Goal: Information Seeking & Learning: Learn about a topic

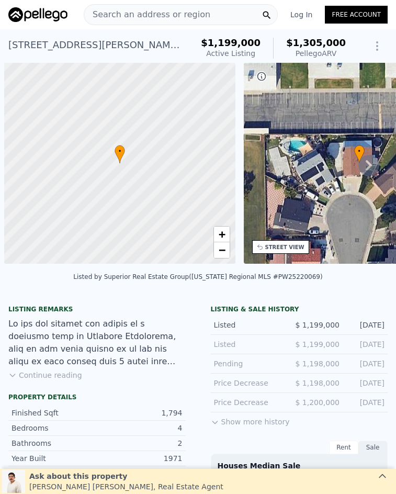
scroll to position [0, 4]
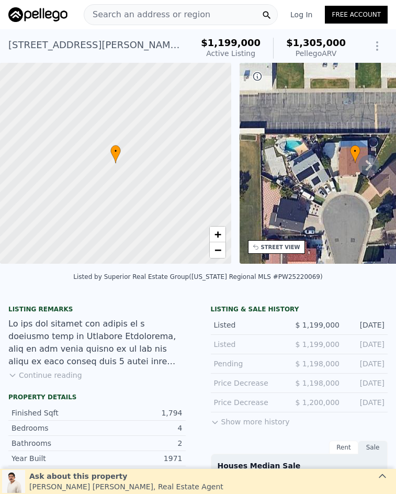
click at [228, 10] on div "Search an address or region" at bounding box center [181, 14] width 194 height 21
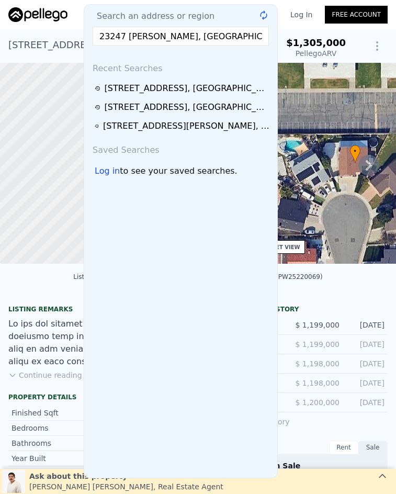
scroll to position [0, 2]
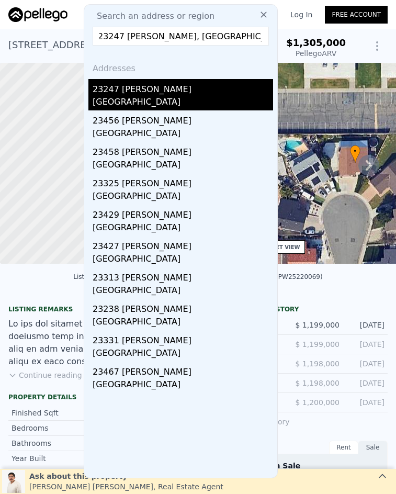
type input "23247 [PERSON_NAME], [GEOGRAPHIC_DATA]"
click at [202, 95] on div "23247 [PERSON_NAME]" at bounding box center [183, 87] width 181 height 17
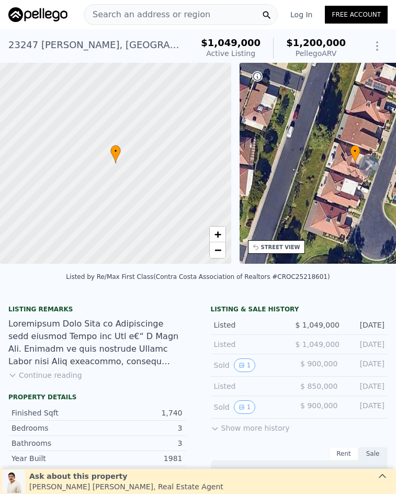
click at [136, 11] on span "Search an address or region" at bounding box center [147, 14] width 126 height 13
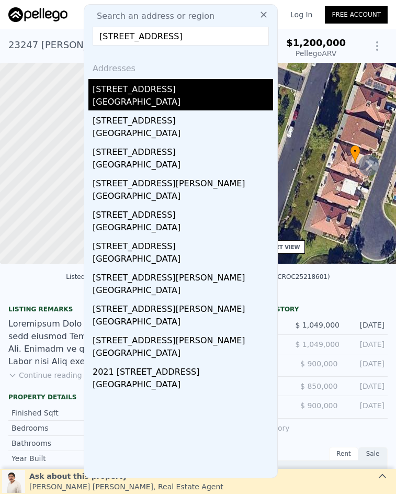
type input "[STREET_ADDRESS]"
click at [171, 94] on div "[STREET_ADDRESS]" at bounding box center [183, 87] width 181 height 17
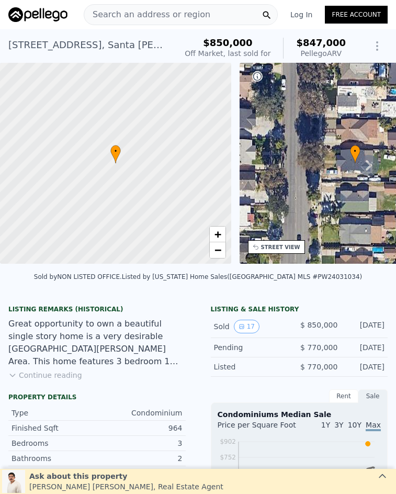
click at [205, 8] on div "Search an address or region" at bounding box center [181, 14] width 194 height 21
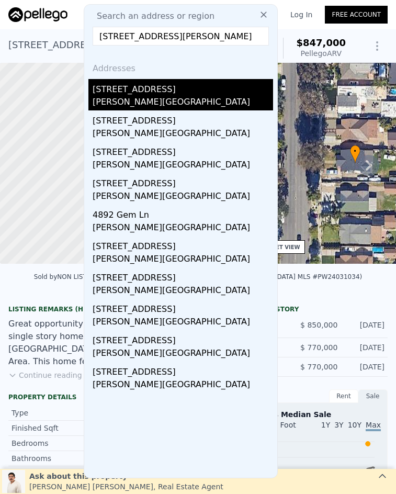
type input "[STREET_ADDRESS][PERSON_NAME]"
click at [189, 103] on div "[PERSON_NAME][GEOGRAPHIC_DATA]" at bounding box center [183, 103] width 181 height 15
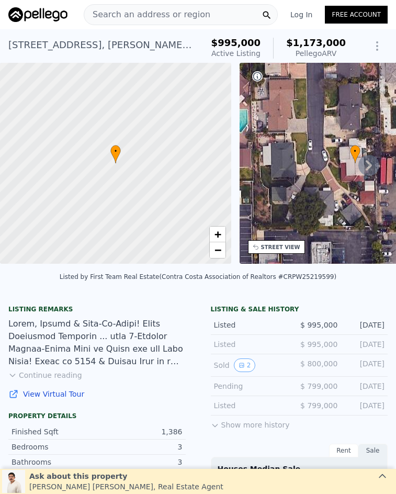
click at [161, 16] on span "Search an address or region" at bounding box center [147, 14] width 126 height 13
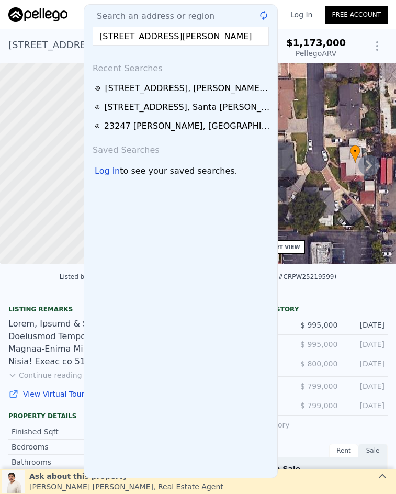
scroll to position [0, 25]
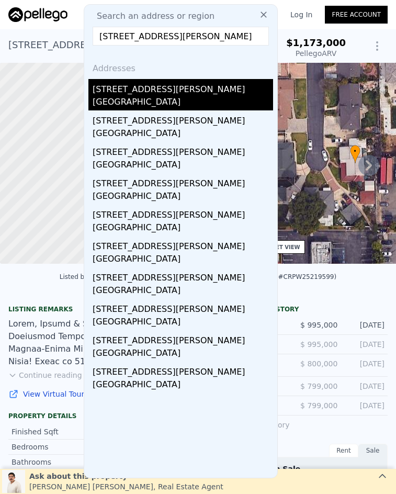
type input "[STREET_ADDRESS][PERSON_NAME]"
click at [175, 105] on div "[GEOGRAPHIC_DATA]" at bounding box center [183, 103] width 181 height 15
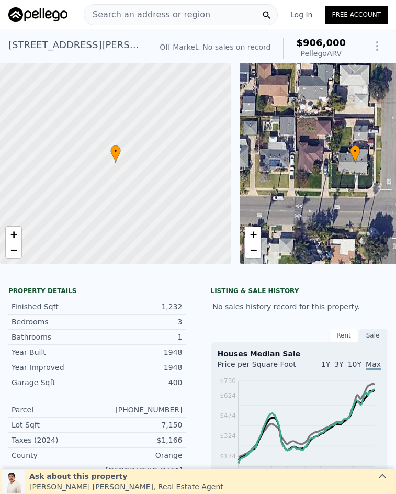
click at [113, 11] on span "Search an address or region" at bounding box center [147, 14] width 126 height 13
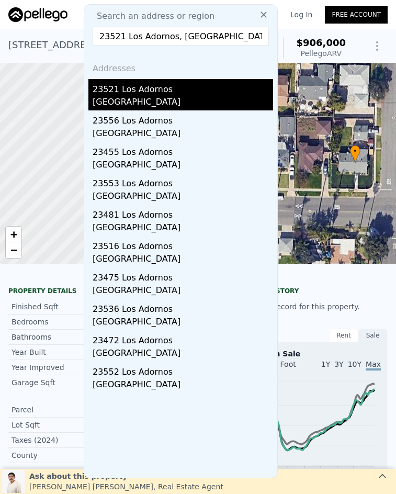
type input "23521 Los Adornos, [GEOGRAPHIC_DATA]"
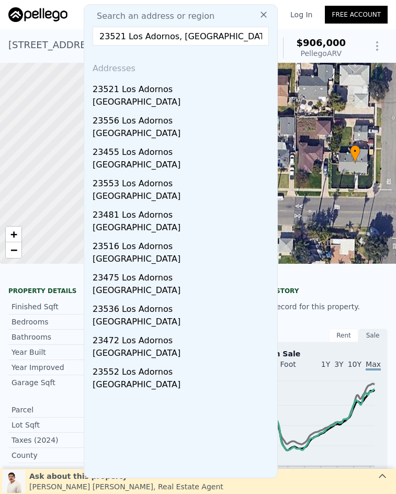
click at [128, 95] on div "23521 Los Adornos" at bounding box center [183, 87] width 181 height 17
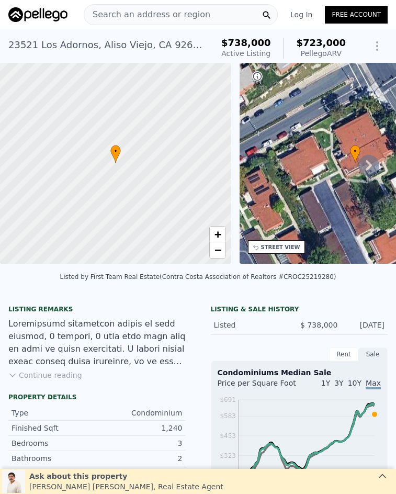
click at [147, 14] on span "Search an address or region" at bounding box center [147, 14] width 126 height 13
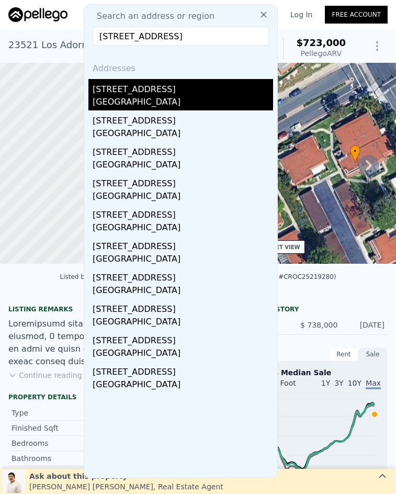
type input "6532 Bestel Ave, Westminster, CA 92683"
click at [182, 95] on div "6532 Bestel Ave" at bounding box center [183, 87] width 181 height 17
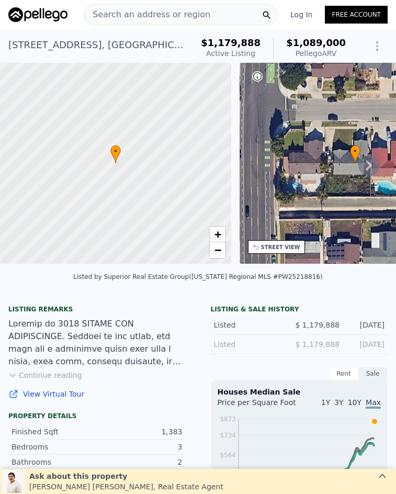
click at [154, 15] on span "Search an address or region" at bounding box center [147, 14] width 126 height 13
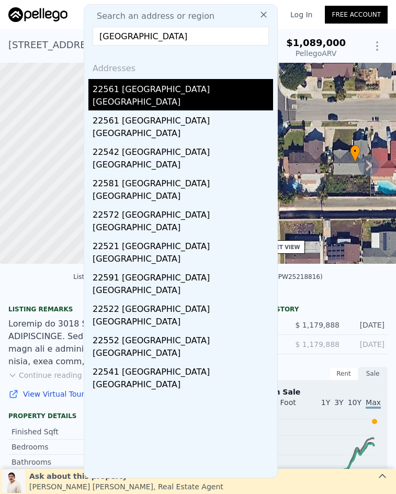
type input "22561 Catania, Laguna Hills, CA 92653"
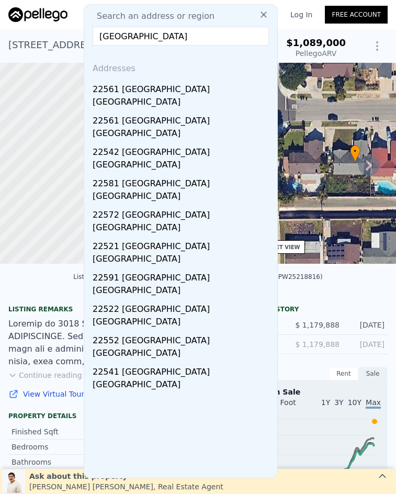
drag, startPoint x: 149, startPoint y: 92, endPoint x: 138, endPoint y: 89, distance: 10.9
click at [148, 92] on div "22561 Catania" at bounding box center [183, 87] width 181 height 17
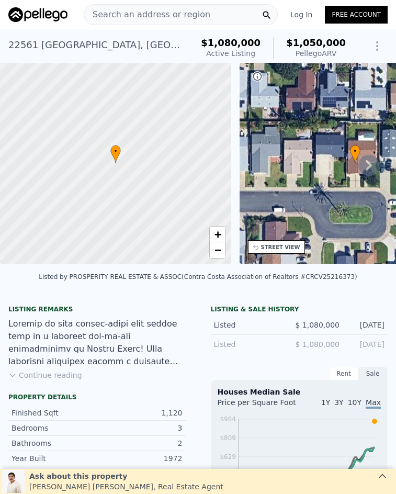
click at [147, 16] on span "Search an address or region" at bounding box center [147, 14] width 126 height 13
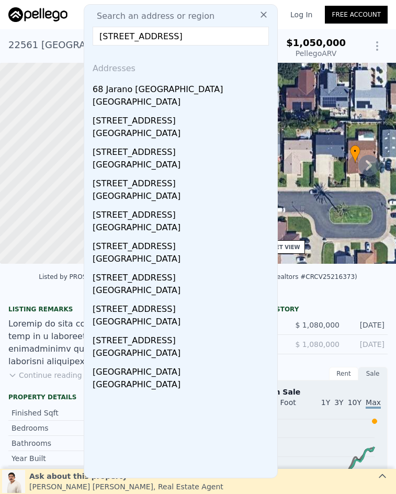
click at [167, 33] on input "232 Heartland Way, Rancho Mission Viejo, CA 92694" at bounding box center [181, 36] width 176 height 19
click at [167, 34] on input "232 Heartland Way, Rancho Mission Viejo, CA 92694" at bounding box center [181, 36] width 176 height 19
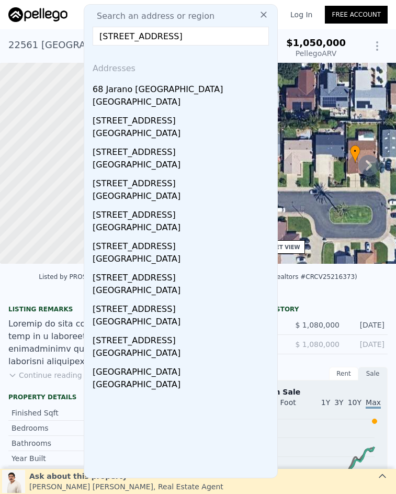
paste input "10 Koso Place, Rancho Santa Margarita, CA 92688"
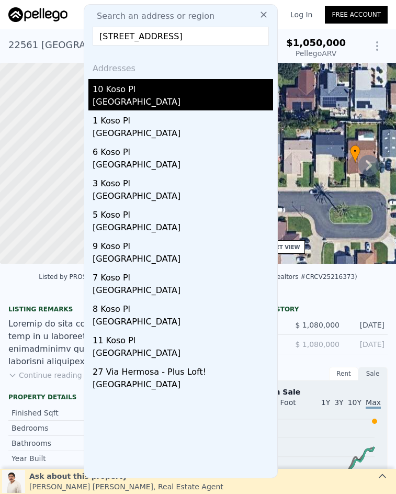
type input "10 Koso Place, Rancho Santa Margarita, CA 92688"
click at [158, 93] on div "10 Koso Pl" at bounding box center [183, 87] width 181 height 17
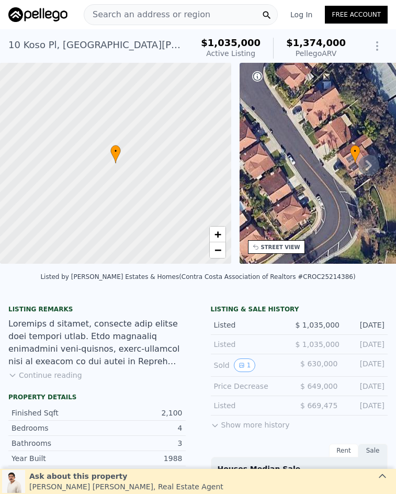
click at [190, 14] on span "Search an address or region" at bounding box center [147, 14] width 126 height 13
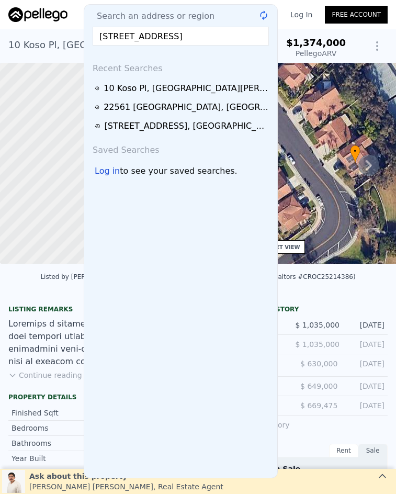
scroll to position [0, 9]
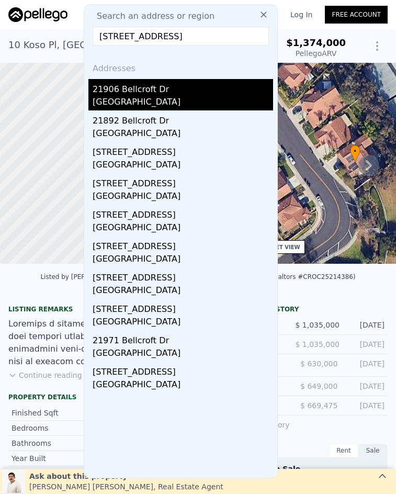
type input "21906 Bellcroft Drive, Lake Forest, CA 92630"
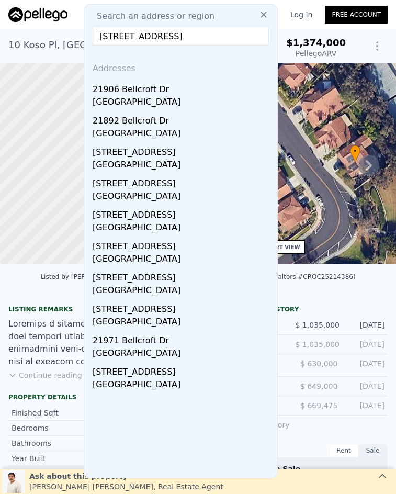
drag, startPoint x: 158, startPoint y: 96, endPoint x: 171, endPoint y: 73, distance: 26.0
click at [157, 96] on div "Lake Forest, CA 92630" at bounding box center [183, 103] width 181 height 15
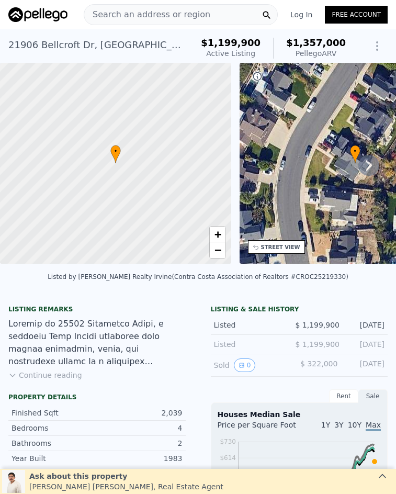
click at [143, 12] on span "Search an address or region" at bounding box center [147, 14] width 126 height 13
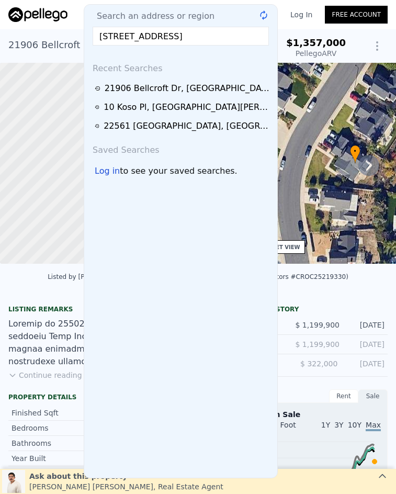
scroll to position [0, 5]
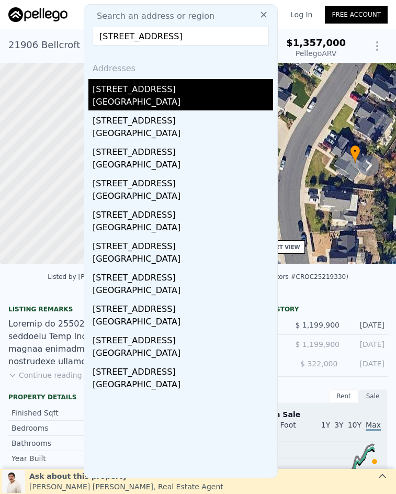
type input "2864 Drake Avenue, Costa Mesa, CA 92626"
click at [157, 92] on div "2864 Drake Ave" at bounding box center [183, 87] width 181 height 17
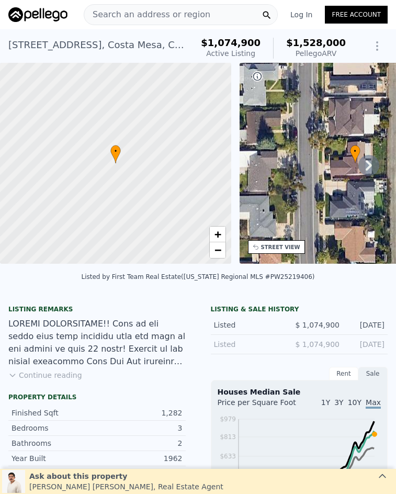
click at [142, 12] on span "Search an address or region" at bounding box center [147, 14] width 126 height 13
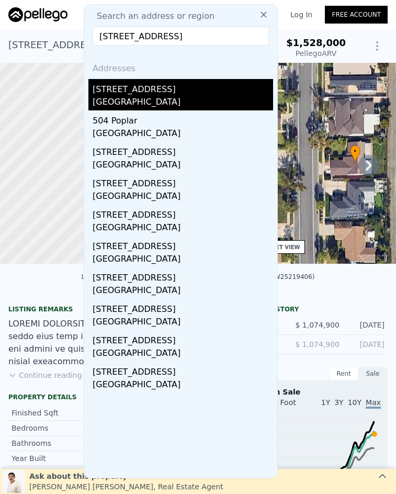
type input "616 S Poplar, Brea, CA 92821"
click at [147, 97] on div "Brea, CA 92821" at bounding box center [183, 103] width 181 height 15
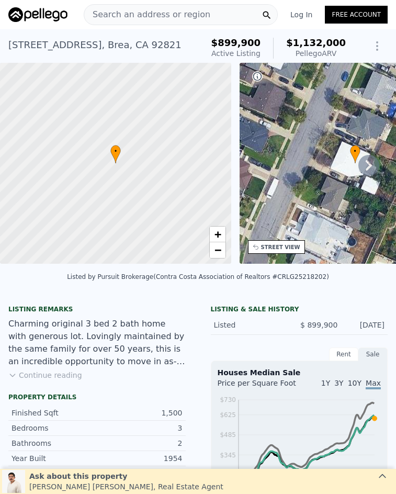
click at [175, 17] on span "Search an address or region" at bounding box center [147, 14] width 126 height 13
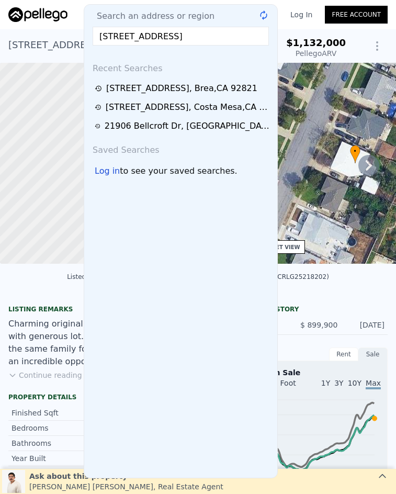
scroll to position [0, 4]
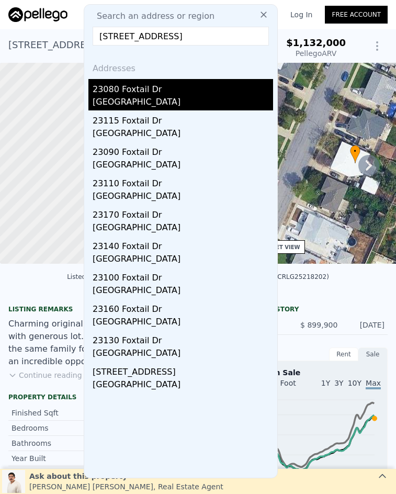
type input "23080 Foxtail Drive, Yorba Linda, CA 92887"
click at [189, 90] on div "23080 Foxtail Dr" at bounding box center [183, 87] width 181 height 17
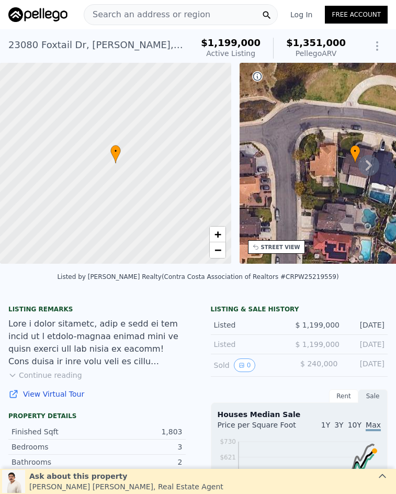
click at [201, 10] on div "Search an address or region" at bounding box center [181, 14] width 194 height 21
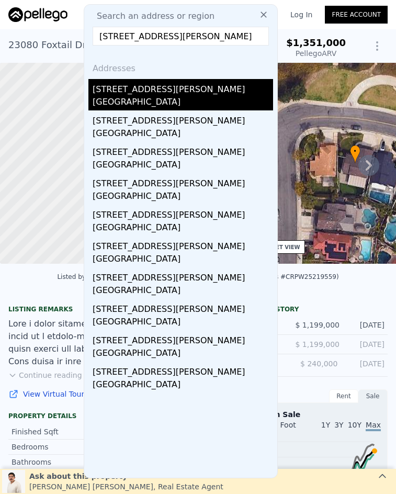
type input "331 W Whiting Ave, Fullerton, CA 92832"
click at [196, 88] on div "331 W Whiting Ave" at bounding box center [183, 87] width 181 height 17
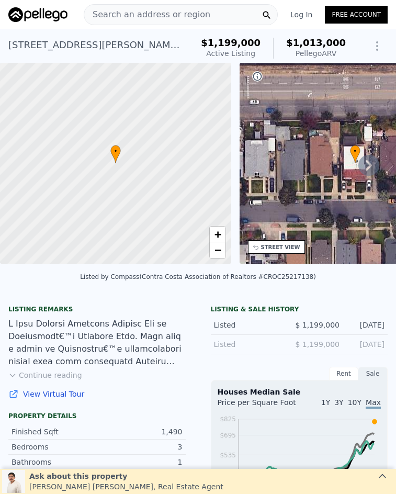
click at [143, 15] on span "Search an address or region" at bounding box center [147, 14] width 126 height 13
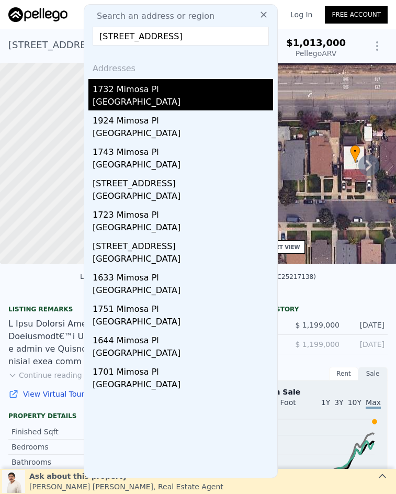
type input "1732 Mimosa Place, Fullerton, CA 92835"
click at [180, 101] on div "Fullerton, CA 92835" at bounding box center [183, 103] width 181 height 15
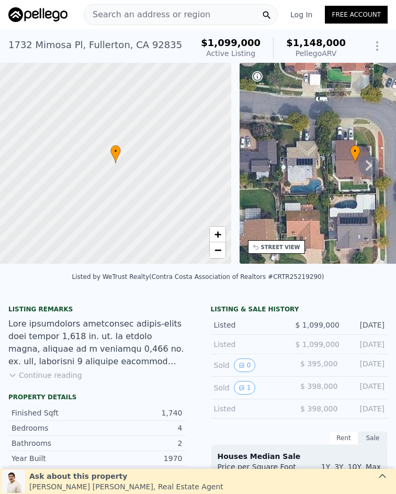
click at [199, 17] on div "Search an address or region" at bounding box center [181, 14] width 194 height 21
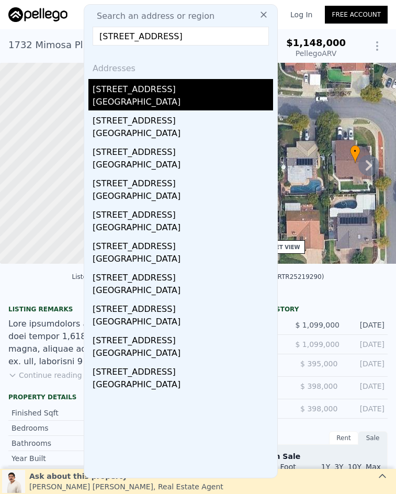
type input "5166 Banbury Circle, La Palma, CA 90623"
click at [181, 88] on div "5166 Banbury Circle" at bounding box center [183, 87] width 181 height 17
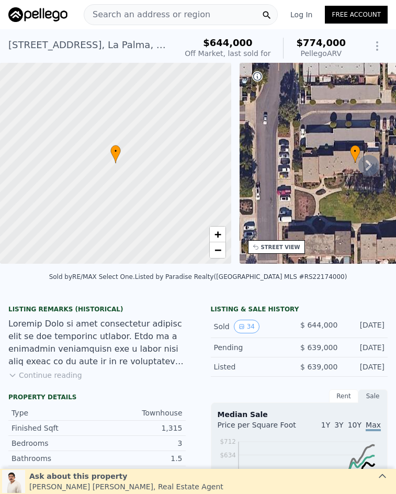
click at [181, 11] on span "Search an address or region" at bounding box center [147, 14] width 126 height 13
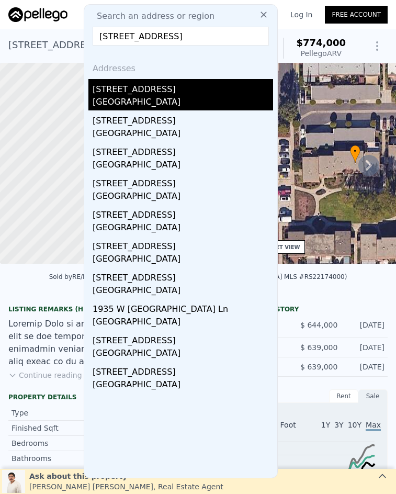
type input "1915 W Clearbrook, Anaheim, CA 92804"
click at [179, 91] on div "1915 W Clearbrook Ln" at bounding box center [183, 87] width 181 height 17
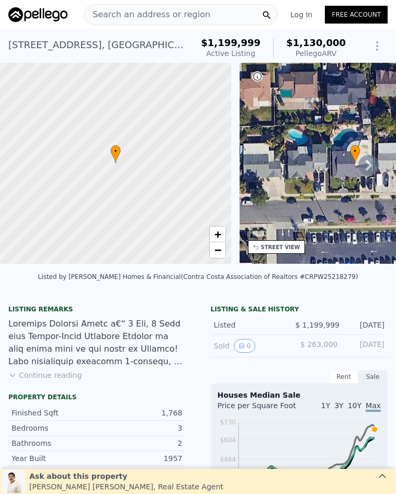
click at [157, 17] on span "Search an address or region" at bounding box center [147, 14] width 126 height 13
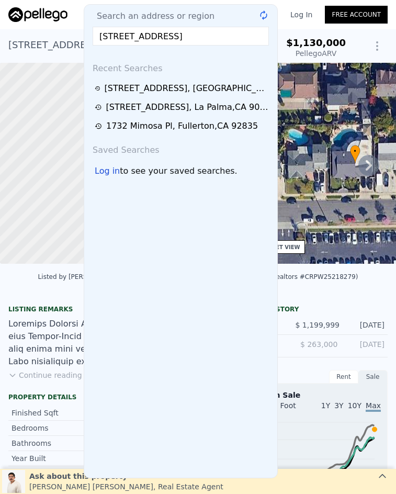
scroll to position [0, 11]
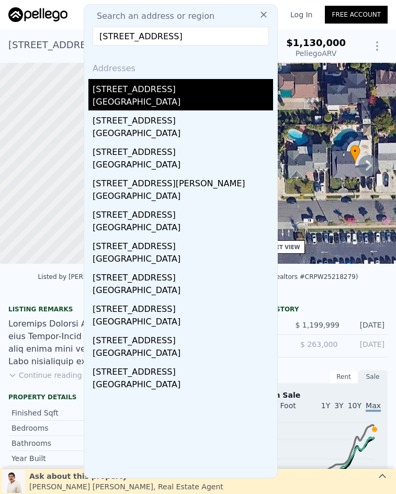
type input "2043 W Orange Avenue, Anaheim, CA 92804"
click at [182, 85] on div "2043 W Orange Ave" at bounding box center [183, 87] width 181 height 17
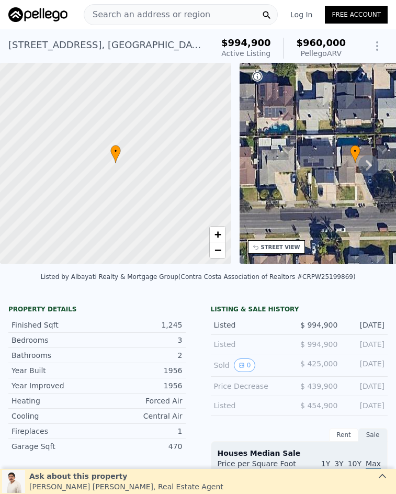
click at [170, 10] on span "Search an address or region" at bounding box center [147, 14] width 126 height 13
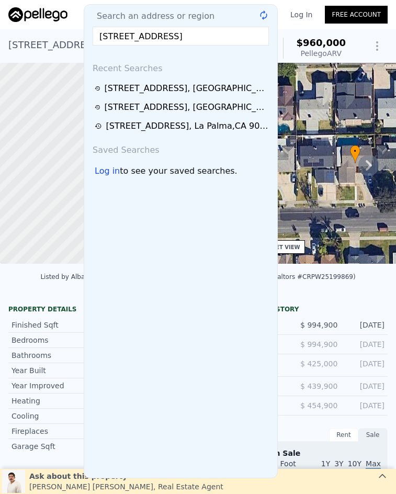
scroll to position [0, 15]
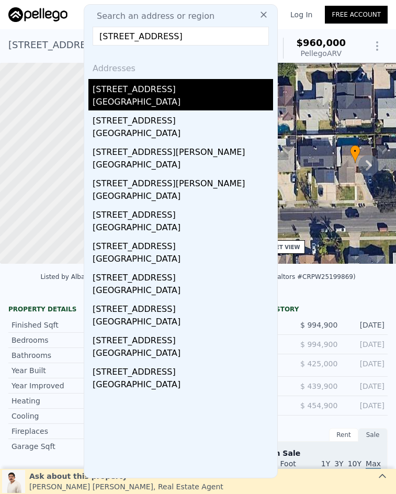
type input "1020 S Cambridge Street, Anaheim, CA 92805"
click at [164, 94] on div "1020 S Cambridge St" at bounding box center [183, 87] width 181 height 17
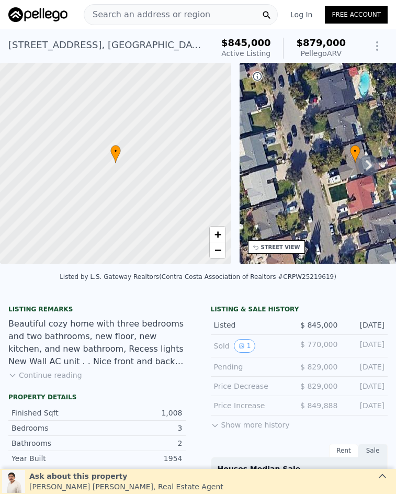
click at [129, 13] on span "Search an address or region" at bounding box center [147, 14] width 126 height 13
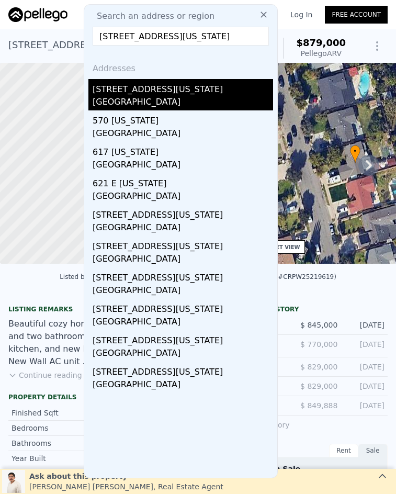
type input "1425 E Vermont, Anaheim, CA 92805"
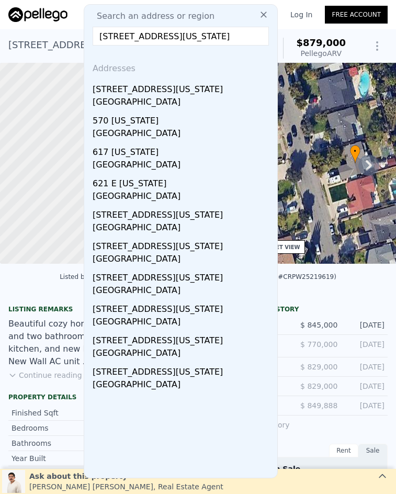
click at [139, 96] on div "Anaheim, CA 92805" at bounding box center [183, 103] width 181 height 15
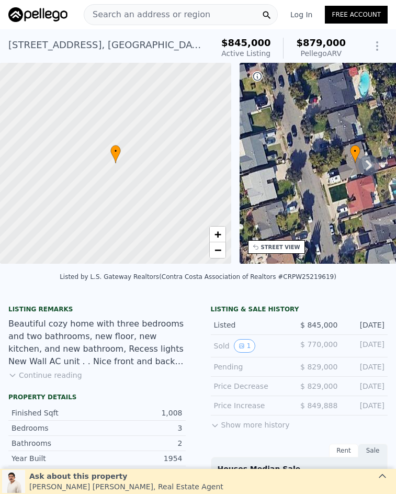
type input "$ 1,050,000"
type input "7"
type input "$ 158,370"
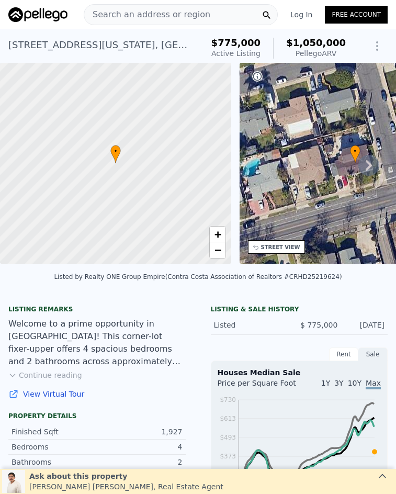
click at [171, 15] on span "Search an address or region" at bounding box center [147, 14] width 126 height 13
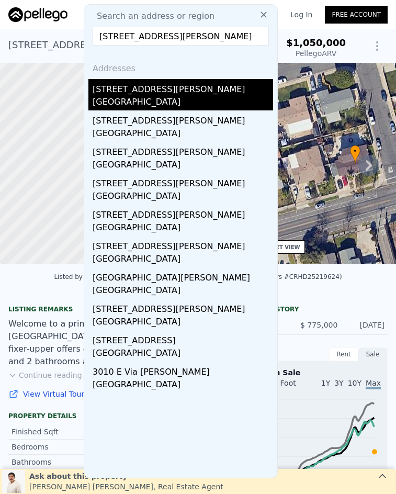
type input "3010 E Via Taranto, Anaheim, CA 92806"
click at [186, 96] on div "Anaheim, CA 92806" at bounding box center [183, 103] width 181 height 15
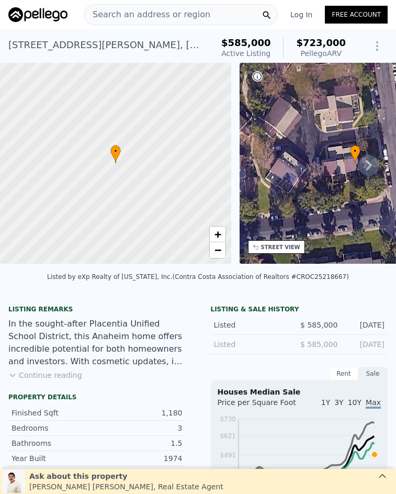
click at [178, 14] on span "Search an address or region" at bounding box center [147, 14] width 126 height 13
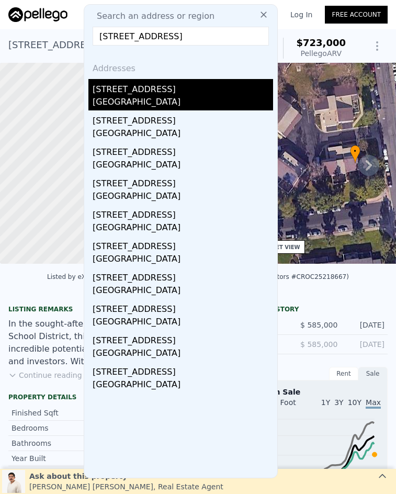
type input "2750 N Swell Street, Orange, CA 92865"
click at [168, 94] on div "2750 N Swell St" at bounding box center [183, 87] width 181 height 17
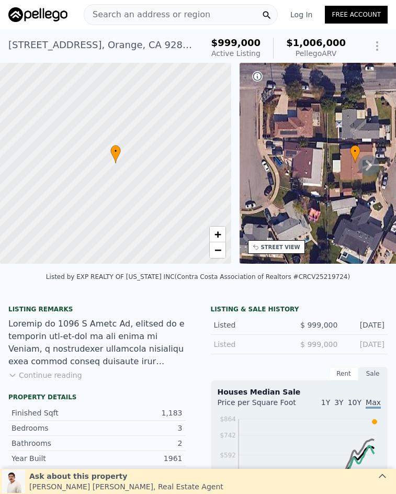
click at [141, 15] on span "Search an address or region" at bounding box center [147, 14] width 126 height 13
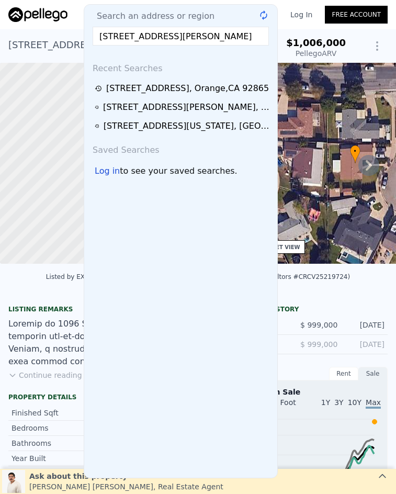
scroll to position [0, 21]
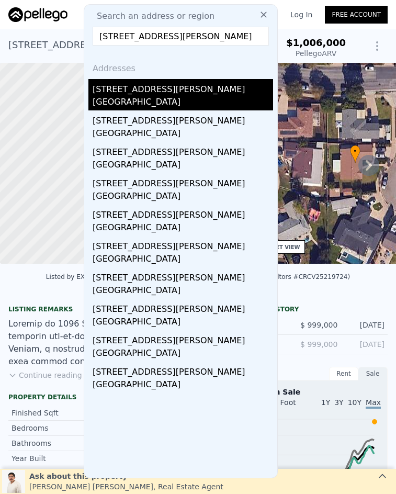
type input "13391 Laramore Lane, Garden Grove, CA 92843"
click at [163, 99] on div "Garden Grove, CA 92843" at bounding box center [183, 103] width 181 height 15
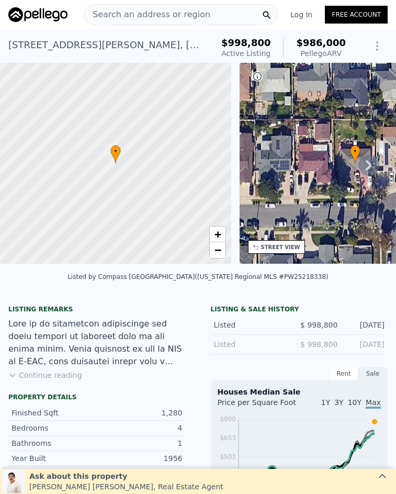
click at [159, 15] on span "Search an address or region" at bounding box center [147, 14] width 126 height 13
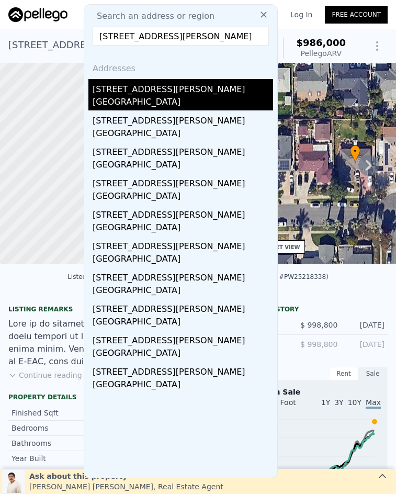
type input "1203 Courtright, Anaheim, CA 92804"
click at [184, 95] on div "1203 S Courtright St" at bounding box center [183, 87] width 181 height 17
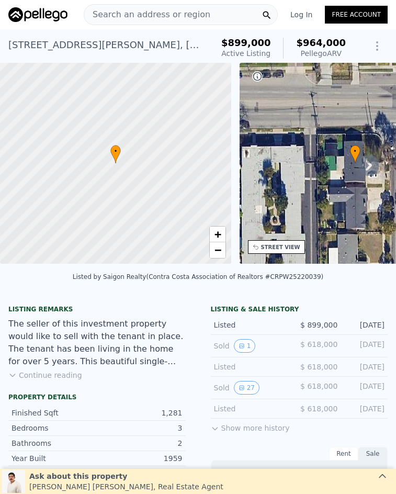
click at [166, 16] on span "Search an address or region" at bounding box center [147, 14] width 126 height 13
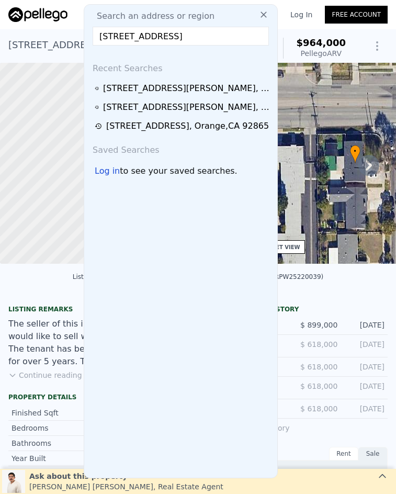
scroll to position [0, 25]
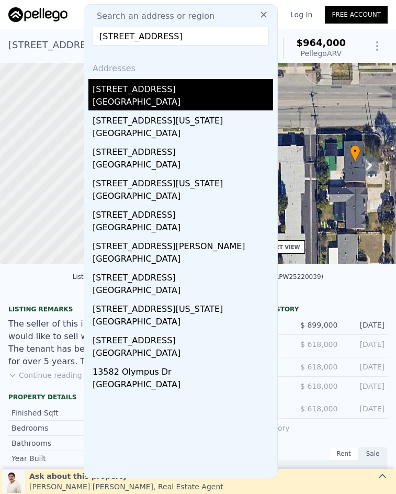
type input "13582 Springdale Street, Westminster, CA 92683"
click at [172, 92] on div "13582 Springdale St" at bounding box center [183, 87] width 181 height 17
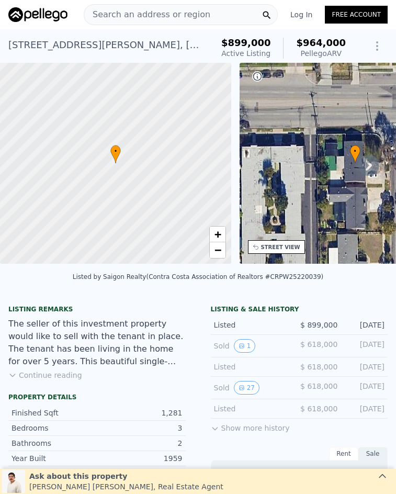
type input "$ 1,223,000"
type input "7"
type input "$ 185,766"
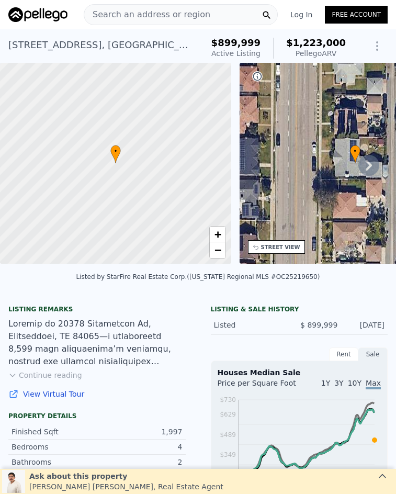
click at [155, 17] on span "Search an address or region" at bounding box center [147, 14] width 126 height 13
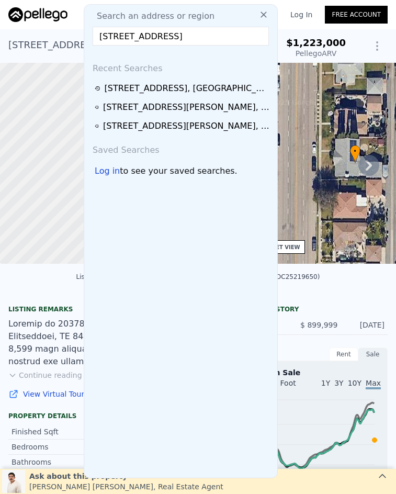
scroll to position [0, 26]
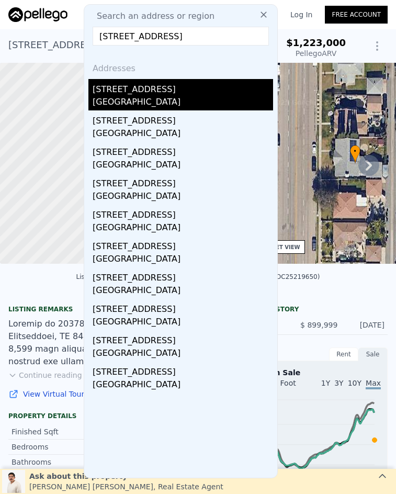
type input "11892 Geode Avenue, Fountain Valley, CA 92708"
click at [150, 93] on div "11892 Geode Ave" at bounding box center [183, 87] width 181 height 17
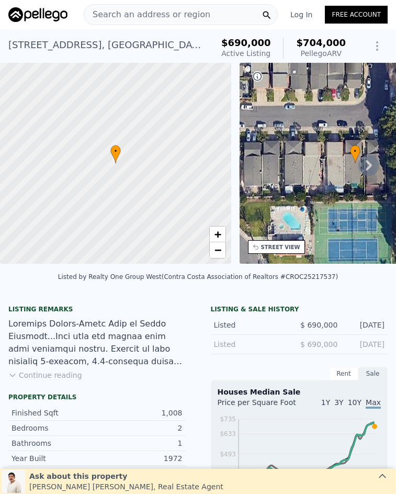
click at [158, 12] on span "Search an address or region" at bounding box center [147, 14] width 126 height 13
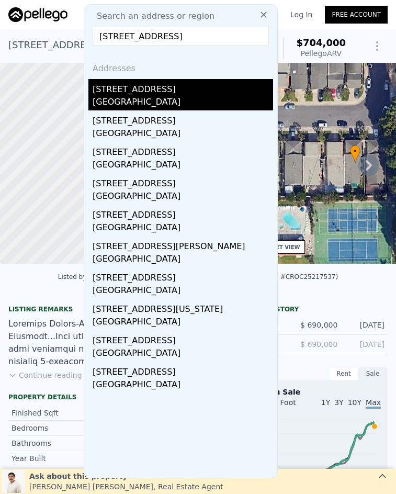
type input "518 N Rose St, Anaheim, CA 92805"
click at [131, 88] on div "518 N Rose St" at bounding box center [183, 87] width 181 height 17
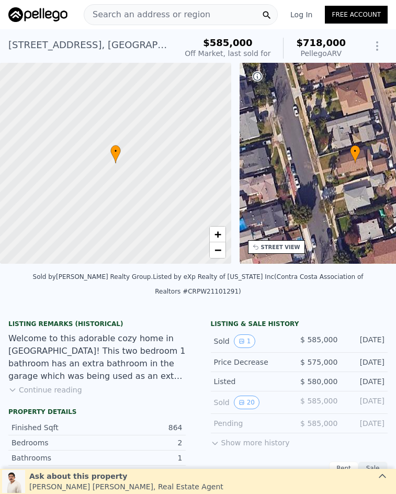
click at [203, 14] on div "Search an address or region" at bounding box center [181, 14] width 194 height 21
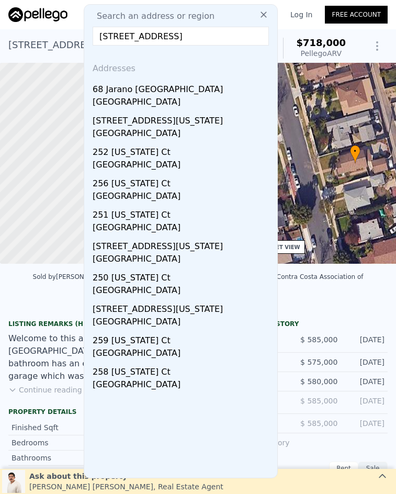
click at [141, 37] on input "25 Gander Ct, Rancho Mission Viejo, CA 92694" at bounding box center [181, 36] width 176 height 19
paste input "8432 Ronea, Mission Viejo, CA 92692"
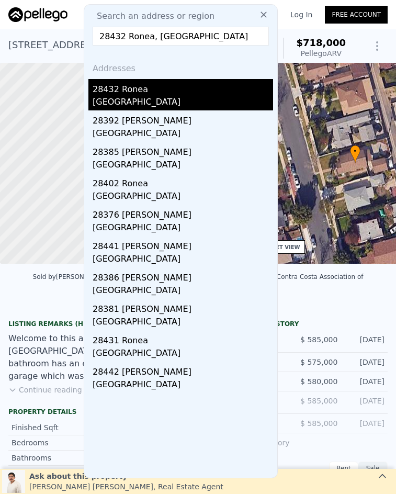
type input "28432 Ronea, Mission Viejo, CA 92692"
click at [169, 109] on div "Mission Viejo, CA 92692" at bounding box center [183, 103] width 181 height 15
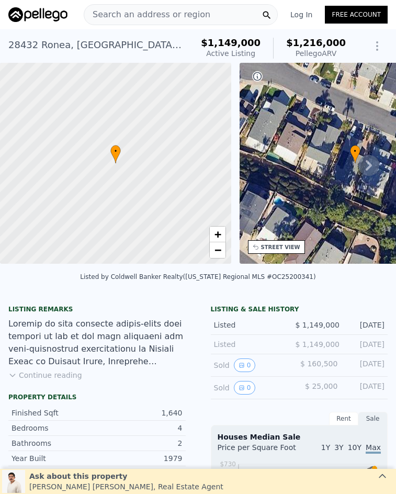
click at [180, 13] on span "Search an address or region" at bounding box center [147, 14] width 126 height 13
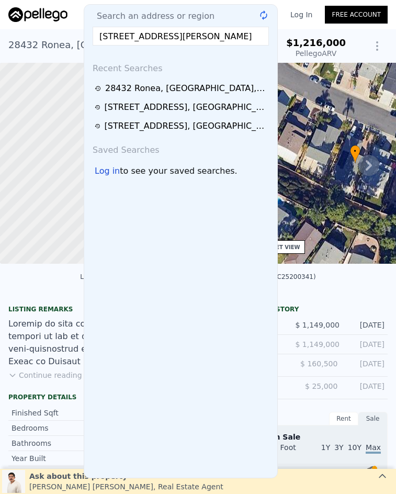
scroll to position [0, 8]
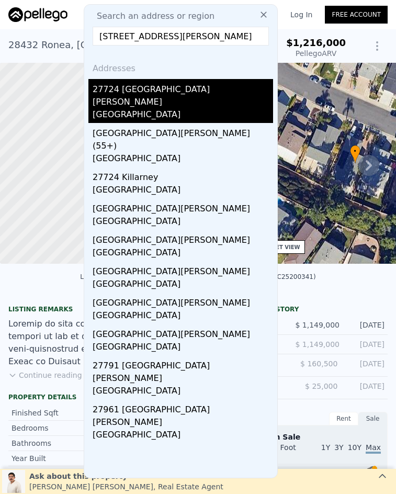
type input "27724 Calle Valdes, Mission Viejo, CA 92692"
click at [182, 108] on div "Mission Viejo, CA 92692" at bounding box center [183, 115] width 181 height 15
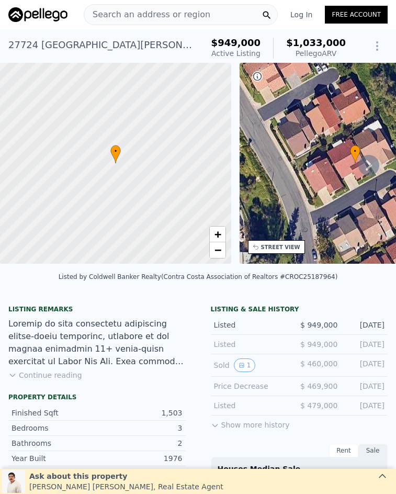
click at [176, 12] on span "Search an address or region" at bounding box center [147, 14] width 126 height 13
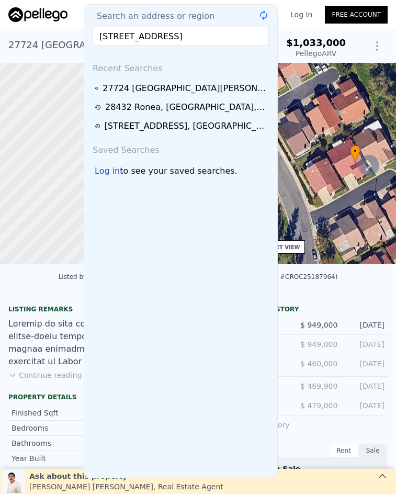
scroll to position [0, 37]
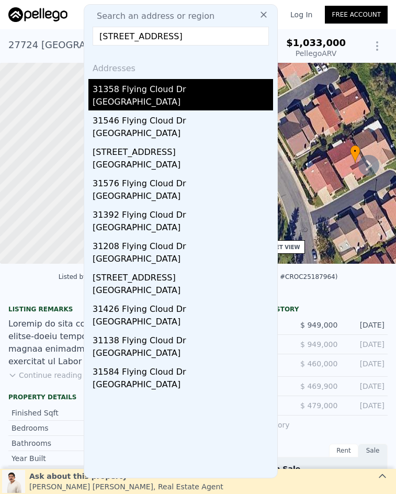
type input "31358 Flying Cloud Drive, Laguna Niguel, CA 92677"
click at [174, 91] on div "31358 Flying Cloud Dr" at bounding box center [183, 87] width 181 height 17
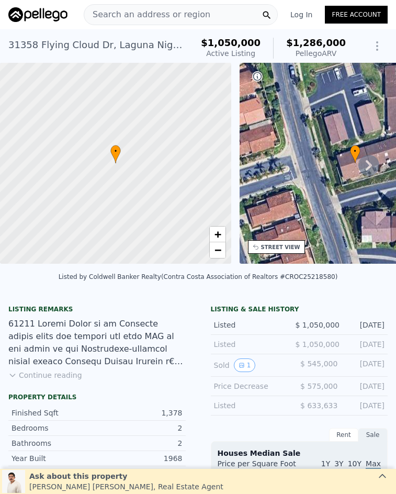
click at [211, 13] on div "Search an address or region" at bounding box center [181, 14] width 194 height 21
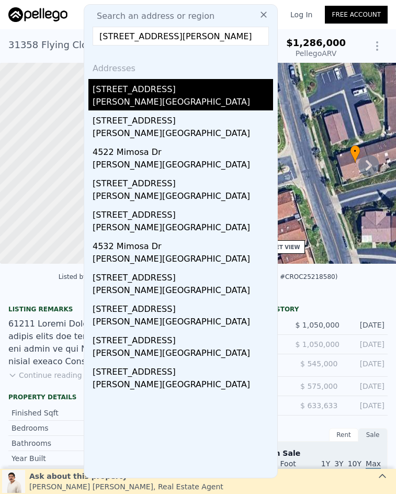
type input "4465 Mimosa Dr, Yorba Linda, CA 92886"
click at [196, 89] on div "4465 Mimosa Dr" at bounding box center [183, 87] width 181 height 17
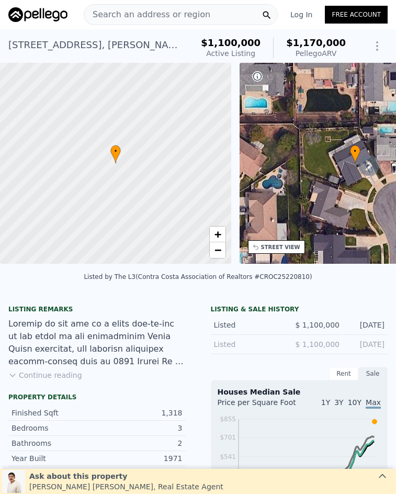
click at [153, 21] on div "Search an address or region" at bounding box center [147, 15] width 126 height 20
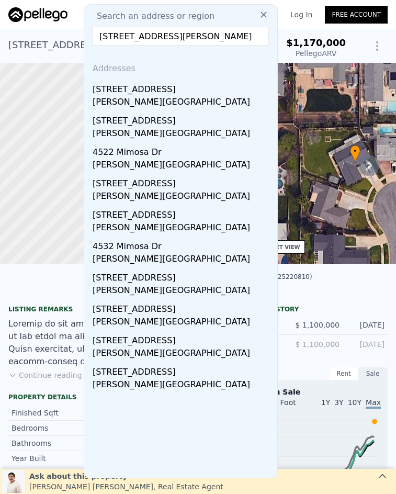
click at [136, 36] on input "4465 Mimosa Dr, Yorba Linda, CA 92886" at bounding box center [181, 36] width 176 height 19
paste input "5090 Webb Pl"
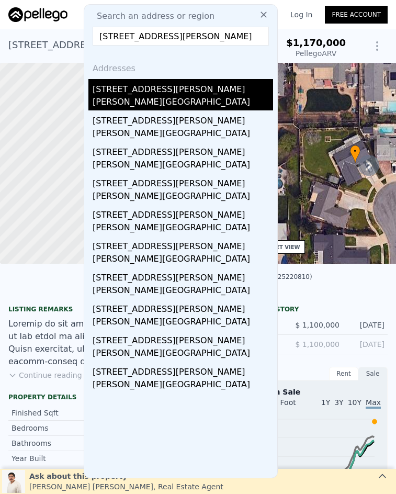
type input "5090 Webb Pl, Yorba Linda, CA 92886"
click at [158, 96] on div "Yorba Linda, CA 92886" at bounding box center [183, 103] width 181 height 15
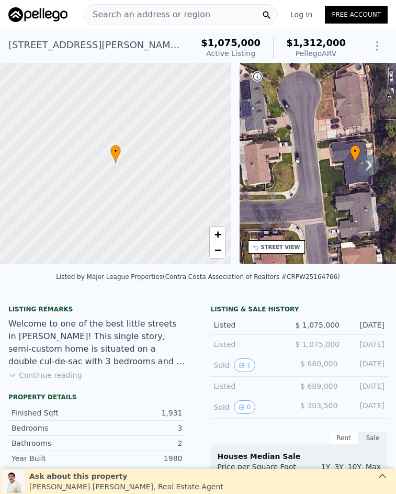
click at [202, 15] on div "Search an address or region" at bounding box center [181, 14] width 194 height 21
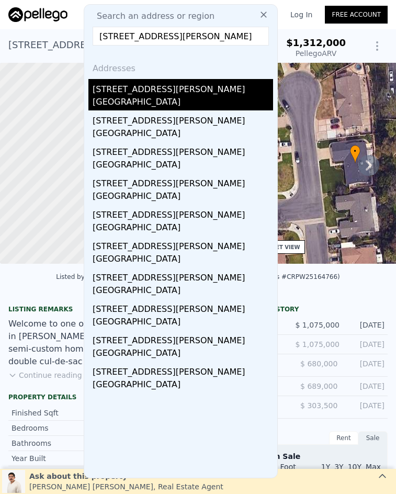
type input "913 Meade Avenue, Fullerton, CA 92833"
click at [201, 84] on div "913 Meade Ave" at bounding box center [183, 87] width 181 height 17
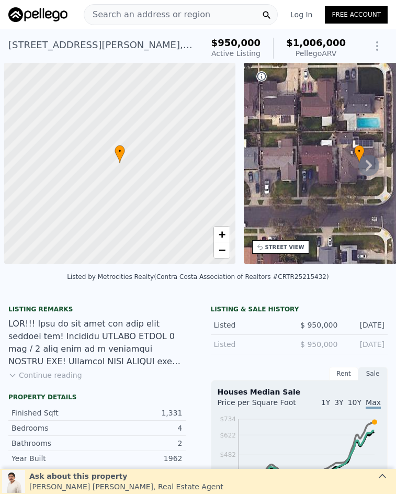
scroll to position [0, 4]
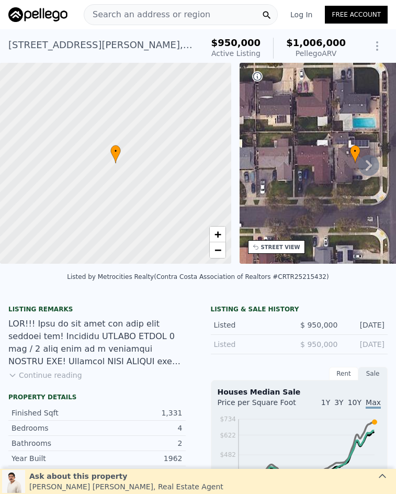
click at [186, 11] on span "Search an address or region" at bounding box center [147, 14] width 126 height 13
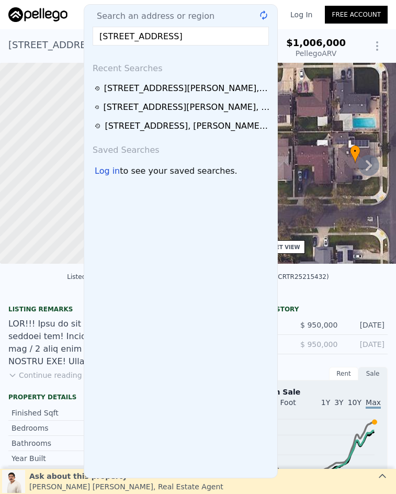
scroll to position [0, 2]
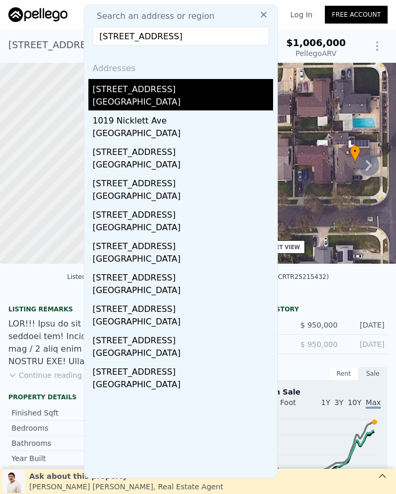
type input "[STREET_ADDRESS]"
click at [211, 95] on div "[STREET_ADDRESS]" at bounding box center [183, 87] width 181 height 17
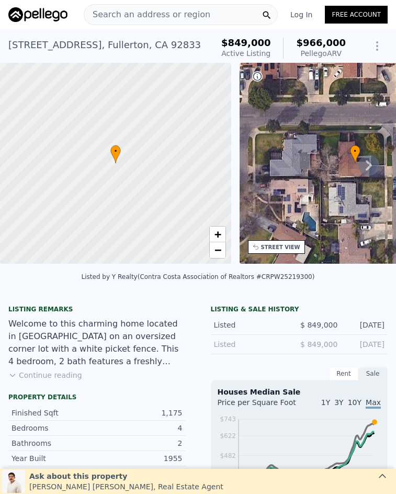
click at [223, 7] on div "Search an address or region" at bounding box center [181, 14] width 194 height 21
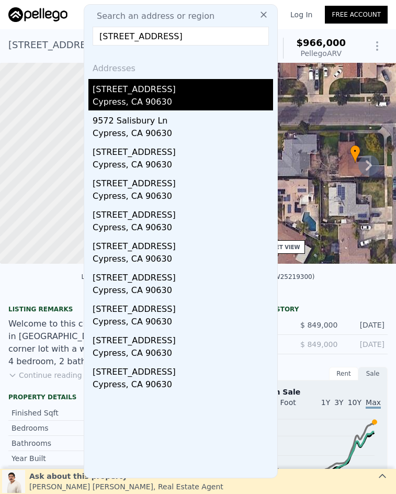
type input "[STREET_ADDRESS]"
click at [197, 90] on div "[STREET_ADDRESS]" at bounding box center [183, 87] width 181 height 17
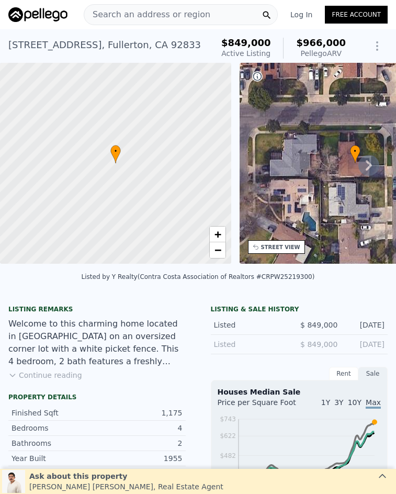
type input "$ 1,136,000"
type input "7"
type input "-$ 107,438"
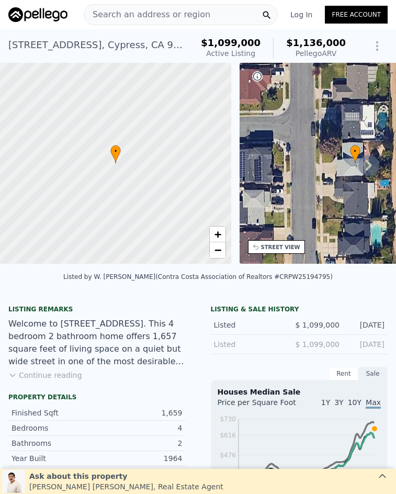
click at [145, 10] on span "Search an address or region" at bounding box center [147, 14] width 126 height 13
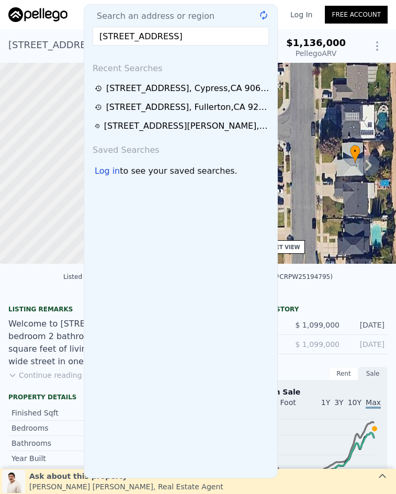
scroll to position [0, 23]
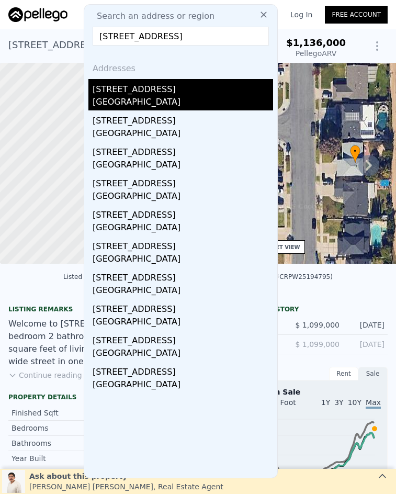
type input "2945 W Bridgeport Avenue, Anaheim, CA 92804"
click at [161, 96] on div "[GEOGRAPHIC_DATA]" at bounding box center [183, 103] width 181 height 15
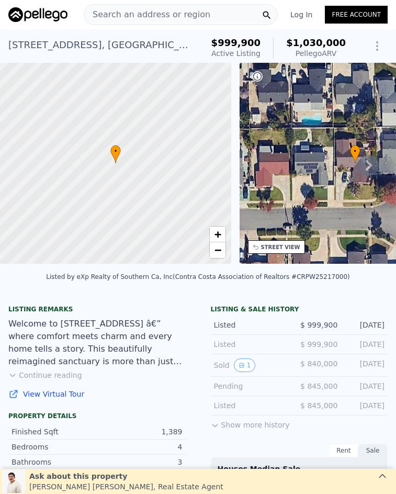
click at [143, 11] on span "Search an address or region" at bounding box center [147, 14] width 126 height 13
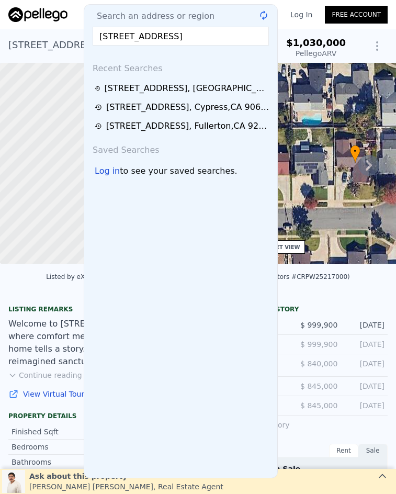
scroll to position [0, 33]
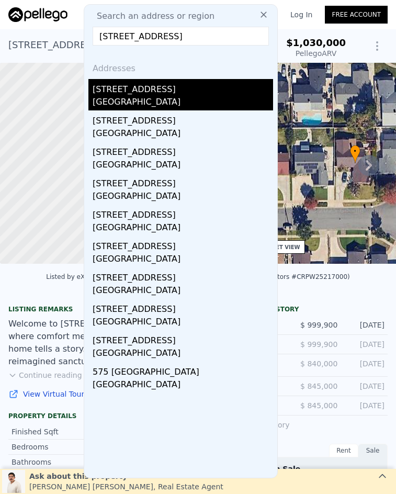
type input "6631 E Princeton Avenue, Anaheim Hills, CA 92807"
click at [172, 90] on div "6631 E Princeton Ave" at bounding box center [183, 87] width 181 height 17
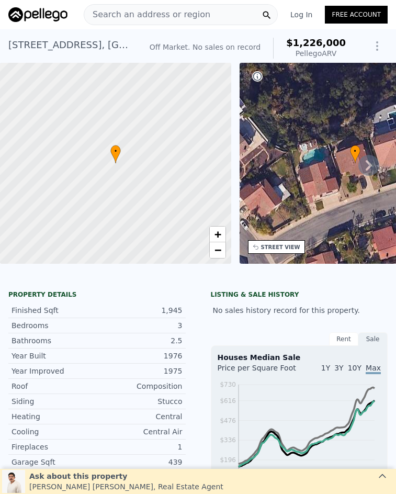
click at [203, 4] on div "Search an address or region Solutions Company Open main menu Log In Free Account" at bounding box center [198, 14] width 380 height 25
click at [203, 14] on div "Search an address or region" at bounding box center [181, 14] width 194 height 21
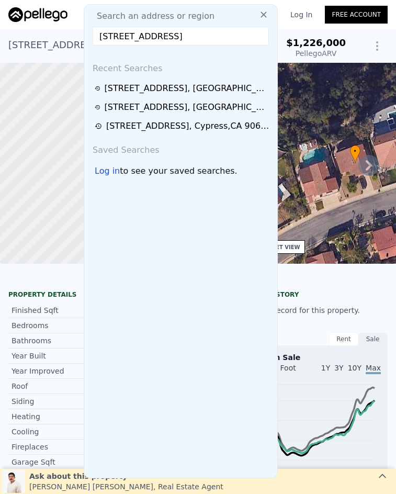
scroll to position [0, 16]
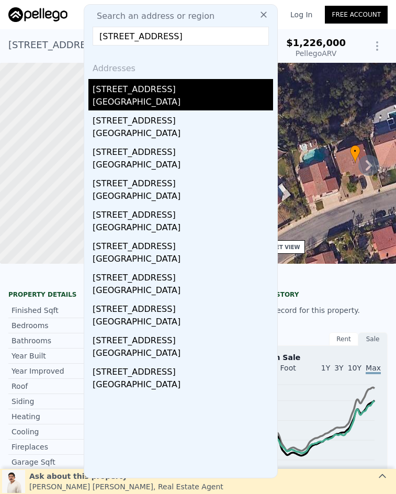
type input "6220 E Garnet Circle, Anaheim Hills, CA 92807"
click at [207, 98] on div "Anaheim, CA 92807" at bounding box center [183, 103] width 181 height 15
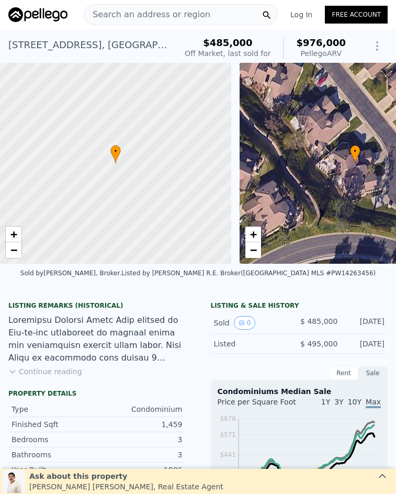
click at [138, 12] on span "Search an address or region" at bounding box center [147, 14] width 126 height 13
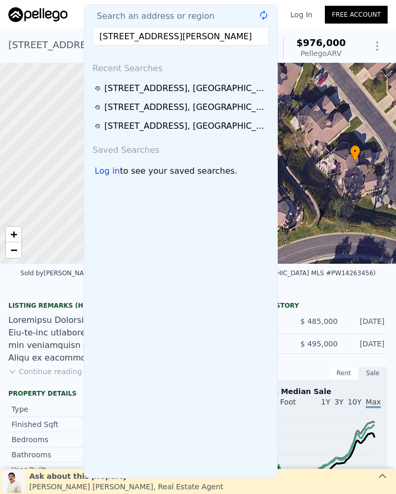
scroll to position [0, 18]
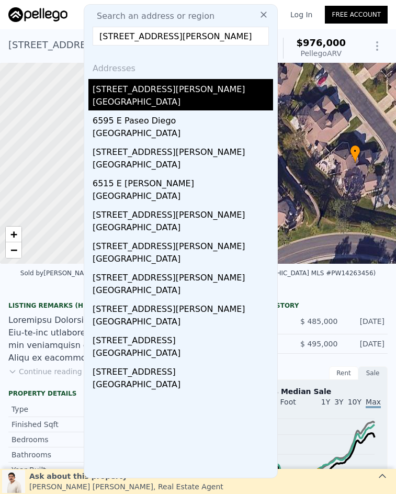
type input "6595 E Paseo Murillo, Anaheim Hills, CA 92807"
click at [148, 87] on div "6595 E Paseo Murillo" at bounding box center [183, 87] width 181 height 17
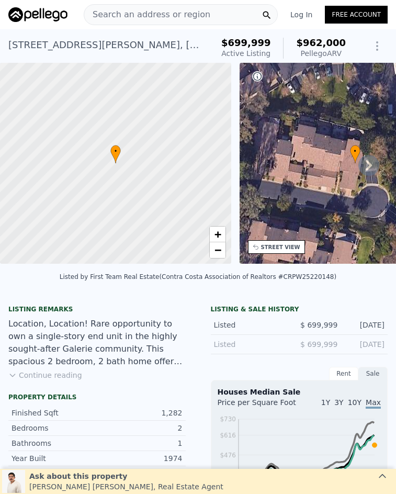
click at [134, 6] on div "Search an address or region" at bounding box center [147, 15] width 126 height 20
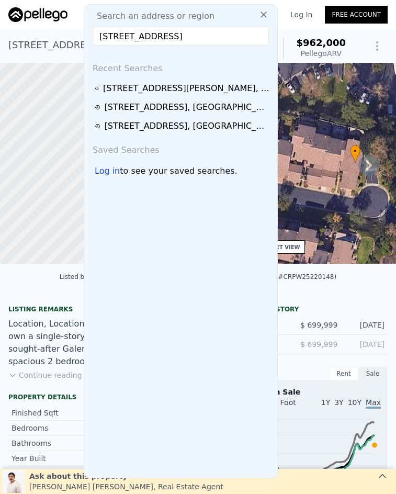
scroll to position [0, 8]
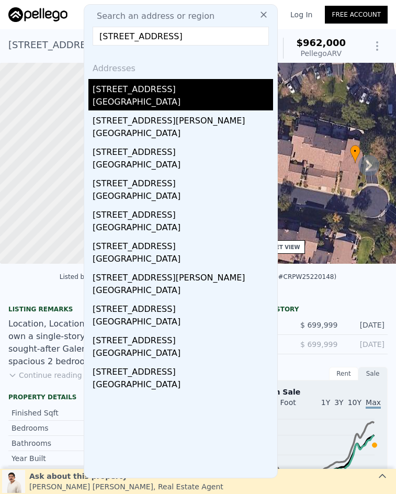
type input "2310 E Chestnut Avenue, Orange, CA 92867"
click at [184, 98] on div "Orange, CA 92867" at bounding box center [183, 103] width 181 height 15
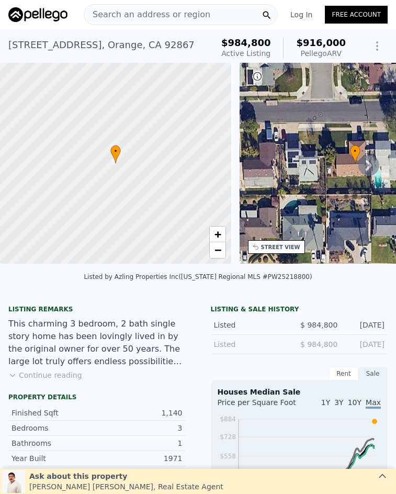
click at [197, 16] on div "Search an address or region" at bounding box center [181, 14] width 194 height 21
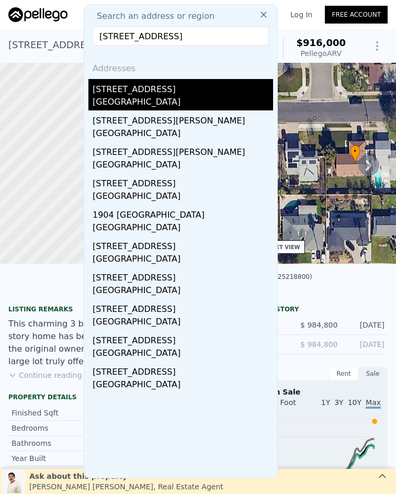
type input "1904 E Palm Avenue, Orange, CA 92867"
click at [190, 95] on div "1904 E Palm Ave" at bounding box center [183, 87] width 181 height 17
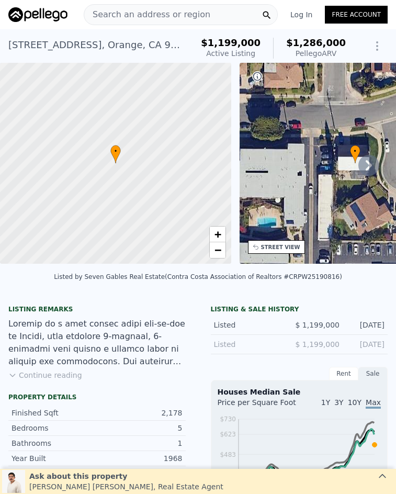
click at [189, 16] on span "Search an address or region" at bounding box center [147, 14] width 126 height 13
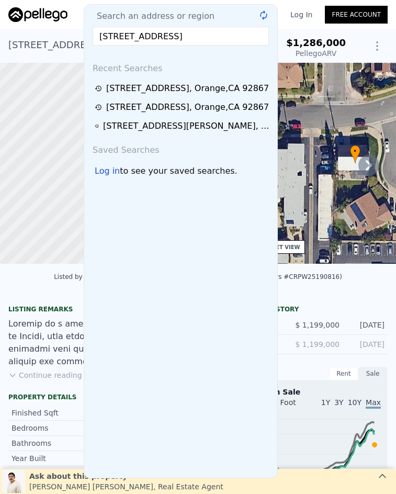
scroll to position [0, 22]
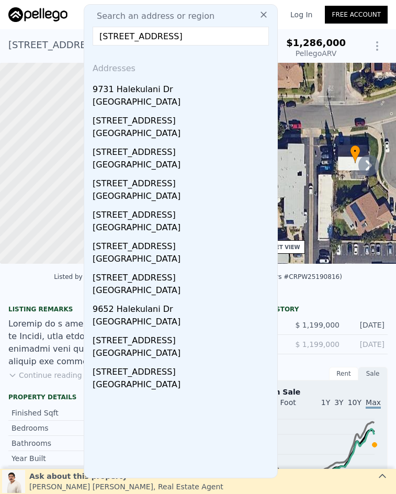
type input "9731 Halekulani Drive, Garden Grove, CA 92841"
click at [206, 101] on div "Garden Grove, CA 92841" at bounding box center [183, 103] width 181 height 15
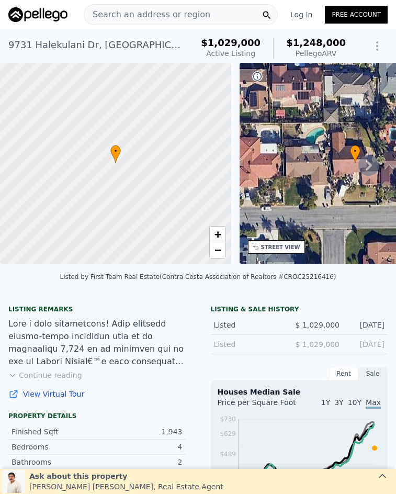
click at [163, 14] on span "Search an address or region" at bounding box center [147, 14] width 126 height 13
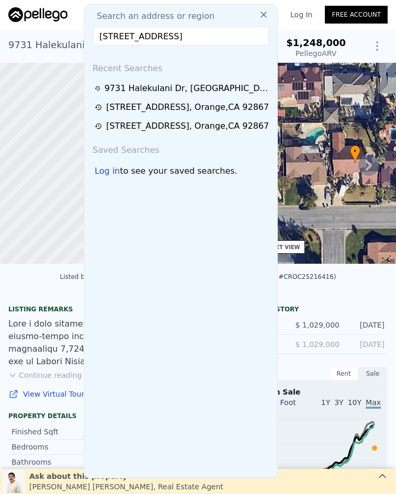
scroll to position [0, 15]
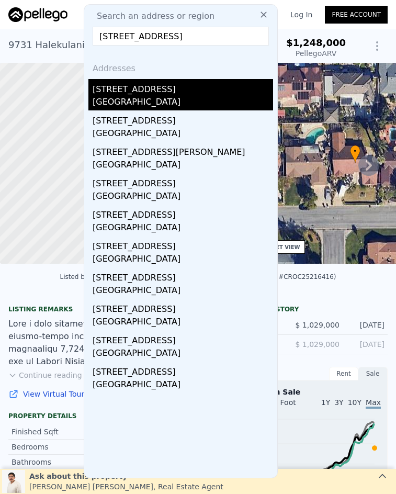
type input "15710 Poinsettia Way, Westminster, CA 92683"
click at [201, 99] on div "[GEOGRAPHIC_DATA]" at bounding box center [183, 103] width 181 height 15
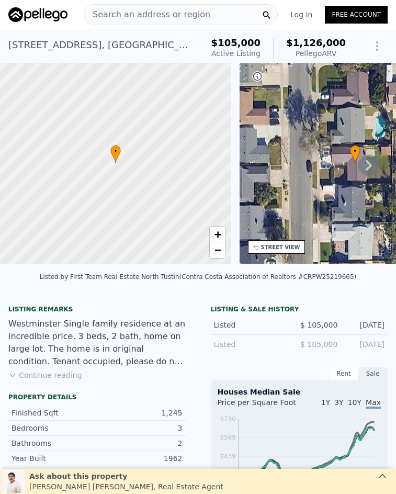
click at [147, 13] on span "Search an address or region" at bounding box center [147, 14] width 126 height 13
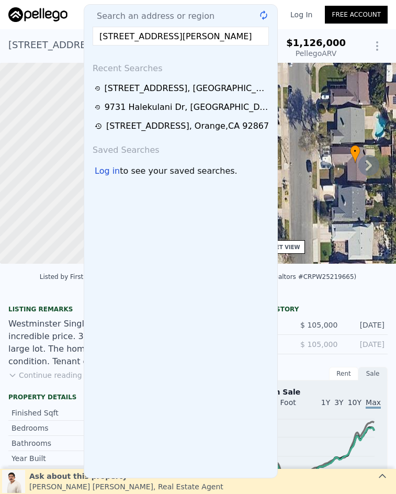
scroll to position [0, 48]
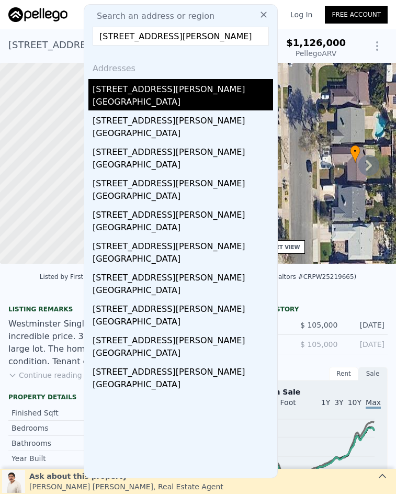
type input "12581 George Reyburn Road, Garden Grove, CA 92845"
click at [198, 102] on div "Garden Grove, CA 92845" at bounding box center [183, 103] width 181 height 15
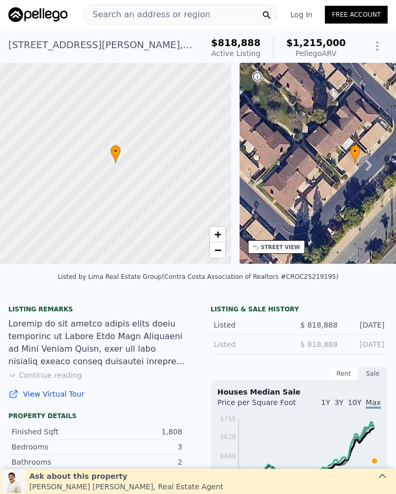
click at [187, 10] on span "Search an address or region" at bounding box center [147, 14] width 126 height 13
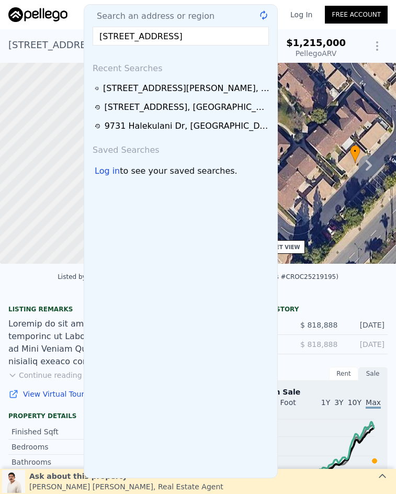
scroll to position [0, 45]
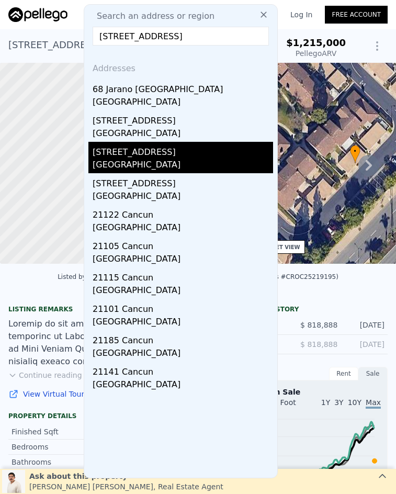
type input "211 Goldfinch Street, Rancho Mission Viejo, CA 92694"
click at [212, 161] on div "[GEOGRAPHIC_DATA]" at bounding box center [183, 166] width 181 height 15
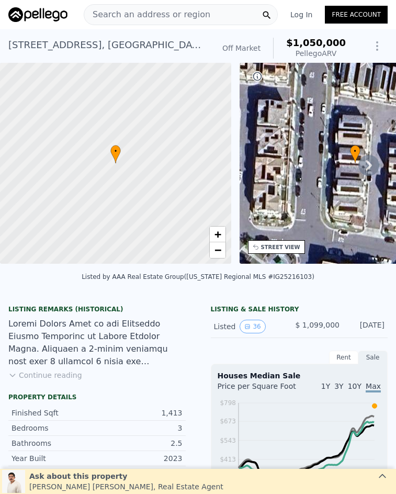
click at [188, 13] on span "Search an address or region" at bounding box center [147, 14] width 126 height 13
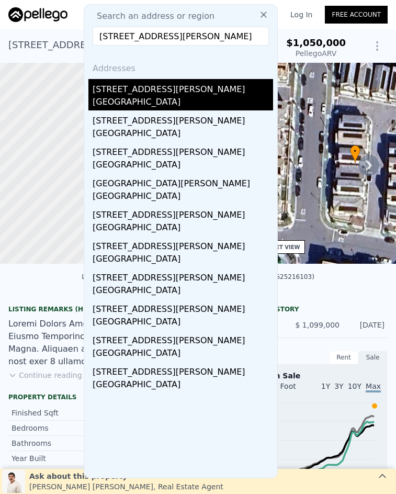
type input "2211 Frantz Avenue, La Habra, CA 90631"
click at [184, 105] on div "La Habra, CA 90631" at bounding box center [183, 103] width 181 height 15
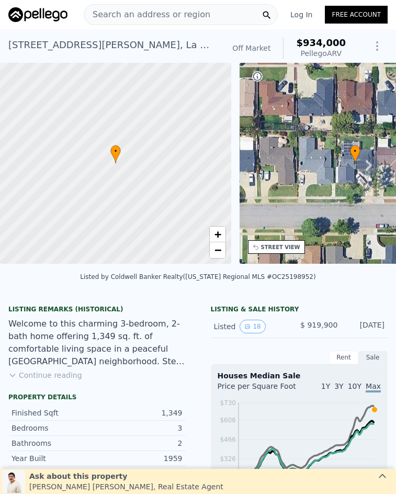
click at [193, 13] on span "Search an address or region" at bounding box center [147, 14] width 126 height 13
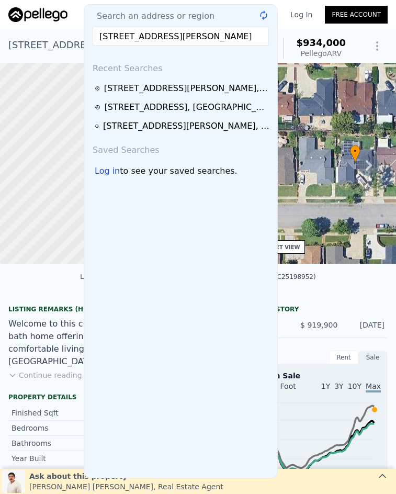
scroll to position [0, 1]
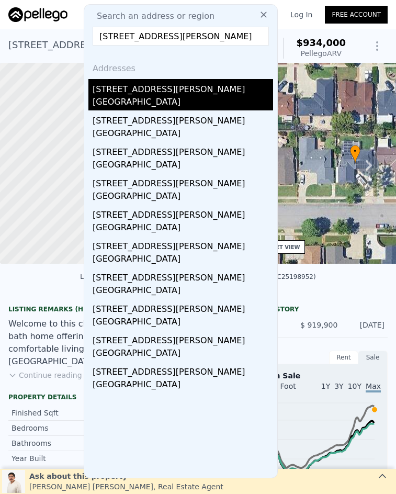
click at [181, 94] on div "306 W Porter Ave" at bounding box center [183, 87] width 181 height 17
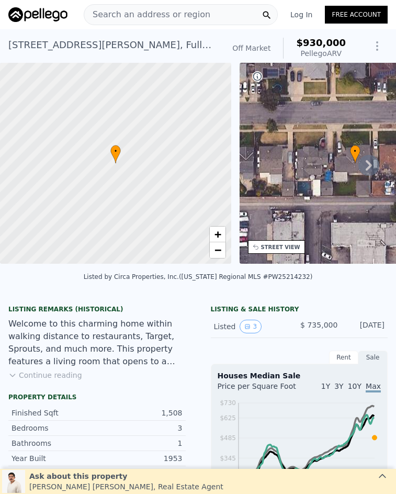
click at [129, 16] on span "Search an address or region" at bounding box center [147, 14] width 126 height 13
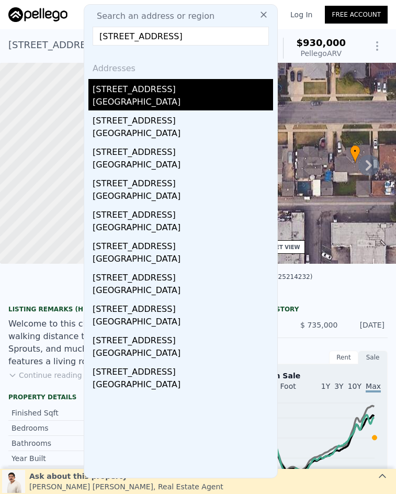
type input "519 S Melrose Street, Anaheim, CA 92805"
click at [140, 91] on div "519 S Melrose St" at bounding box center [183, 87] width 181 height 17
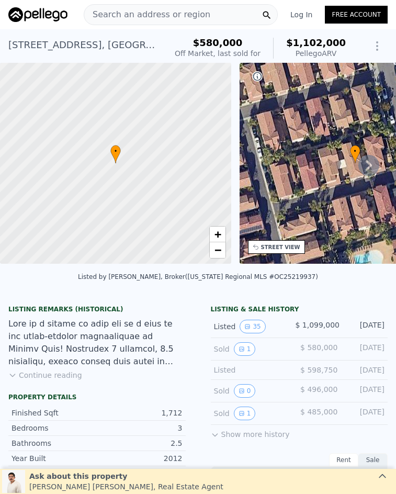
click at [195, 10] on span "Search an address or region" at bounding box center [147, 14] width 126 height 13
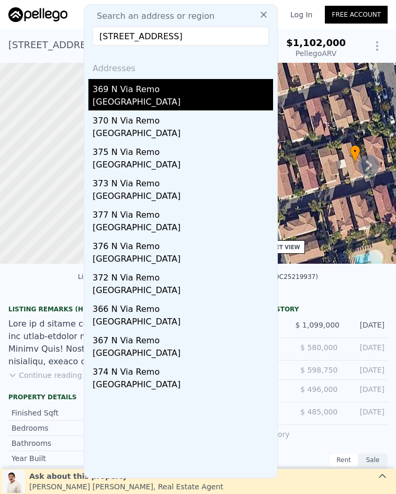
type input "369 N Via Remo, Anaheim, CA 92806"
click at [196, 87] on div "369 N Via Remo" at bounding box center [183, 87] width 181 height 17
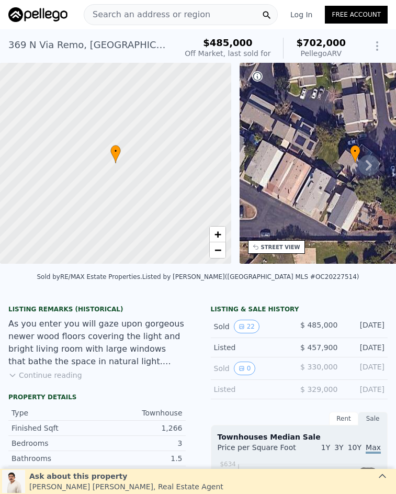
click at [140, 7] on div "Search an address or region" at bounding box center [147, 15] width 126 height 20
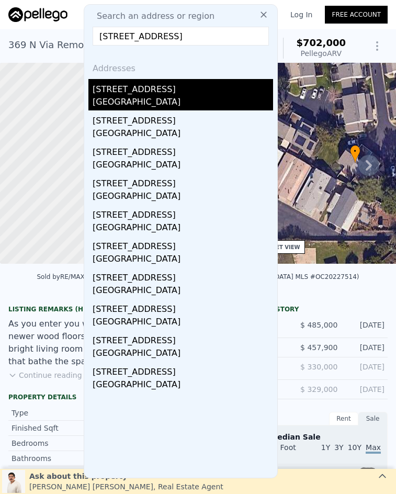
type input "1334 W 11th Street, Santa Ana, CA 92703"
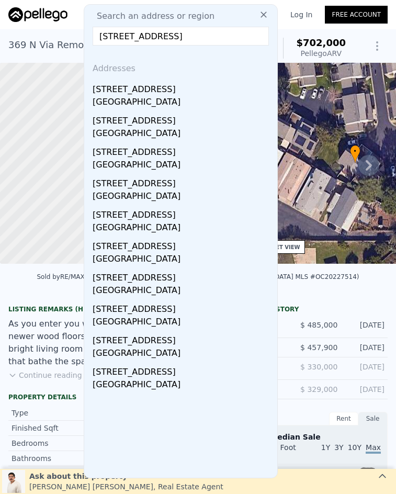
click at [170, 99] on div "Santa Ana, CA 92703" at bounding box center [183, 103] width 181 height 15
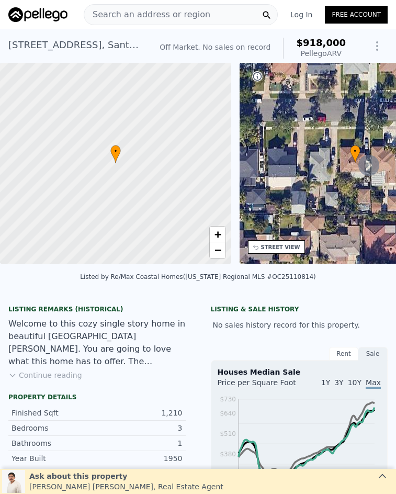
click at [182, 15] on span "Search an address or region" at bounding box center [147, 14] width 126 height 13
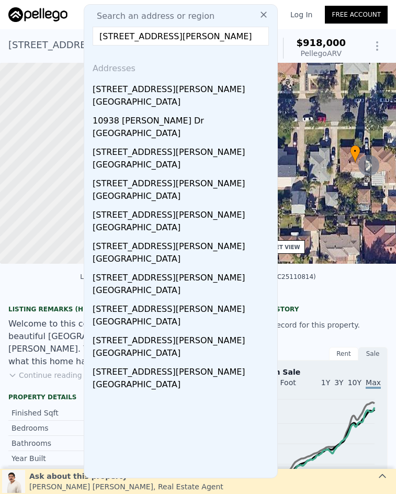
click at [176, 92] on div "11134 Arroyo Dr" at bounding box center [183, 87] width 181 height 17
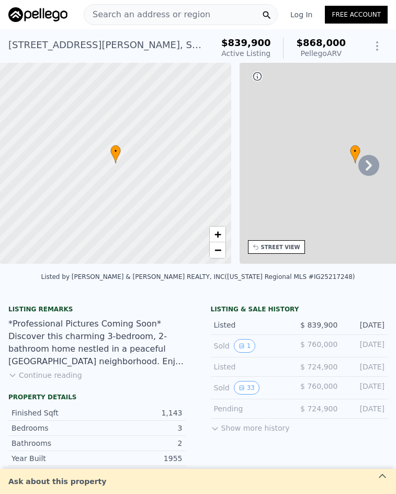
type input "$ 868,000"
type input "-$ 79,572"
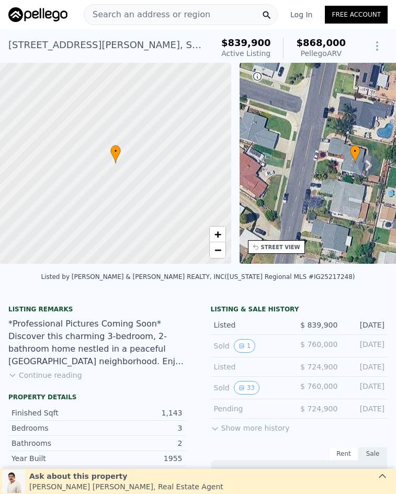
click at [173, 6] on div "Search an address or region" at bounding box center [147, 15] width 126 height 20
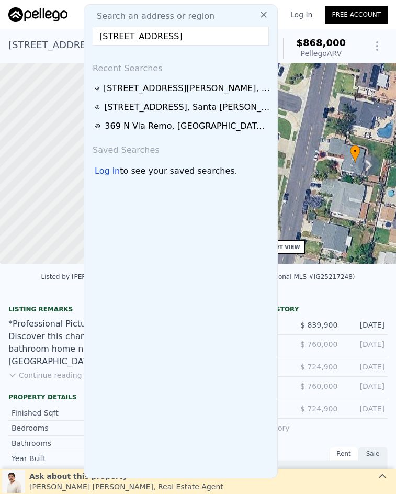
scroll to position [0, 21]
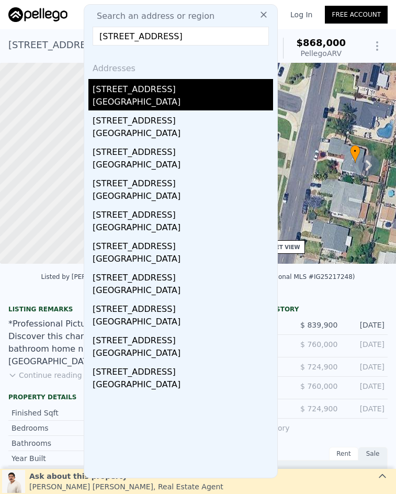
type input "6049 Pennswood Avenue, Lakewood, CA 90712"
click at [216, 93] on div "6049 Pennswood Ave" at bounding box center [183, 87] width 181 height 17
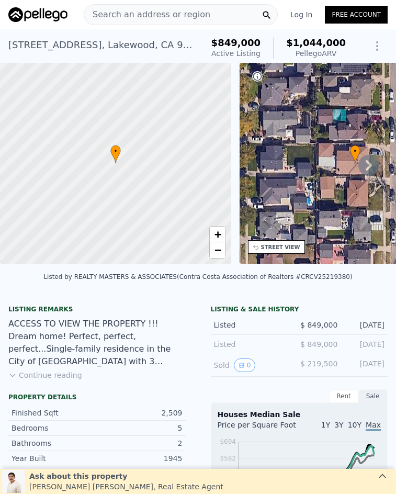
click at [184, 13] on span "Search an address or region" at bounding box center [147, 14] width 126 height 13
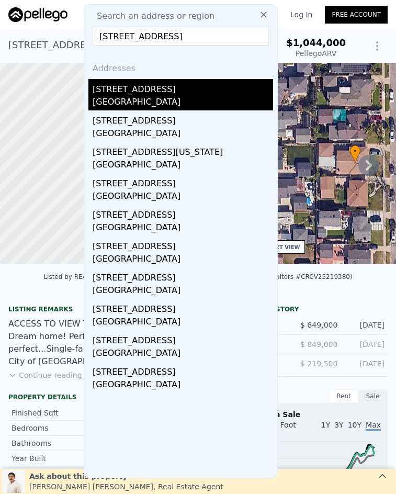
type input "10930 Groveland Ave, Whittier, CA 90603"
click at [145, 95] on div "10930 Groveland Ave" at bounding box center [183, 87] width 181 height 17
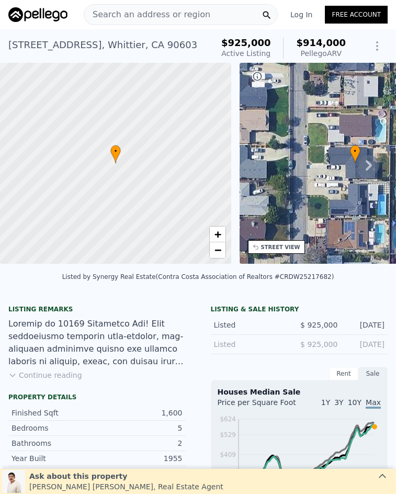
click at [152, 16] on span "Search an address or region" at bounding box center [147, 14] width 126 height 13
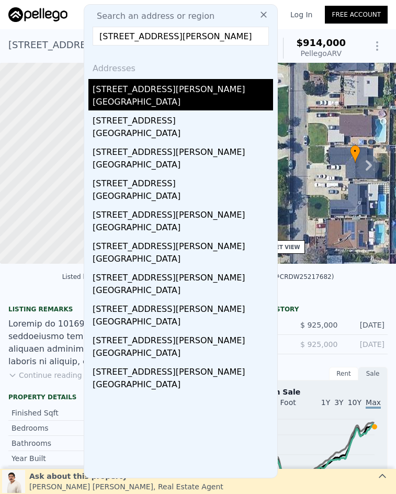
type input "10917 Foster Road, Norwalk, CA 90650"
click at [152, 92] on div "10917 Foster Rd" at bounding box center [183, 87] width 181 height 17
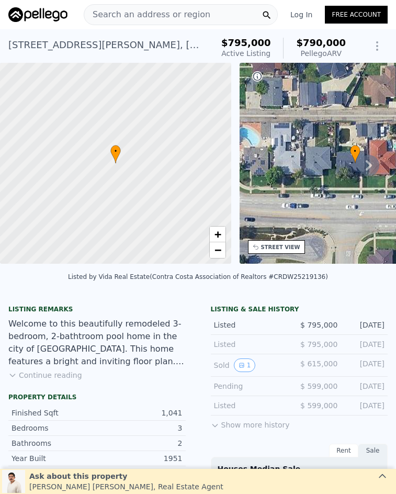
click at [187, 13] on span "Search an address or region" at bounding box center [147, 14] width 126 height 13
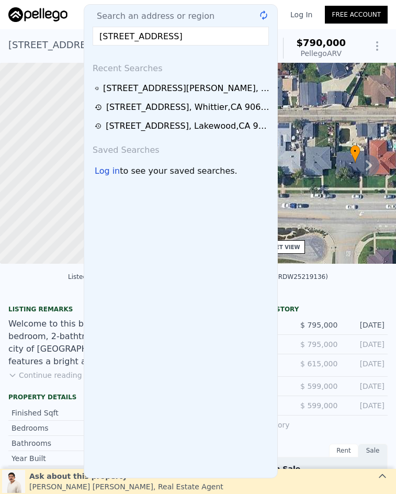
scroll to position [0, 13]
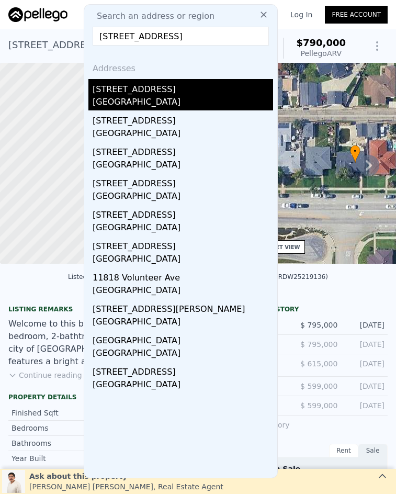
type input "11818 Graystone Avenue, Norwalk, CA 90650"
click at [192, 97] on div "Norwalk, CA 90650" at bounding box center [183, 103] width 181 height 15
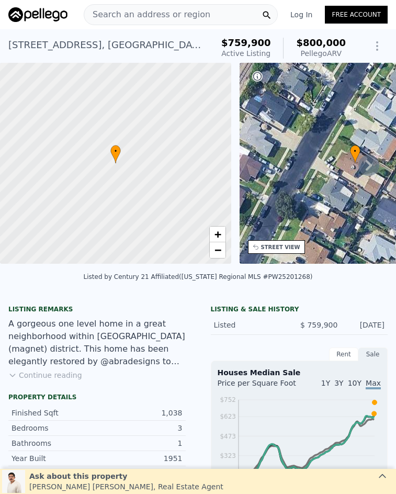
click at [163, 15] on span "Search an address or region" at bounding box center [147, 14] width 126 height 13
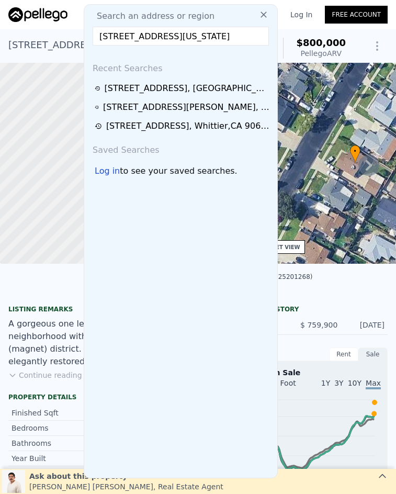
scroll to position [0, 15]
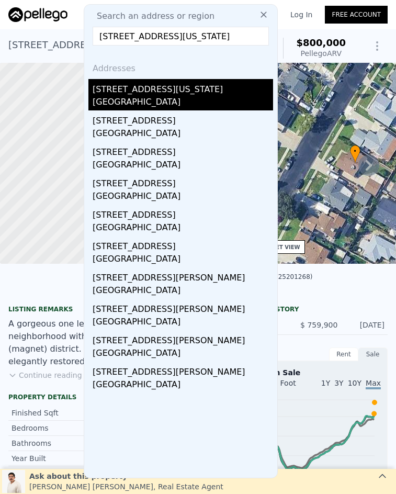
type input "6226 Washington Avenue, Whittier, CA 90601"
click at [173, 103] on div "Whittier, CA 90601" at bounding box center [183, 103] width 181 height 15
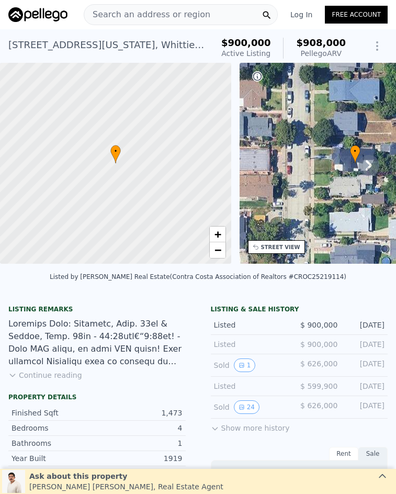
click at [174, 10] on span "Search an address or region" at bounding box center [147, 14] width 126 height 13
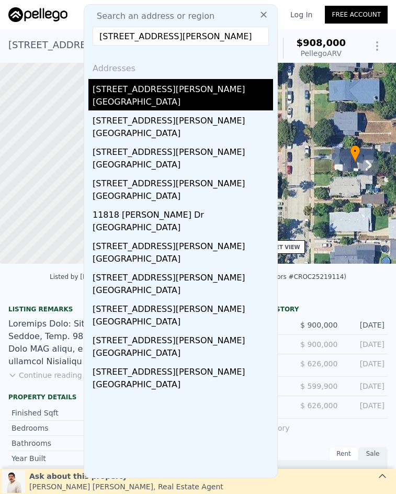
type input "12212 Corley Drive, Whittier, CA 90604"
click at [170, 92] on div "12212 Corley Dr" at bounding box center [183, 87] width 181 height 17
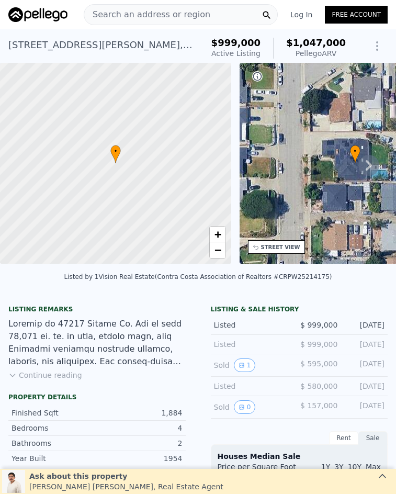
click at [222, 16] on div "Search an address or region" at bounding box center [181, 14] width 194 height 21
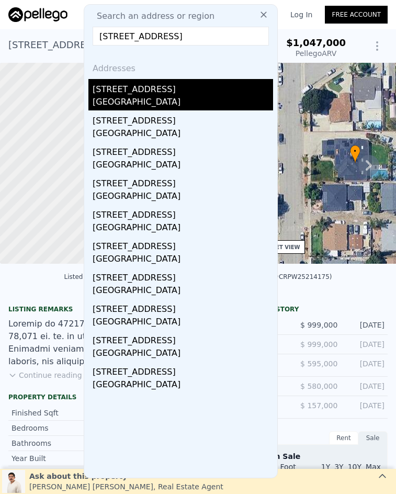
type input "15510 Hornell Street, Whittier, CA 90604"
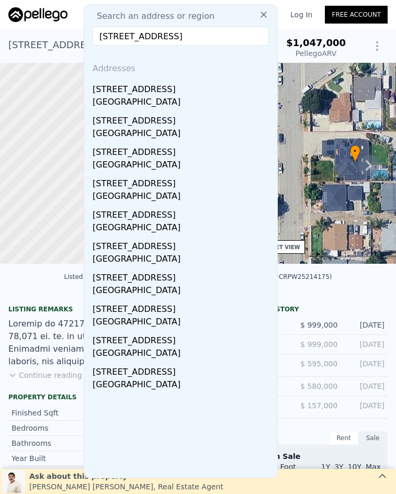
click at [171, 91] on div "15510 Hornell St" at bounding box center [183, 87] width 181 height 17
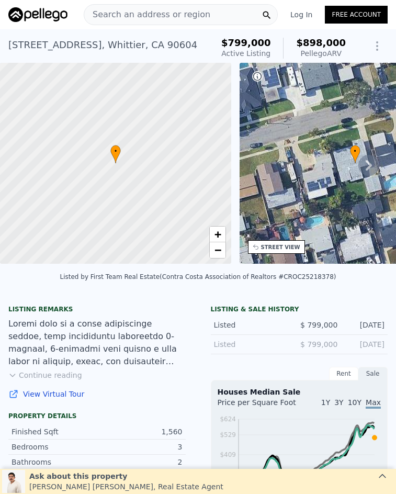
click at [198, 12] on div "Search an address or region" at bounding box center [181, 14] width 194 height 21
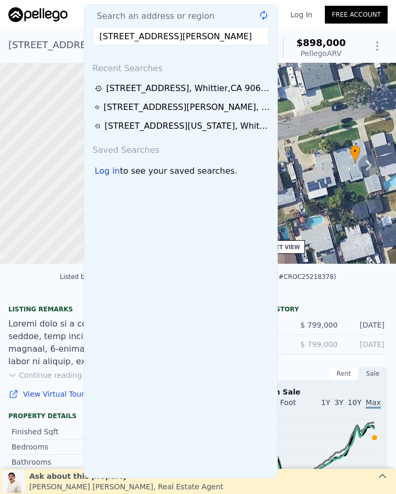
scroll to position [0, 1]
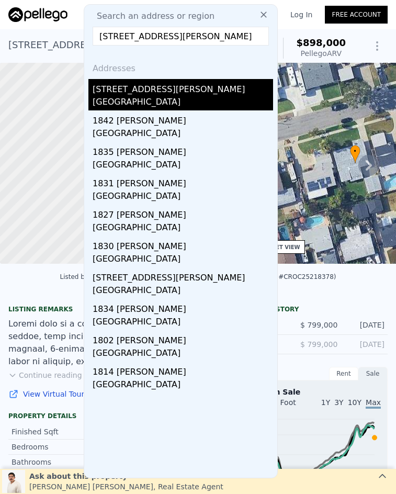
type input "1811 David Court, West Covina, CA 91790"
click at [183, 92] on div "1811 David Ct" at bounding box center [183, 87] width 181 height 17
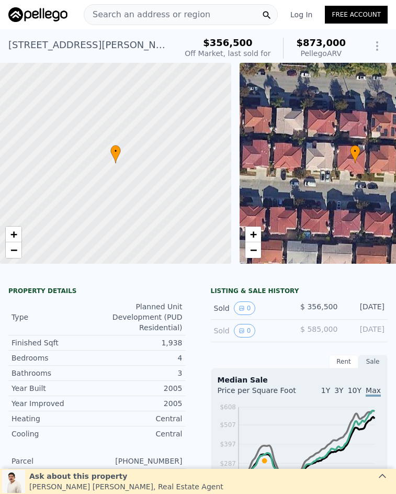
click at [181, 17] on span "Search an address or region" at bounding box center [147, 14] width 126 height 13
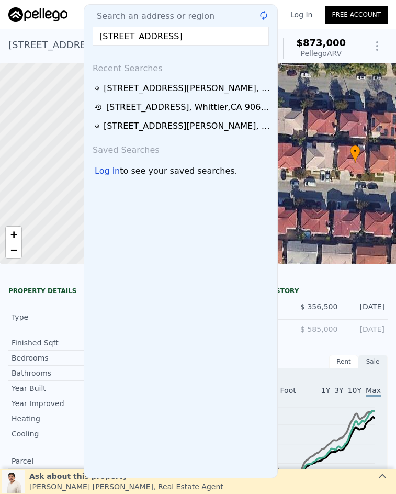
scroll to position [0, 16]
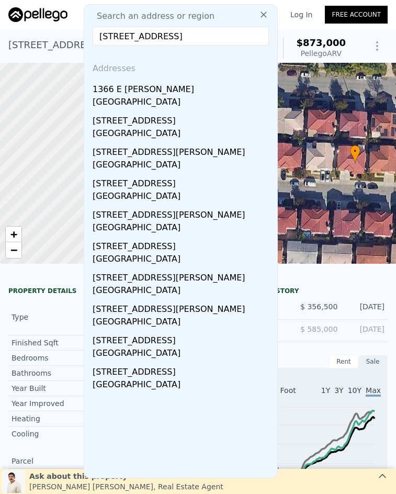
click at [193, 104] on div "West Covina, CA 91790" at bounding box center [183, 103] width 181 height 15
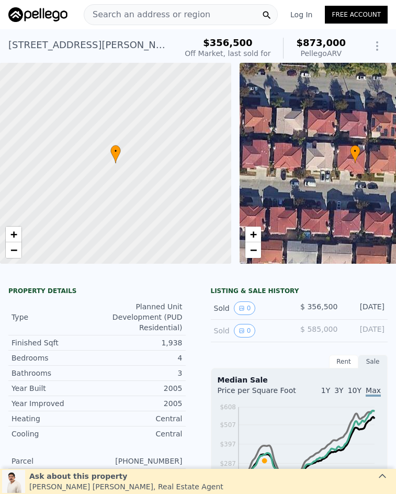
type input "$ 973,000"
type input "6"
type input "$ 9,629"
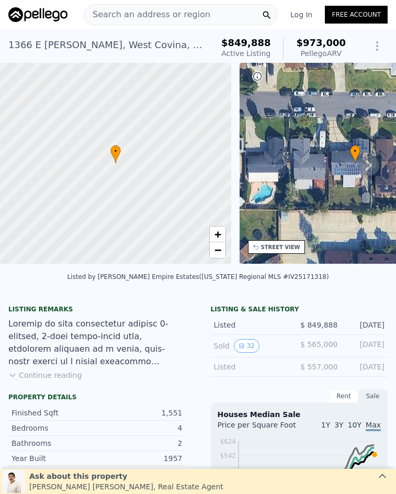
click at [108, 13] on span "Search an address or region" at bounding box center [147, 14] width 126 height 13
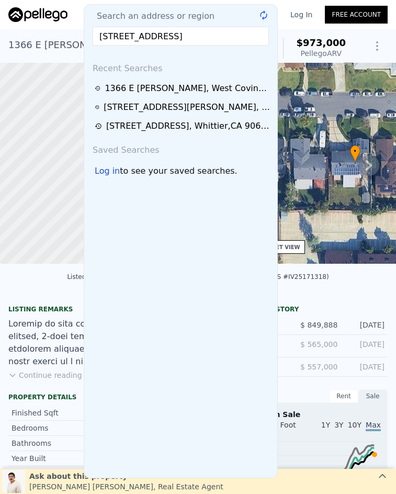
scroll to position [0, 41]
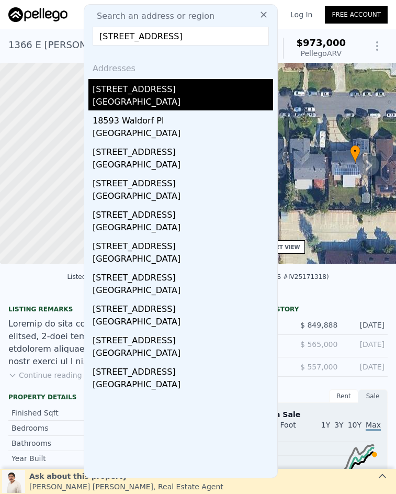
type input "18593 Fieldbrook Street, Rowland Heights, CA 91748"
click at [151, 101] on div "Rowland Heights, CA 91748" at bounding box center [183, 103] width 181 height 15
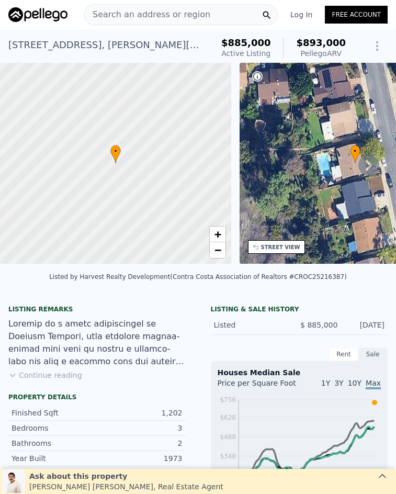
click at [136, 12] on span "Search an address or region" at bounding box center [147, 14] width 126 height 13
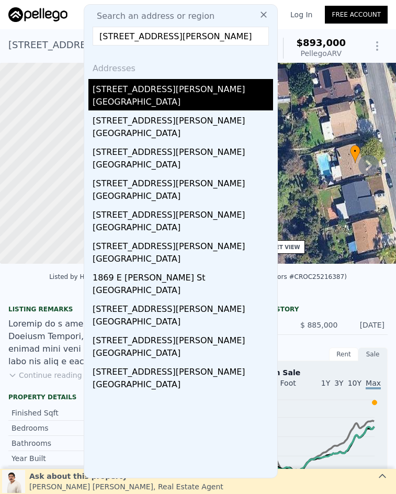
type input "1703 E Ruddock St, Covina, CA 91724"
click at [152, 96] on div "Covina, CA 91724" at bounding box center [183, 103] width 181 height 15
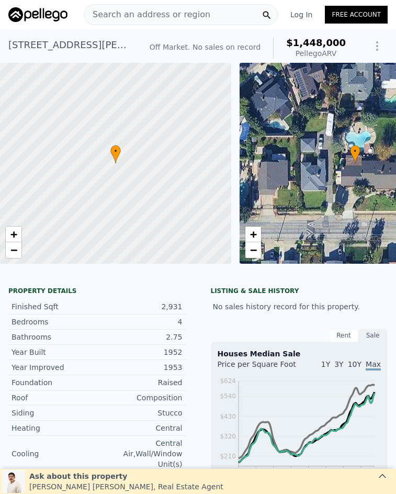
click at [130, 16] on span "Search an address or region" at bounding box center [147, 14] width 126 height 13
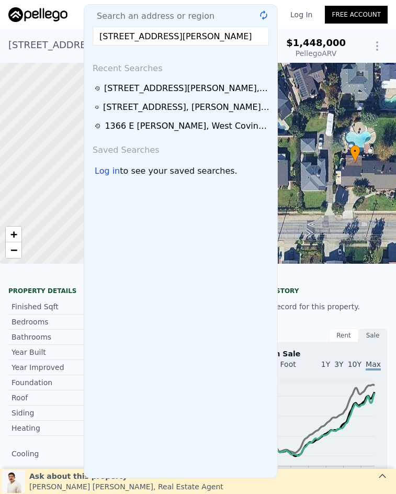
scroll to position [0, 15]
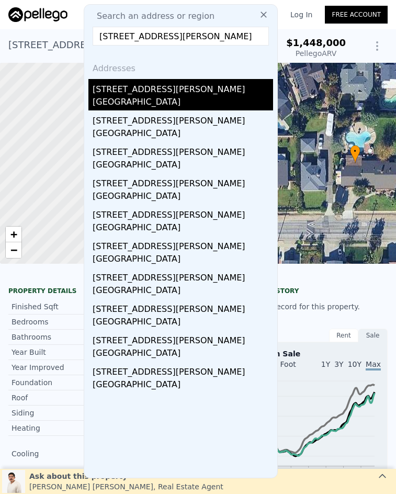
type input "14139 Masline Street, Baldwin Park, CA 91706"
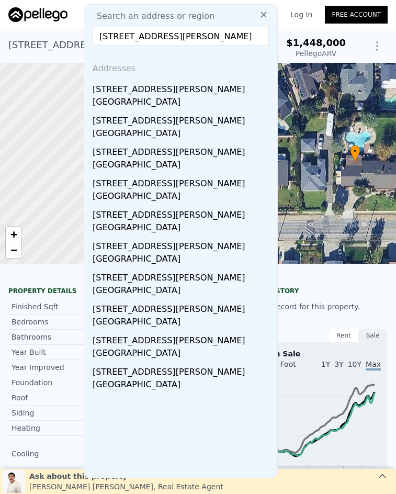
click at [185, 98] on div "Baldwin Park, CA 91706" at bounding box center [183, 103] width 181 height 15
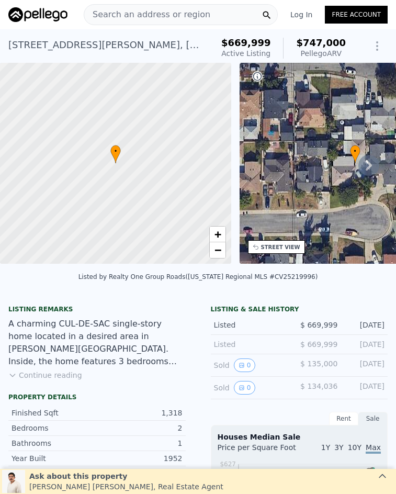
click at [127, 12] on span "Search an address or region" at bounding box center [147, 14] width 126 height 13
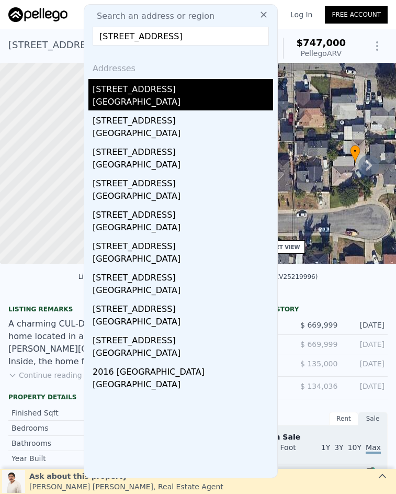
type input "2209 Del Bay, Lakewood, CA 90712"
click at [135, 88] on div "2209 Del Bay St" at bounding box center [183, 87] width 181 height 17
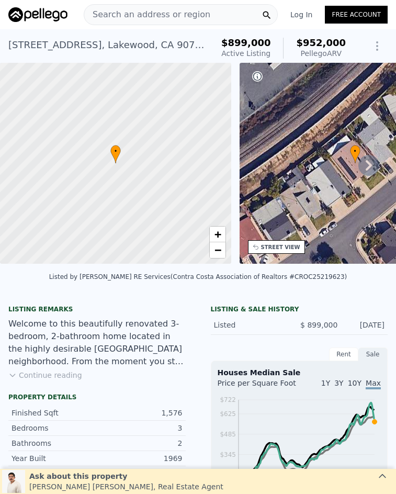
click at [217, 17] on div "Search an address or region" at bounding box center [181, 14] width 194 height 21
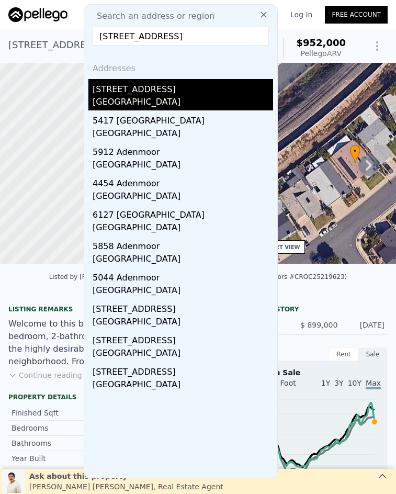
type input "4502 Adenmoor, Lakewood, CA 90713"
click at [150, 104] on div "Lakewood, CA 90713" at bounding box center [183, 103] width 181 height 15
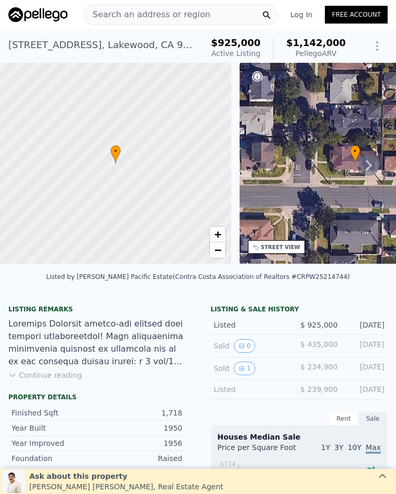
click at [189, 15] on span "Search an address or region" at bounding box center [147, 14] width 126 height 13
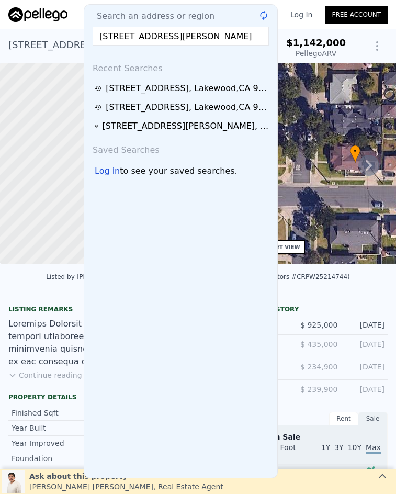
scroll to position [0, 9]
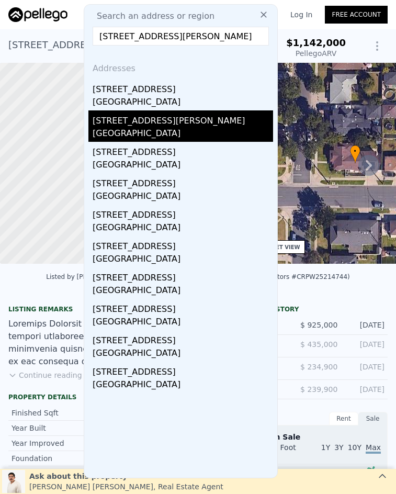
type input "323 W Bennett Avenue, Glendora, CA 91741"
click at [197, 127] on div "323 W Bennett Ave" at bounding box center [183, 118] width 181 height 17
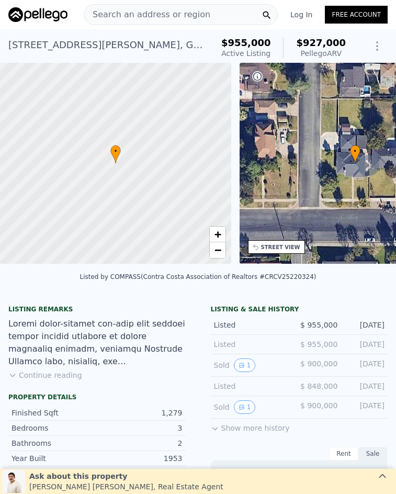
click at [202, 15] on div "Search an address or region" at bounding box center [181, 14] width 194 height 21
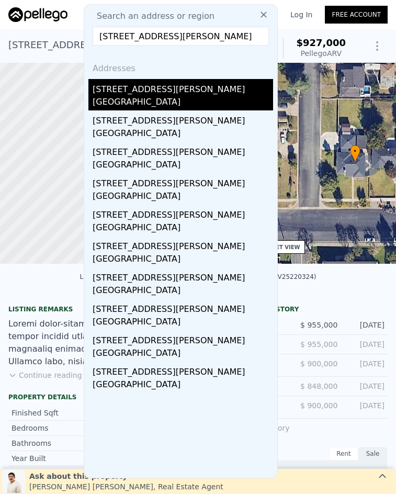
type input "16402 Gridley Road, Norwalk, CA 90650"
click at [189, 95] on div "16402 Gridley Rd" at bounding box center [183, 87] width 181 height 17
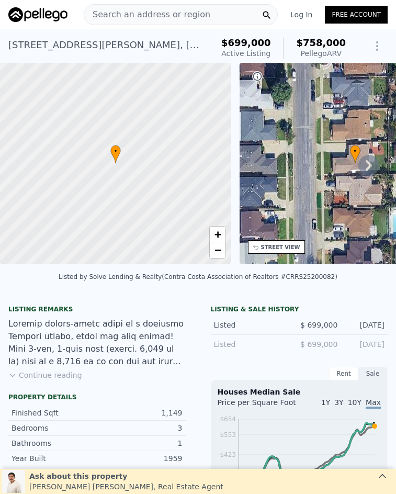
click at [145, 14] on span "Search an address or region" at bounding box center [147, 14] width 126 height 13
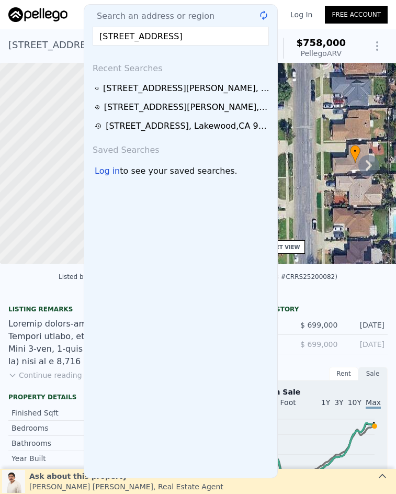
scroll to position [0, 14]
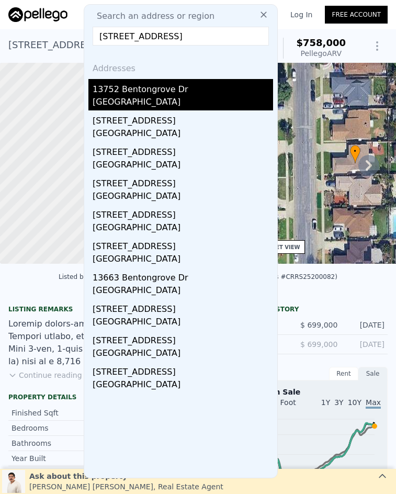
type input "13752 Bentongrove Drive, Whittier, CA 90605"
click at [187, 92] on div "13752 Bentongrove Dr" at bounding box center [183, 87] width 181 height 17
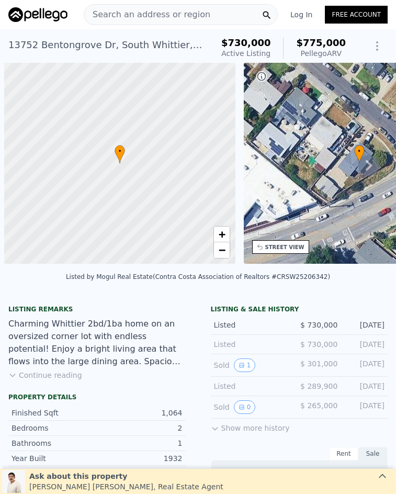
scroll to position [0, 4]
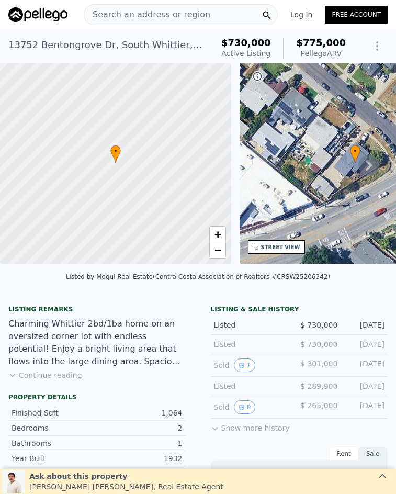
click at [226, 16] on div "Search an address or region" at bounding box center [181, 14] width 194 height 21
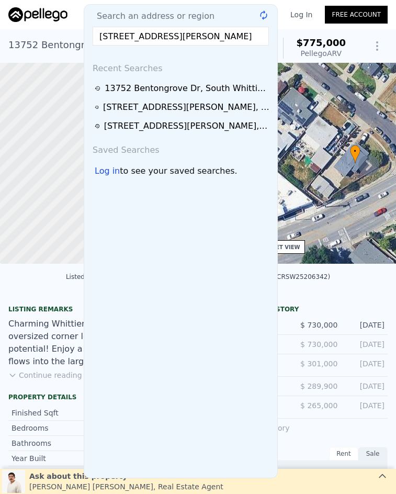
scroll to position [0, 16]
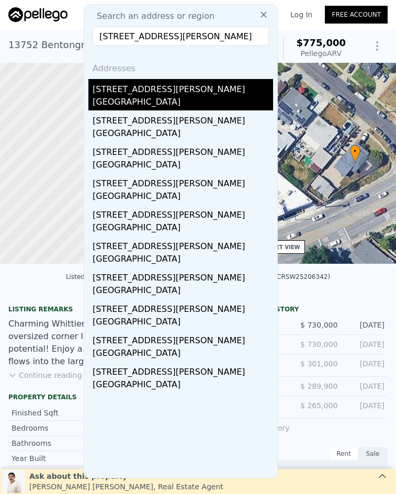
type input "731 S Valinda Avenue, West Covina, CA 91790"
click at [196, 85] on div "731 S Valinda Ave" at bounding box center [183, 87] width 181 height 17
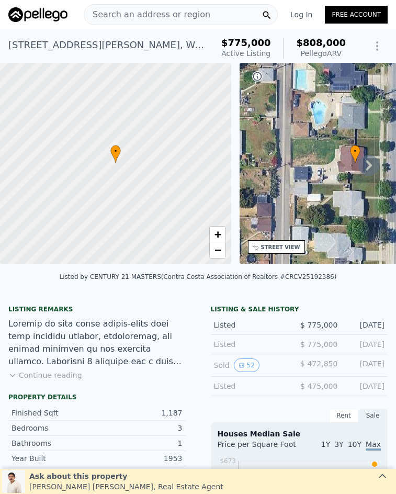
click at [159, 13] on span "Search an address or region" at bounding box center [147, 14] width 126 height 13
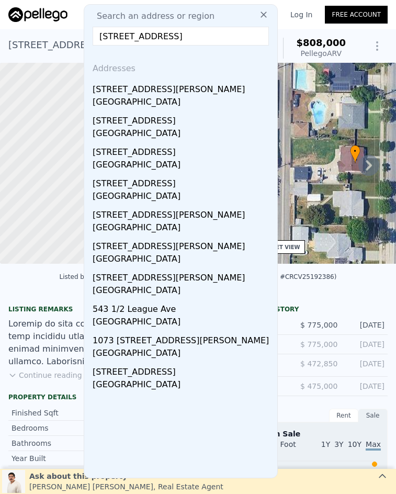
click at [156, 38] on input "261 Zenith Avenue, La Puente, CA 9174" at bounding box center [181, 36] width 176 height 19
click at [156, 37] on input "261 Zenith Avenue, La Puente, CA 9174" at bounding box center [181, 36] width 176 height 19
paste input "1132 E Plymouth Street, Glendora, CA 91740"
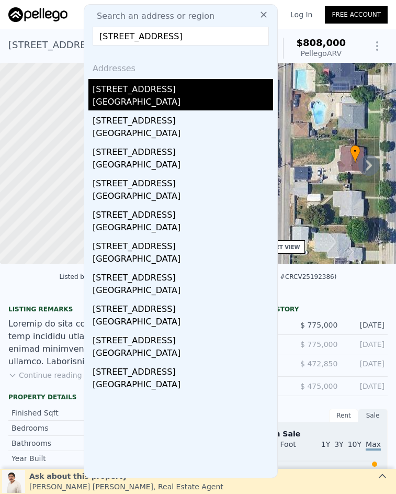
type input "1132 E Plymouth Street, Glendora, CA 91740"
click at [177, 101] on div "Los Angeles County, CA 91740" at bounding box center [183, 103] width 181 height 15
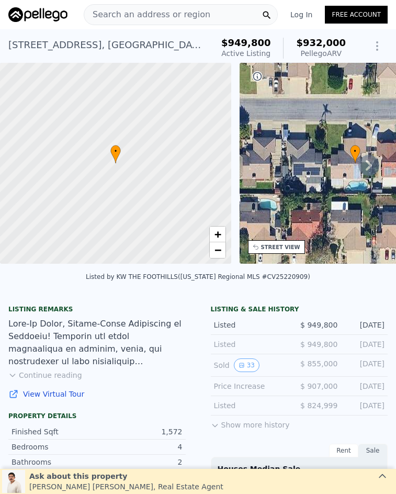
click at [160, 8] on span "Search an address or region" at bounding box center [147, 14] width 126 height 13
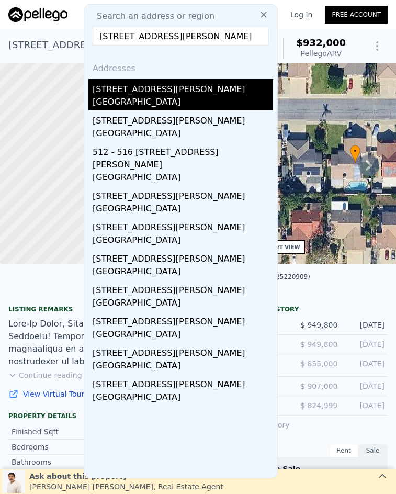
type input "247 E Hurst Street, Covina, CA 91723"
click at [198, 102] on div "Covina, CA 91723" at bounding box center [183, 103] width 181 height 15
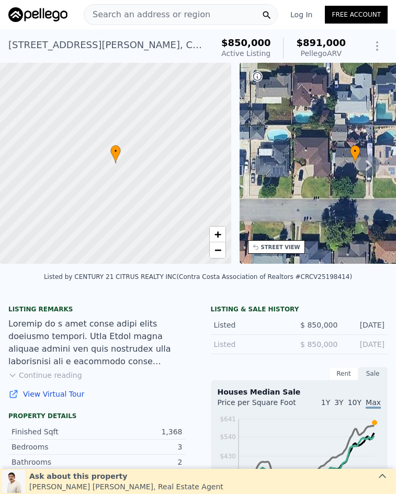
click at [129, 14] on span "Search an address or region" at bounding box center [147, 14] width 126 height 13
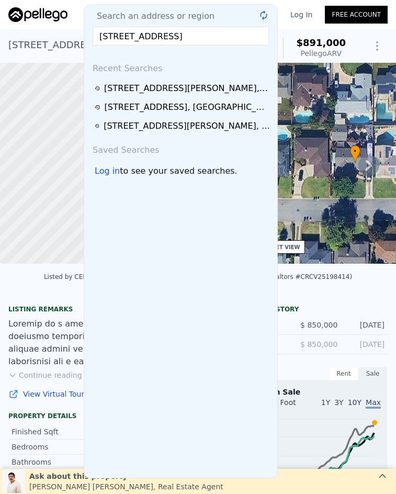
scroll to position [0, 13]
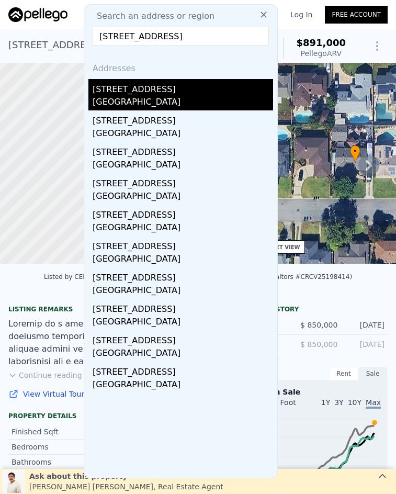
type input "2008 Del Hollow Street, Lakewood, CA 90712"
click at [170, 97] on div "Lakewood, CA 90712" at bounding box center [183, 103] width 181 height 15
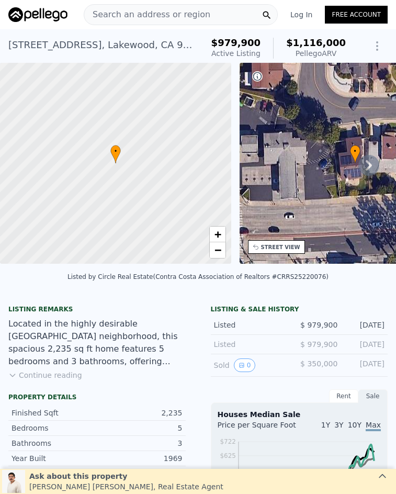
click at [196, 15] on div "Search an address or region" at bounding box center [181, 14] width 194 height 21
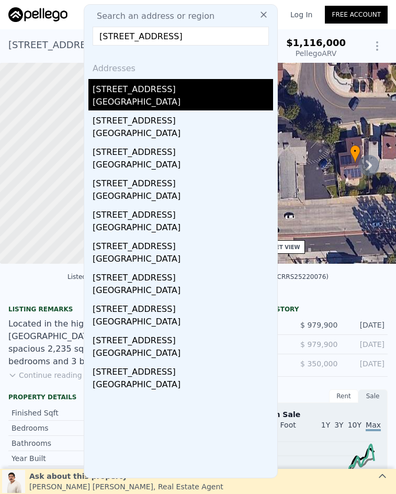
type input "5943 Greentop St., Lakewood, CA 90713"
click at [203, 90] on div "5943 Greentop St" at bounding box center [183, 87] width 181 height 17
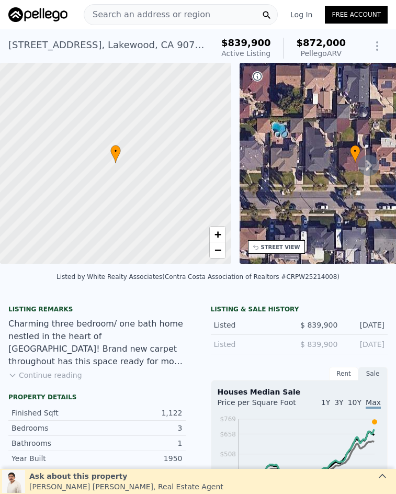
click at [178, 17] on span "Search an address or region" at bounding box center [147, 14] width 126 height 13
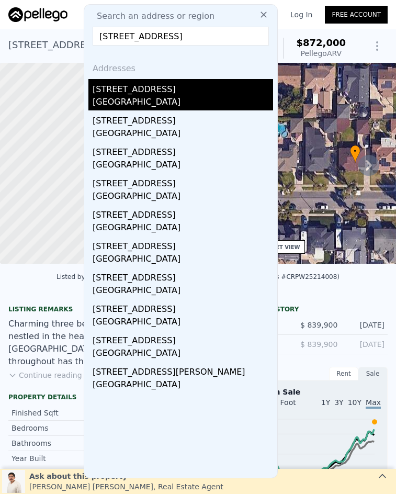
type input "12028 summer, Norwalk, CA 90650"
click at [174, 100] on div "Norwalk, CA 90650" at bounding box center [183, 103] width 181 height 15
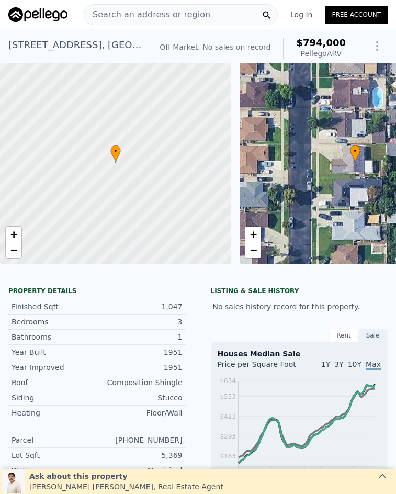
click at [184, 14] on span "Search an address or region" at bounding box center [147, 14] width 126 height 13
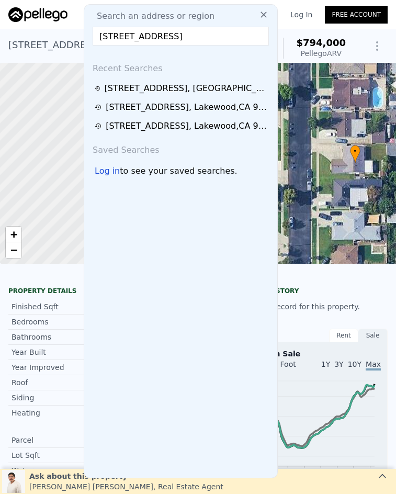
scroll to position [0, 1]
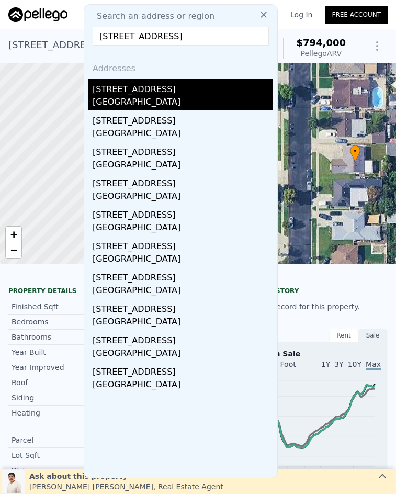
type input "12110 Barnwall Street, Norwalk, CA 90650"
click at [180, 87] on div "12110 Barnwall St" at bounding box center [183, 87] width 181 height 17
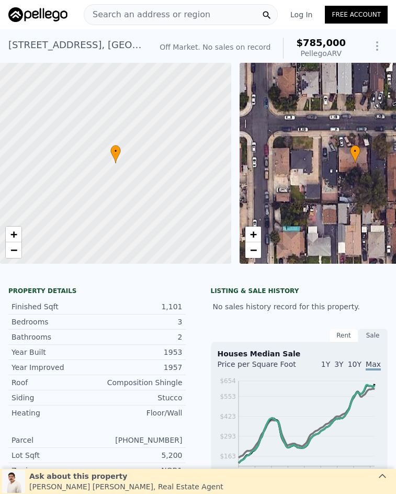
click at [141, 20] on span "Search an address or region" at bounding box center [147, 14] width 126 height 13
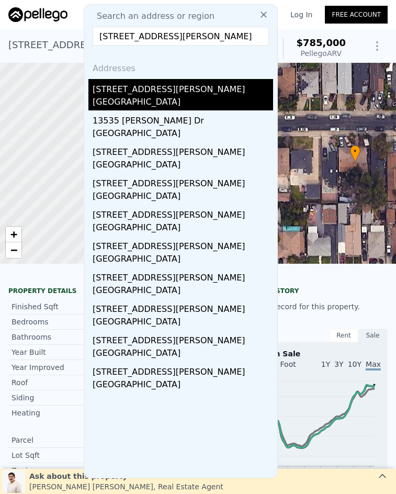
type input "13535 Dunton Drive, Whittier, CA 90605"
click at [228, 98] on div "Whittier, CA 90605" at bounding box center [183, 103] width 181 height 15
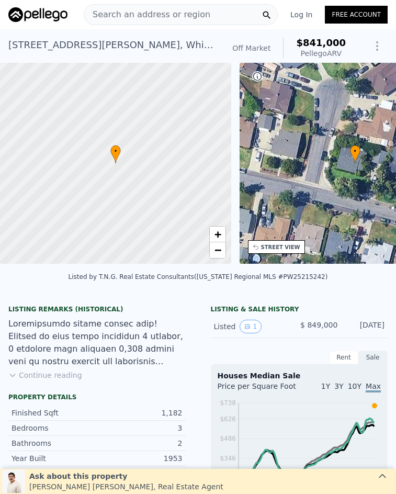
click at [202, 14] on div "Search an address or region" at bounding box center [181, 14] width 194 height 21
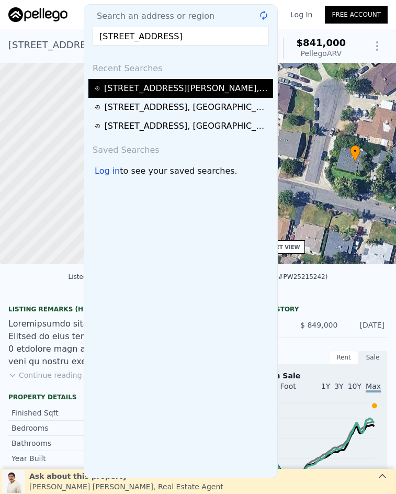
type input "16121 Lisco st, Whittier, CA 90603"
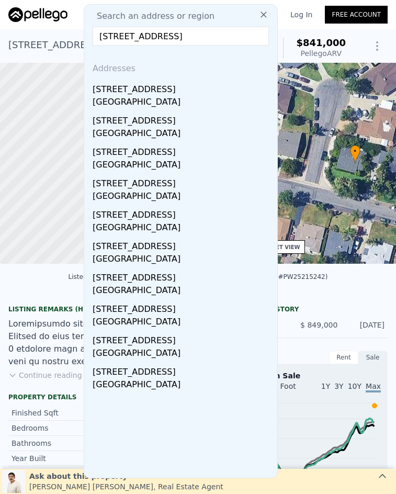
click at [179, 32] on input "16121 Lisco st, Whittier, CA 90603" at bounding box center [181, 36] width 176 height 19
click at [154, 97] on div "Whittier, CA 90603" at bounding box center [183, 103] width 181 height 15
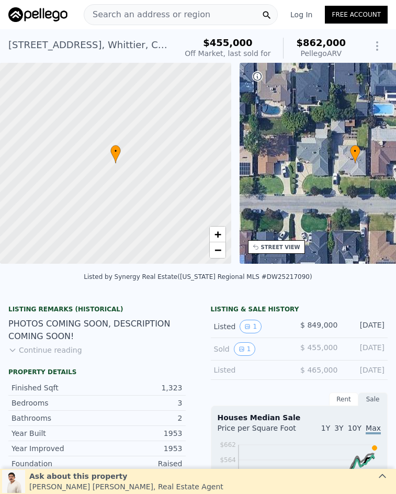
click at [166, 14] on span "Search an address or region" at bounding box center [147, 14] width 126 height 13
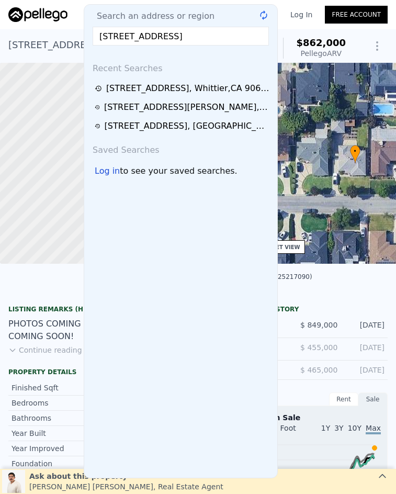
scroll to position [0, 1]
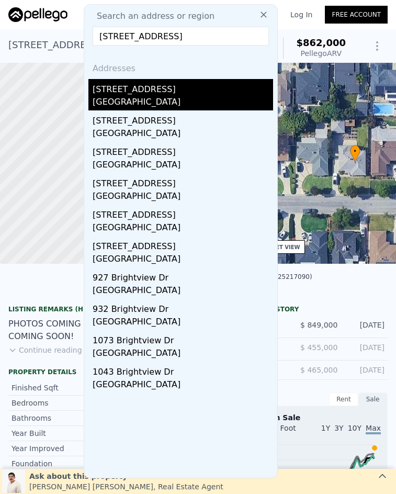
type input "732 Brightview Drive, Glendora, CA 91740"
click at [167, 99] on div "Glendora, CA 91740" at bounding box center [183, 103] width 181 height 15
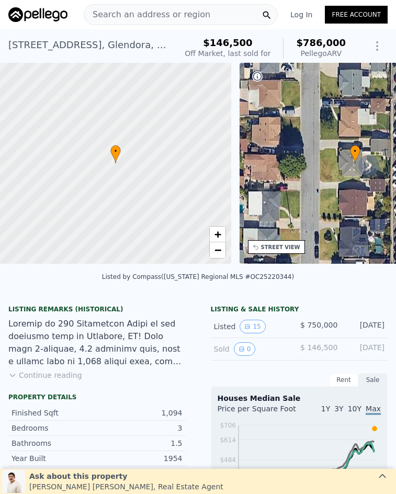
click at [149, 14] on span "Search an address or region" at bounding box center [147, 14] width 126 height 13
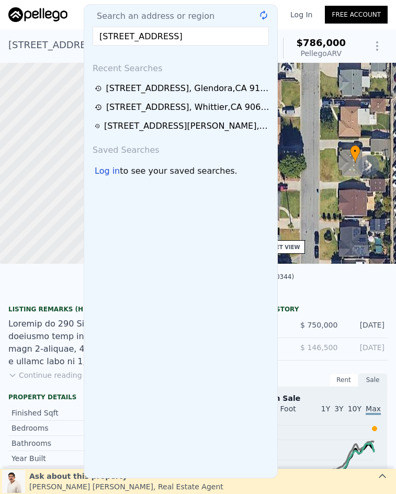
scroll to position [0, 7]
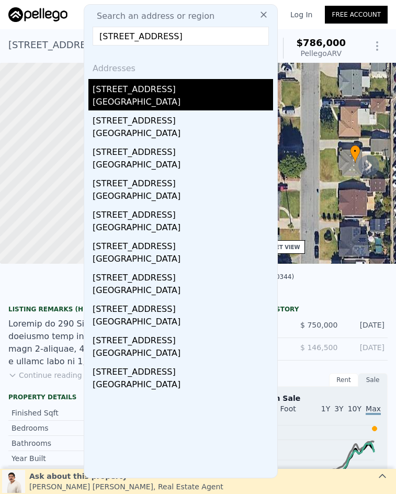
type input "29154 Whitegate Lane, Highland, CA 92346"
click at [165, 84] on div "29154 Whitegate Lane" at bounding box center [183, 87] width 181 height 17
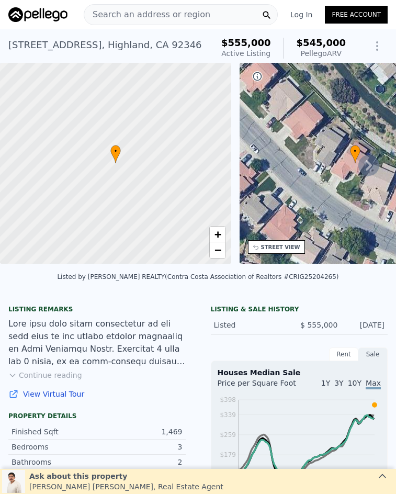
click at [180, 11] on span "Search an address or region" at bounding box center [147, 14] width 126 height 13
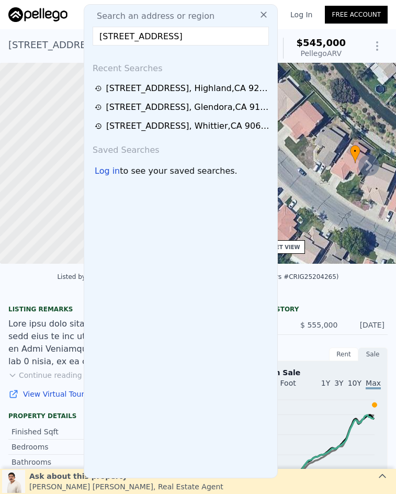
scroll to position [0, 8]
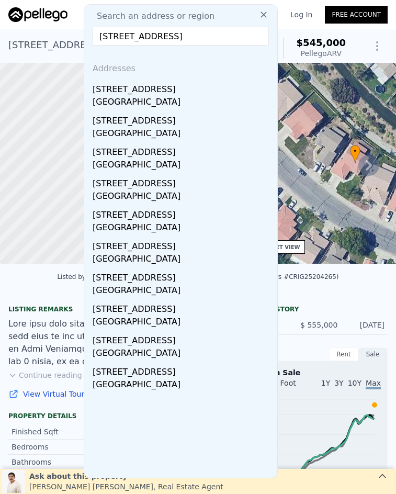
type input "132 N Monterey Avenue, Ontario, CA 91764"
click at [204, 100] on div "Ontario, CA 91764" at bounding box center [183, 103] width 181 height 15
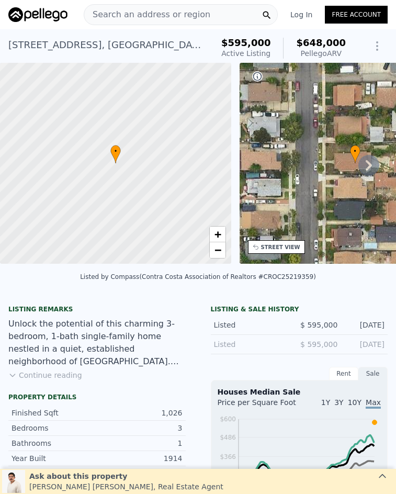
click at [152, 11] on span "Search an address or region" at bounding box center [147, 14] width 126 height 13
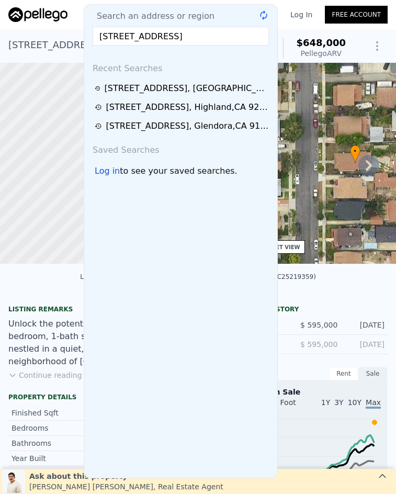
scroll to position [0, 1]
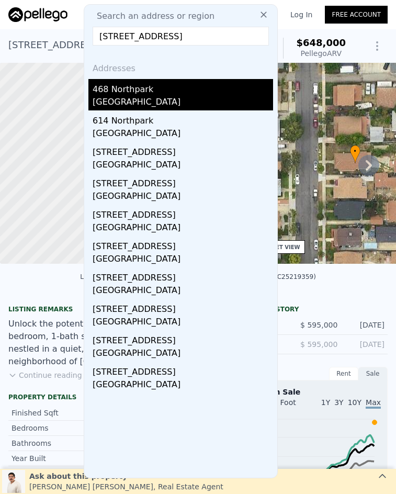
type input "604 Northpark, San Bernardino, CA 92407"
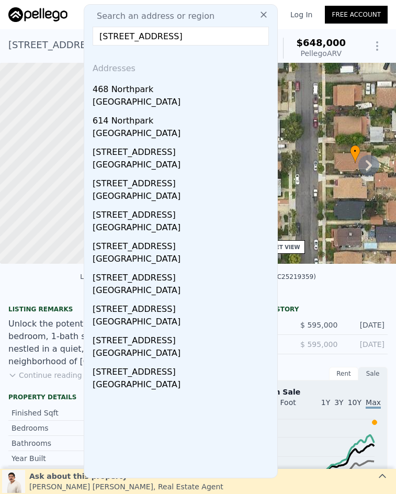
scroll to position [0, 0]
click at [176, 93] on div "468 Northpark" at bounding box center [183, 87] width 181 height 17
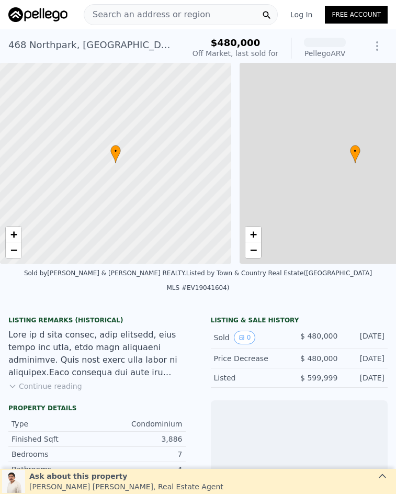
click at [169, 13] on span "Search an address or region" at bounding box center [147, 14] width 126 height 13
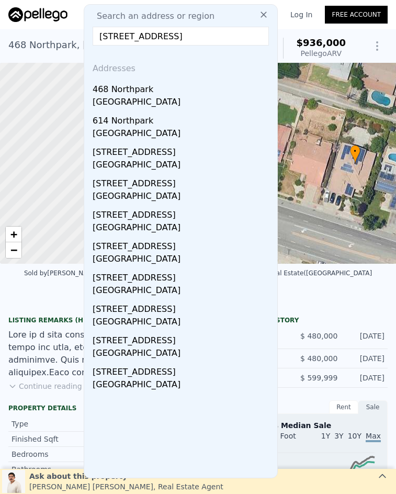
click at [151, 33] on input "604 Northpark, San Bernardino, CA 92407" at bounding box center [181, 36] width 176 height 19
paste input "3106 E Antler Road, Ontario, CA 91761"
type input "3106 E Antler Road, Ontario, CA 91761"
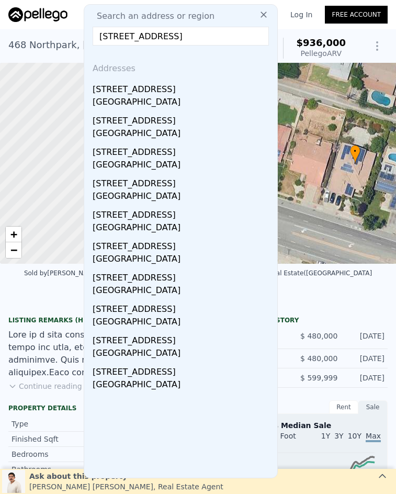
click at [198, 97] on div "Ontario, CA 91761" at bounding box center [183, 103] width 181 height 15
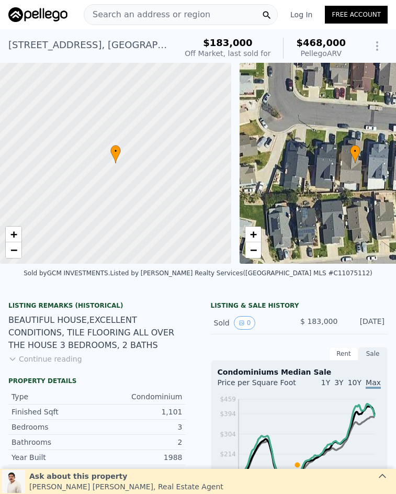
click at [158, 15] on span "Search an address or region" at bounding box center [147, 14] width 126 height 13
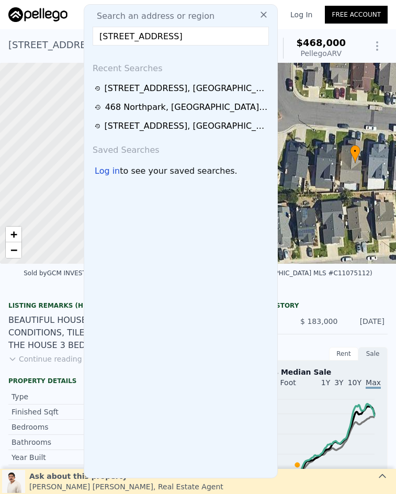
scroll to position [0, 38]
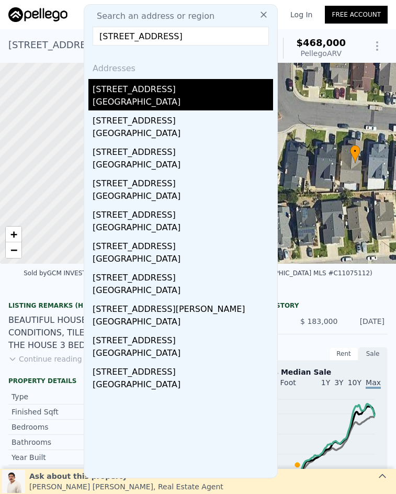
type input "1391 N Crescent Avenue, San Bernardino, CA 92405"
click at [173, 102] on div "San Bernardino, CA 92405" at bounding box center [183, 103] width 181 height 15
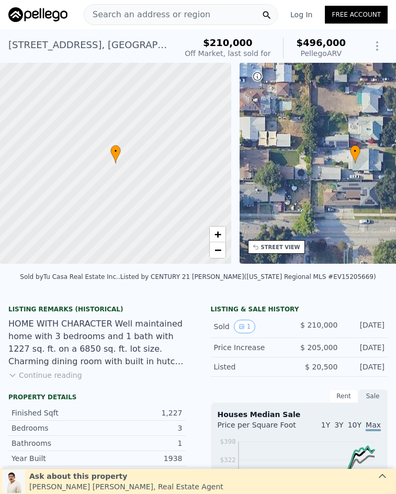
click at [158, 14] on span "Search an address or region" at bounding box center [147, 14] width 126 height 13
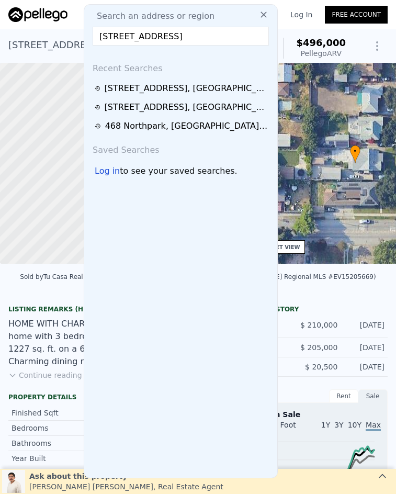
scroll to position [0, 21]
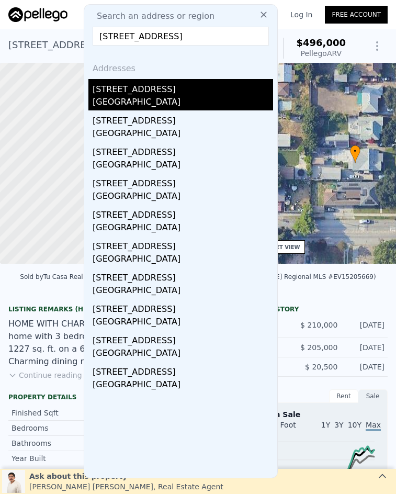
type input "1330 Acacia Avenue, San Bernardino, CA 92405"
click at [172, 99] on div "San Bernardino, CA 92405" at bounding box center [183, 103] width 181 height 15
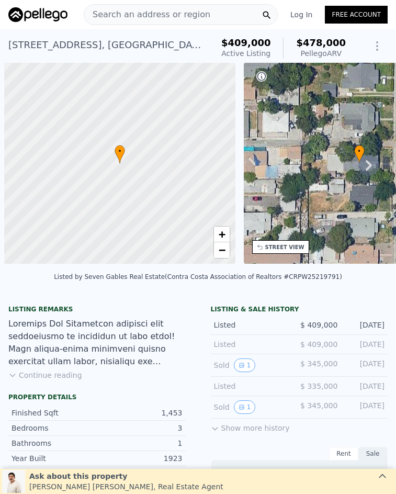
scroll to position [0, 4]
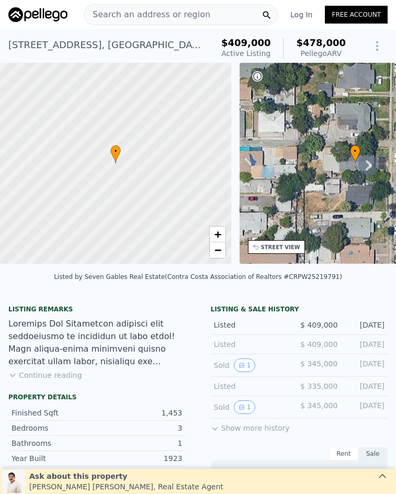
click at [157, 16] on span "Search an address or region" at bounding box center [147, 14] width 126 height 13
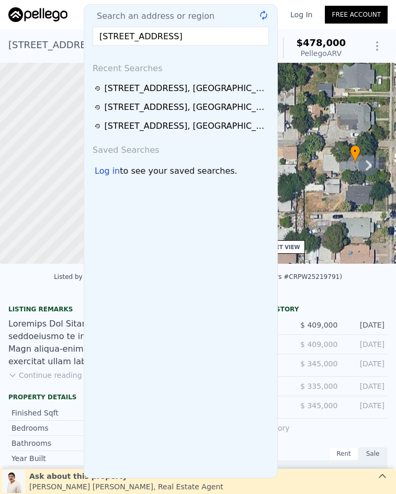
scroll to position [0, 21]
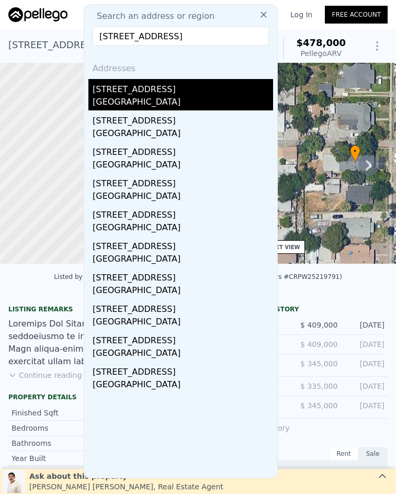
type input "1330 Acacia Avenue, San Bernardino, CA 92405"
click at [201, 99] on div "San Bernardino, CA 92405" at bounding box center [183, 103] width 181 height 15
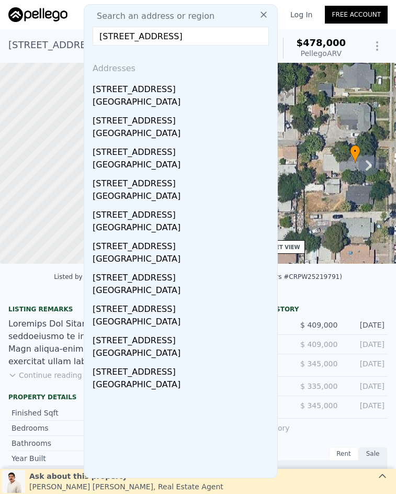
scroll to position [0, 0]
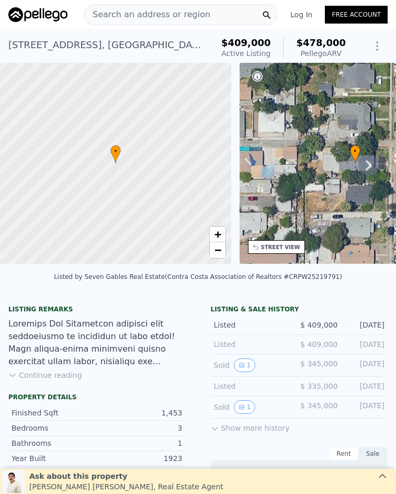
click at [203, 18] on div "Search an address or region" at bounding box center [181, 14] width 194 height 21
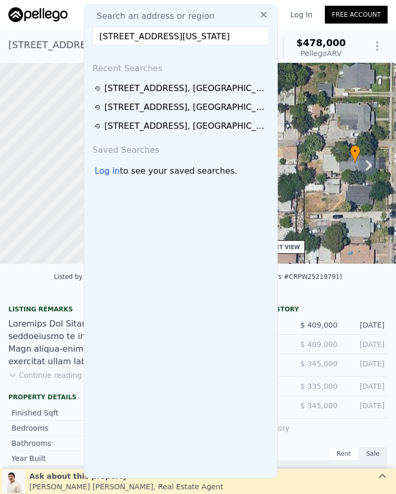
scroll to position [0, 13]
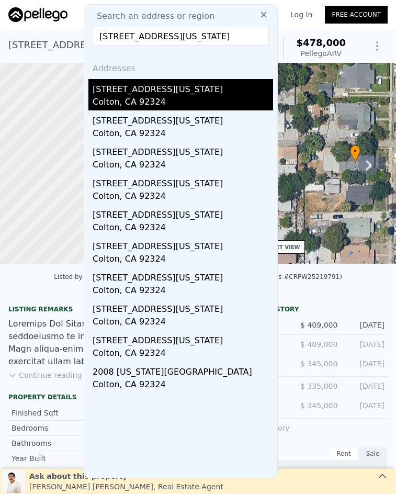
type input "1736 Pennsylvania Avenue, Colton, CA 92324"
click at [185, 107] on div "Colton, CA 92324" at bounding box center [183, 103] width 181 height 15
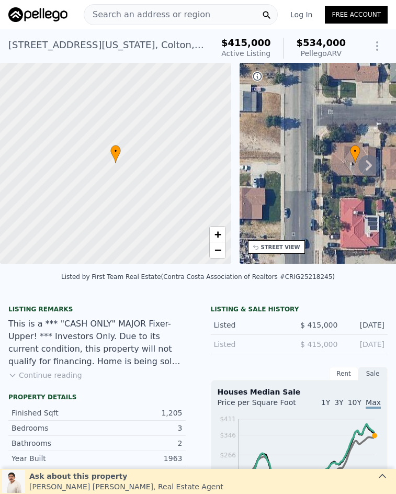
click at [191, 14] on span "Search an address or region" at bounding box center [147, 14] width 126 height 13
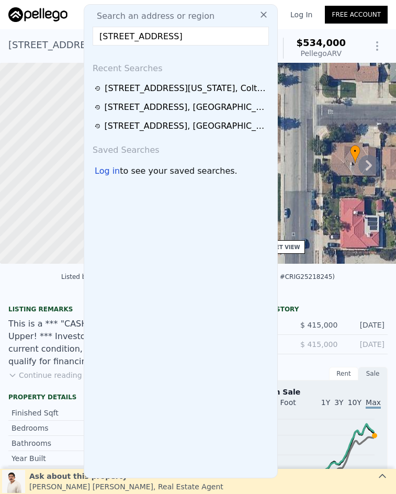
scroll to position [0, 2]
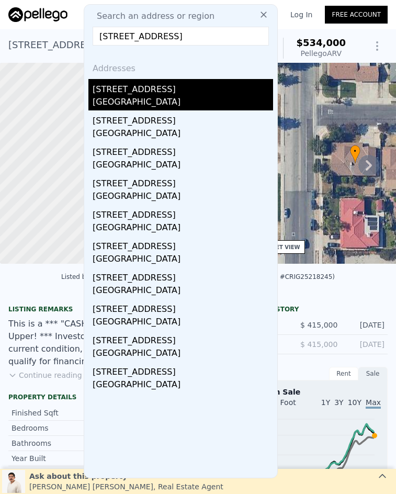
type input "325 Lakeside Avenue, Redlands, CA 92373"
click at [190, 93] on div "325 Lakeside Ave" at bounding box center [183, 87] width 181 height 17
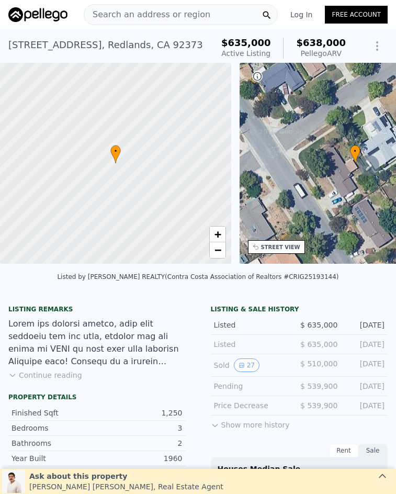
click at [194, 11] on span "Search an address or region" at bounding box center [147, 14] width 126 height 13
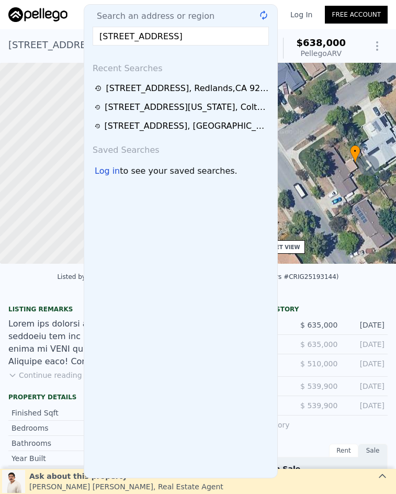
scroll to position [0, 13]
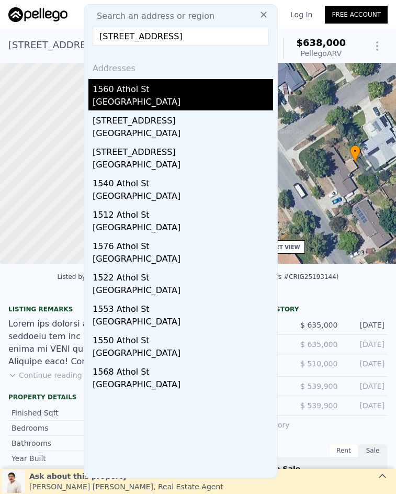
type input "1560 W Athol Street, Bloomington, CA 92316"
click at [204, 96] on div "Rialto, CA 92376" at bounding box center [183, 103] width 181 height 15
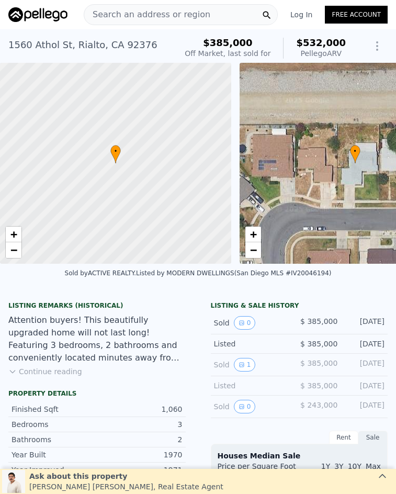
click at [172, 12] on span "Search an address or region" at bounding box center [147, 14] width 126 height 13
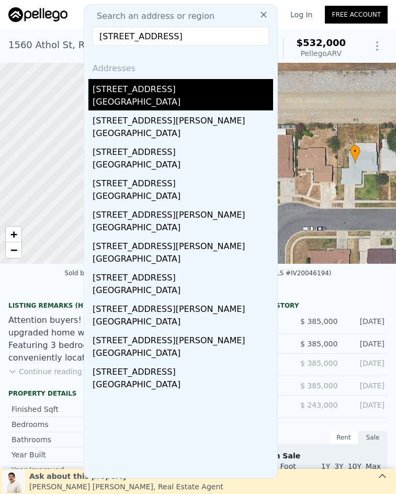
type input "11337 Concord Circle, Fontana, CA 92337"
click at [160, 85] on div "11337 Concord Cir" at bounding box center [183, 87] width 181 height 17
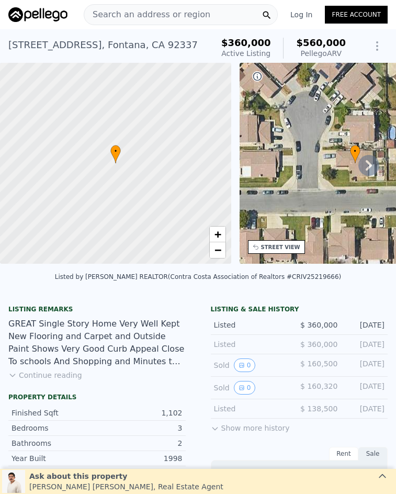
click at [149, 16] on span "Search an address or region" at bounding box center [147, 14] width 126 height 13
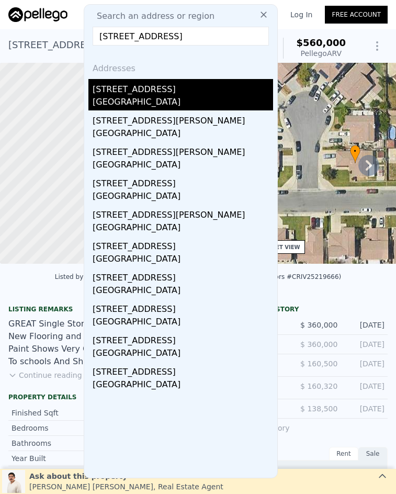
type input "7936 Alder Avenue, Fontana, CA 92336"
click at [141, 96] on div "Fontana, CA 92336" at bounding box center [183, 103] width 181 height 15
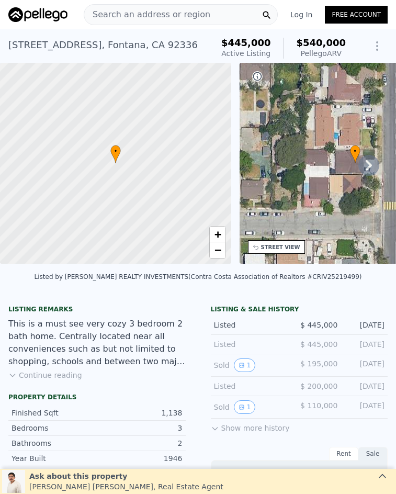
click at [177, 15] on span "Search an address or region" at bounding box center [147, 14] width 126 height 13
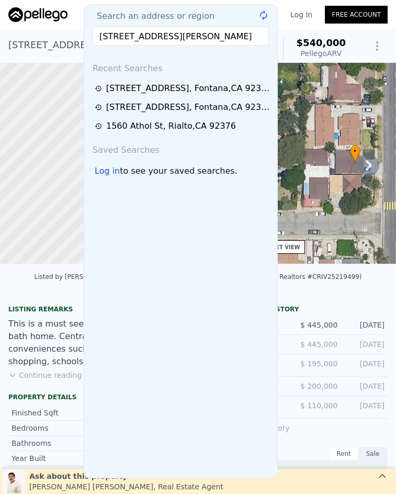
scroll to position [0, 14]
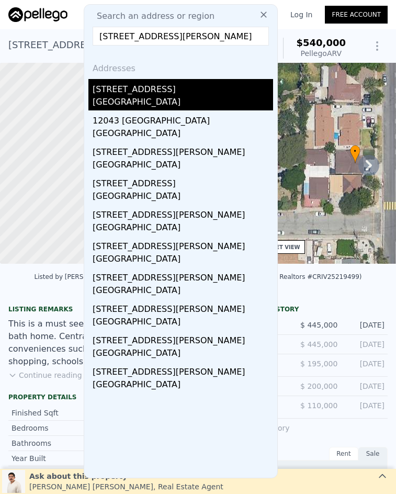
type input "12043 Webb Street, Moreno Valley, CA 92557"
click at [173, 90] on div "12043 Franklin St" at bounding box center [183, 87] width 181 height 17
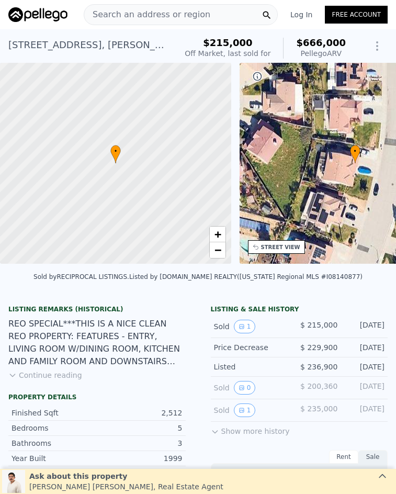
click at [154, 14] on span "Search an address or region" at bounding box center [147, 14] width 126 height 13
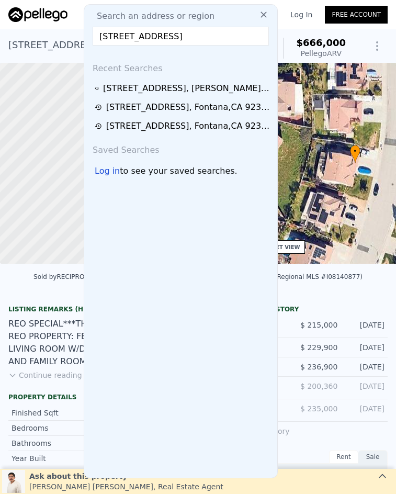
scroll to position [0, 26]
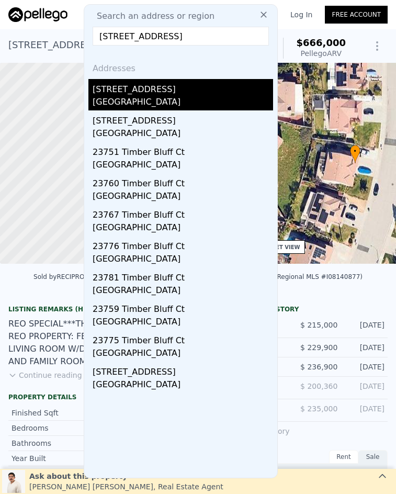
type input "23752 Timber Bluff Ct., Moreno Valley, CA 92557"
click at [183, 94] on div "23752 Timber Bluff Ct" at bounding box center [183, 87] width 181 height 17
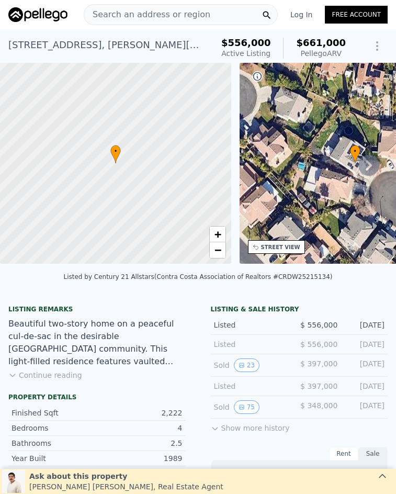
click at [172, 8] on div "Search an address or region" at bounding box center [147, 15] width 126 height 20
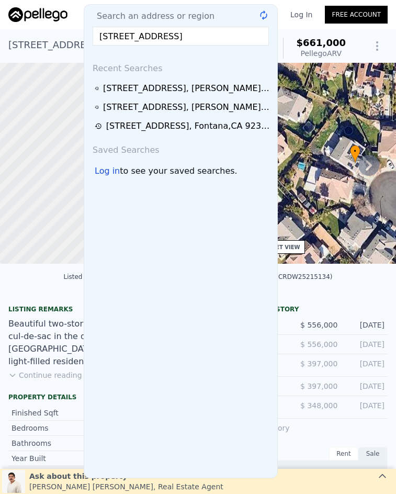
scroll to position [0, 31]
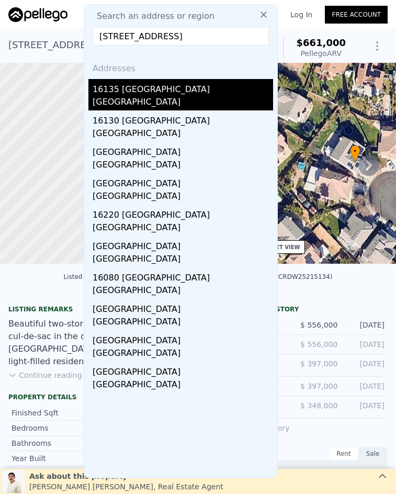
type input "16135 Rancho Del Lago, Moreno Valley, CA 92551"
click at [163, 90] on div "16135 Rancho Del Lago" at bounding box center [183, 87] width 181 height 17
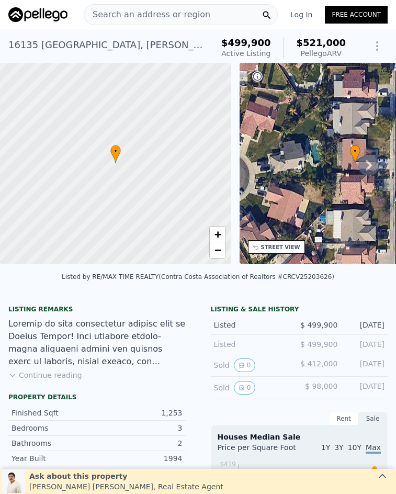
click at [144, 16] on span "Search an address or region" at bounding box center [147, 14] width 126 height 13
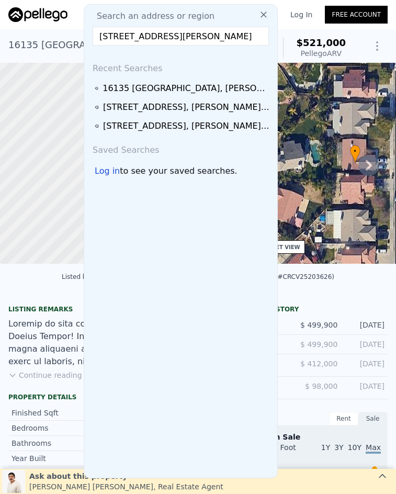
scroll to position [0, 7]
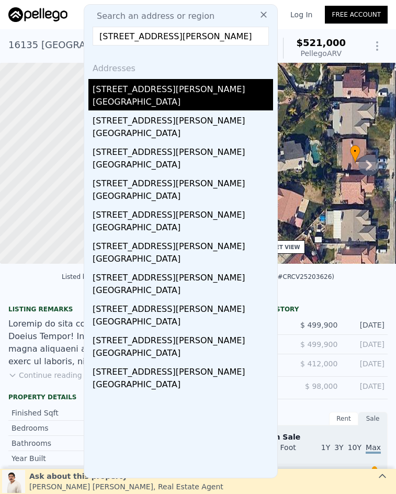
type input "7374 Vega Avenue, Jurupa Valley, CA 92509"
click at [158, 92] on div "7374 Vega Ave" at bounding box center [183, 87] width 181 height 17
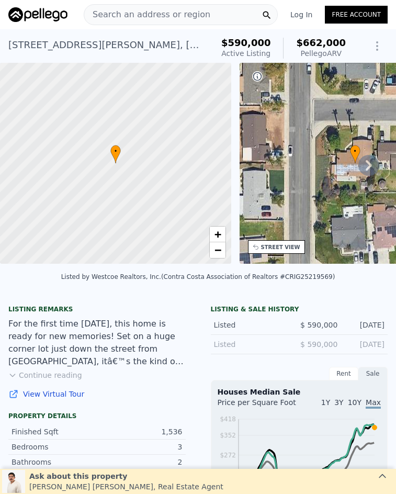
click at [179, 10] on span "Search an address or region" at bounding box center [147, 14] width 126 height 13
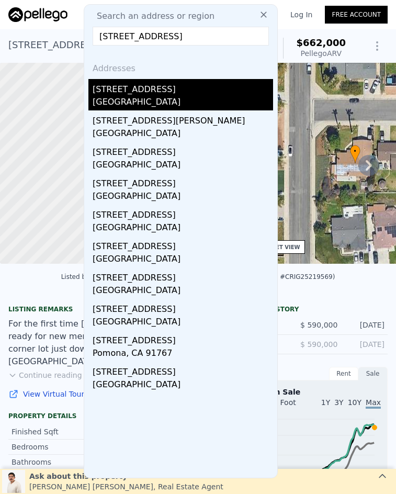
type input "869 N F Street, San Bernardino, CA 92410"
click at [209, 93] on div "869 N F St" at bounding box center [183, 87] width 181 height 17
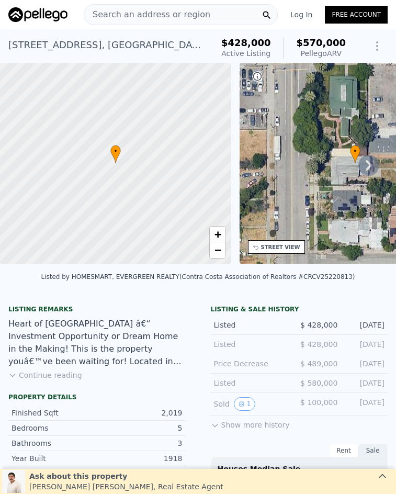
click at [215, 13] on div "Search an address or region" at bounding box center [181, 14] width 194 height 21
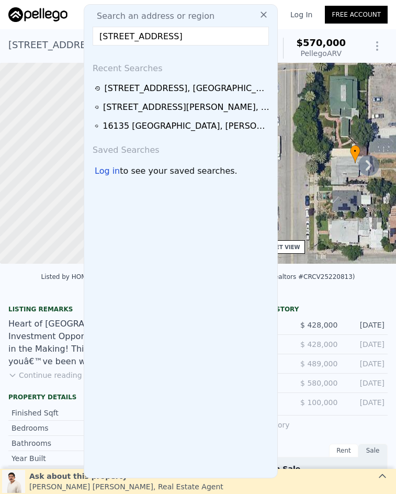
scroll to position [0, 2]
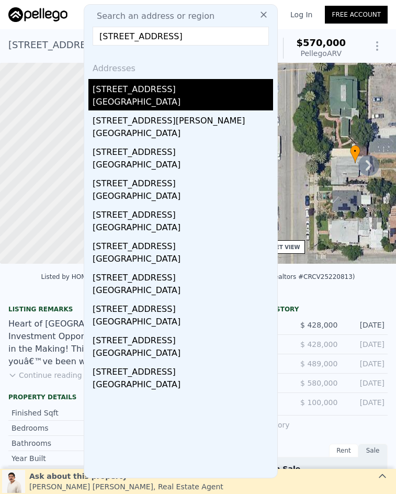
type input "3893 Overland Street, Riverside, CA 92503"
click at [148, 88] on div "3893 Overland St" at bounding box center [183, 87] width 181 height 17
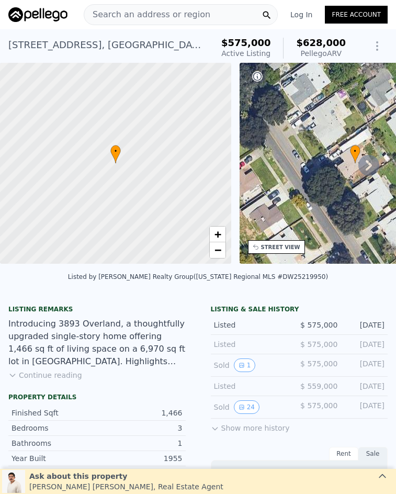
click at [196, 15] on div "Search an address or region" at bounding box center [181, 14] width 194 height 21
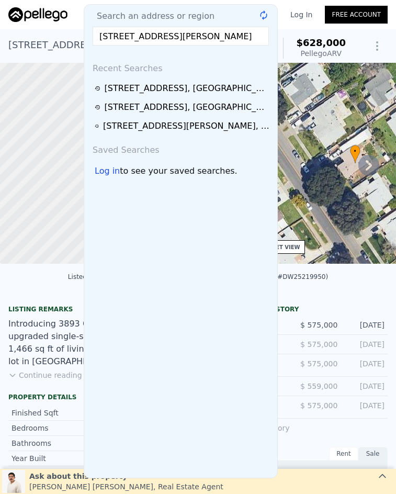
scroll to position [0, 30]
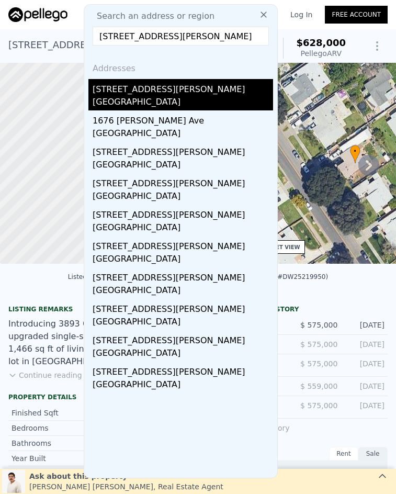
type input "5607 Mckinley Avenue, San Bernardino, CA 92404"
click at [191, 90] on div "3154 Mckinley Ave" at bounding box center [183, 87] width 181 height 17
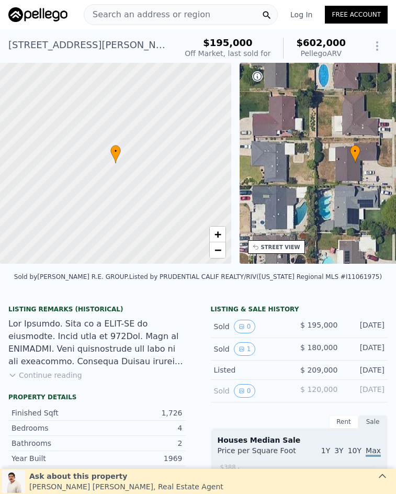
click at [127, 13] on span "Search an address or region" at bounding box center [147, 14] width 126 height 13
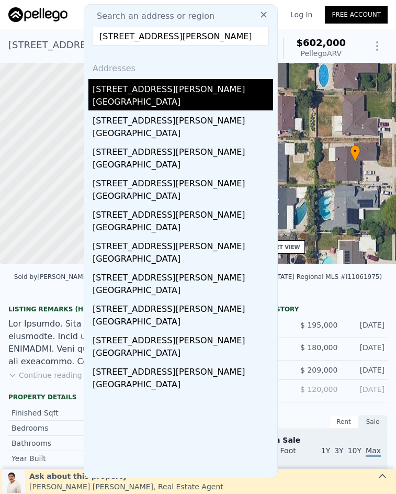
type input "5455 Wayman Street, Riverside, CA 92504"
click at [134, 101] on div "Riverside, CA 92504" at bounding box center [183, 103] width 181 height 15
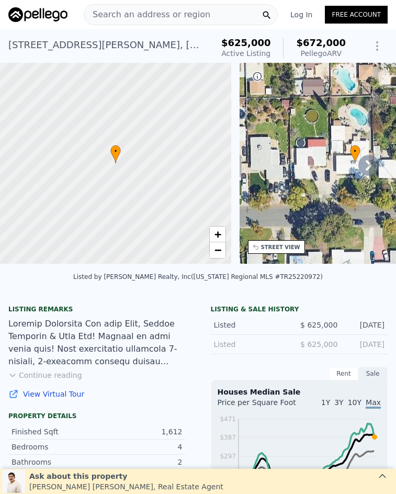
click at [153, 14] on span "Search an address or region" at bounding box center [147, 14] width 126 height 13
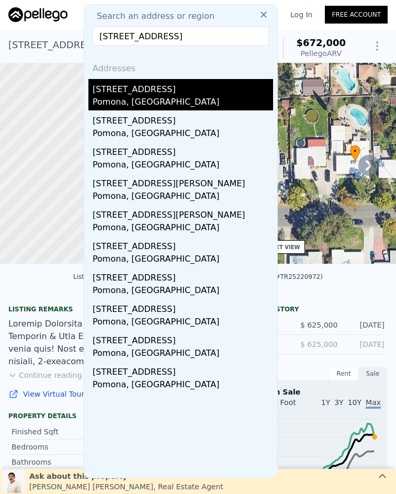
type input "1356 S White Avenue, Pomona, CA 91766"
click at [151, 97] on div "Pomona, CA 91766" at bounding box center [183, 103] width 181 height 15
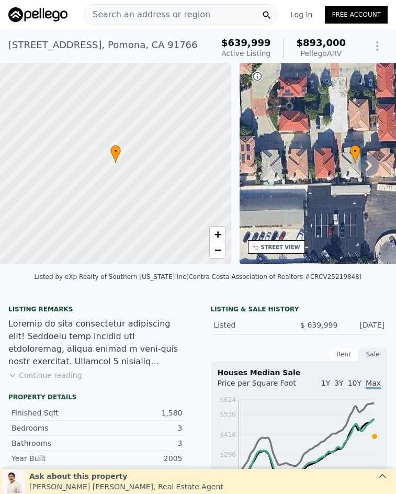
click at [188, 16] on span "Search an address or region" at bounding box center [147, 14] width 126 height 13
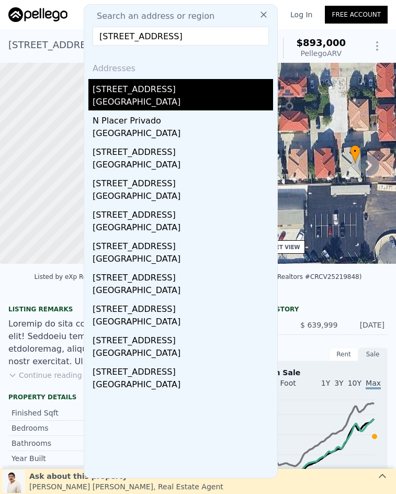
type input "446 N Placer Privado, Ontario, CA 91764"
click at [185, 92] on div "446 N Placer Privado" at bounding box center [183, 87] width 181 height 17
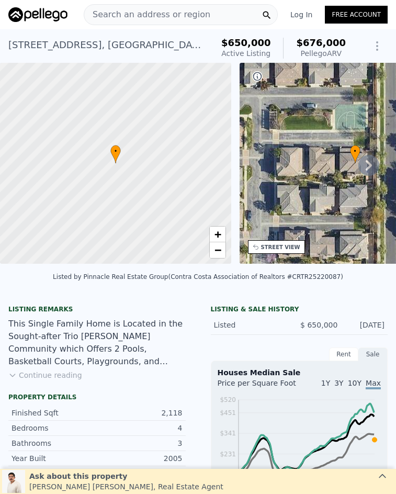
click at [131, 13] on span "Search an address or region" at bounding box center [147, 14] width 126 height 13
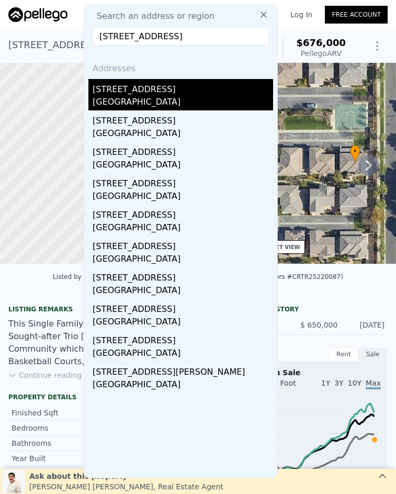
type input "1126 E E Street, Ontario, CA 91764"
click at [152, 90] on div "1126 E E St" at bounding box center [183, 87] width 181 height 17
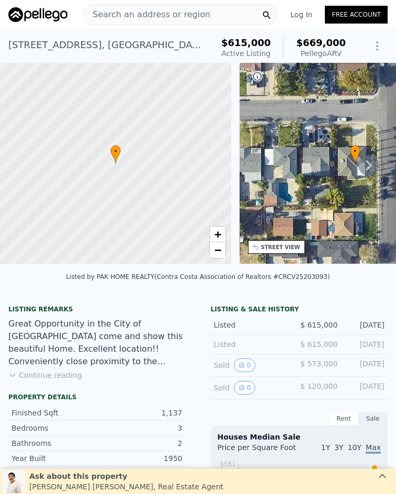
click at [154, 14] on span "Search an address or region" at bounding box center [147, 14] width 126 height 13
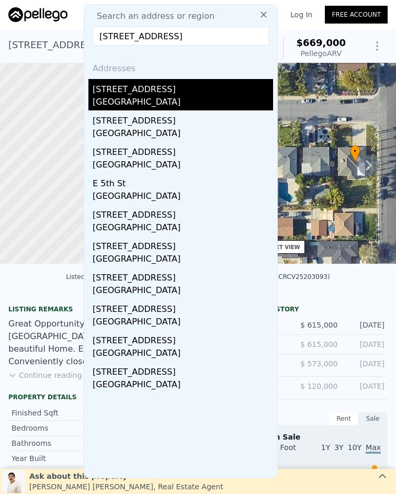
type input "1321 E 5th Street, Ontario, CA 91764"
click at [158, 83] on div "1321 E 5th St" at bounding box center [183, 87] width 181 height 17
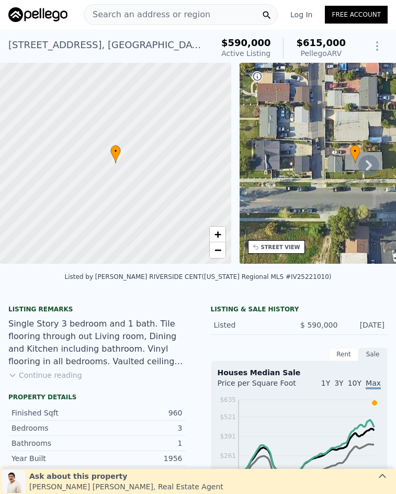
click at [128, 15] on span "Search an address or region" at bounding box center [147, 14] width 126 height 13
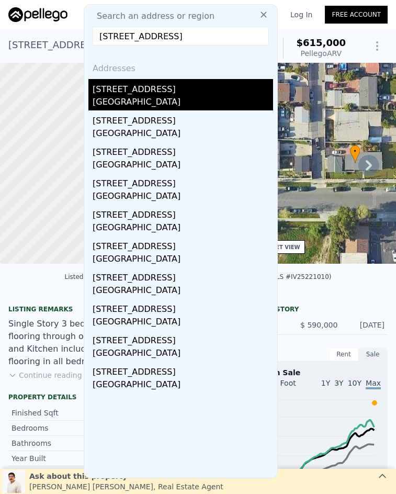
type input "26287 29th Street, Highland, CA 92346"
click at [174, 92] on div "26287 29th St" at bounding box center [183, 87] width 181 height 17
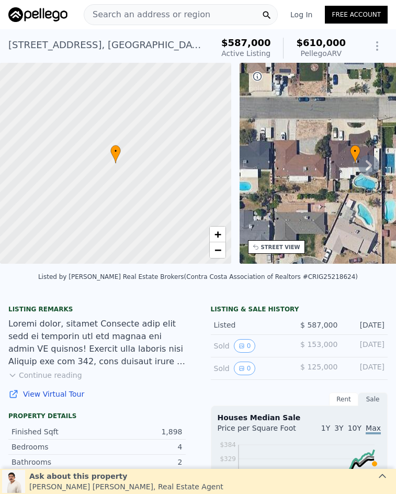
click at [146, 15] on span "Search an address or region" at bounding box center [147, 14] width 126 height 13
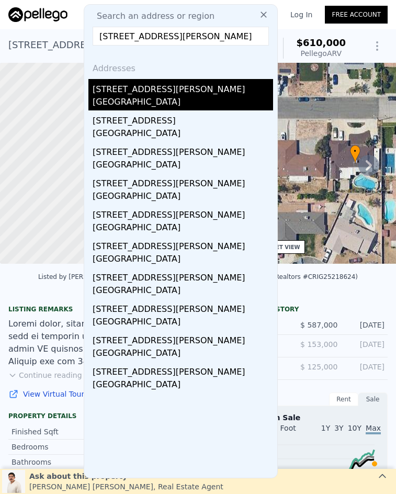
type input "27981 Clifton Street, Highland, CA 92346"
click at [165, 98] on div "San Bernardino County, CA 92346" at bounding box center [183, 103] width 181 height 15
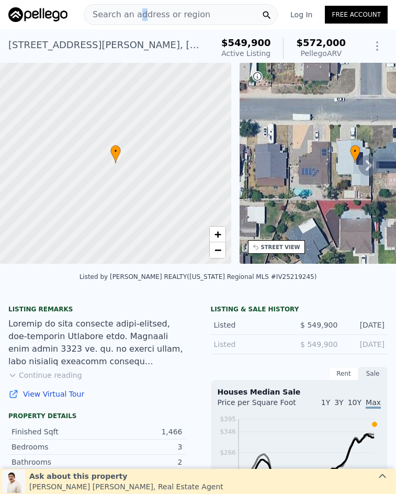
click at [138, 13] on span "Search an address or region" at bounding box center [147, 14] width 126 height 13
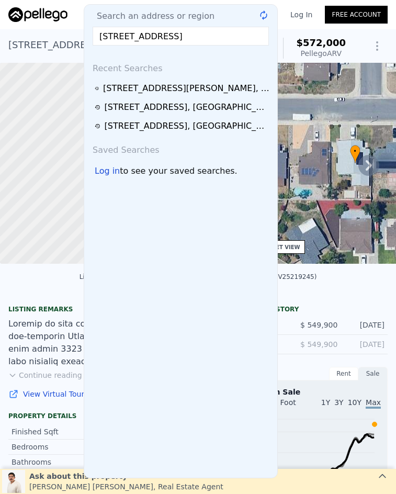
scroll to position [0, 14]
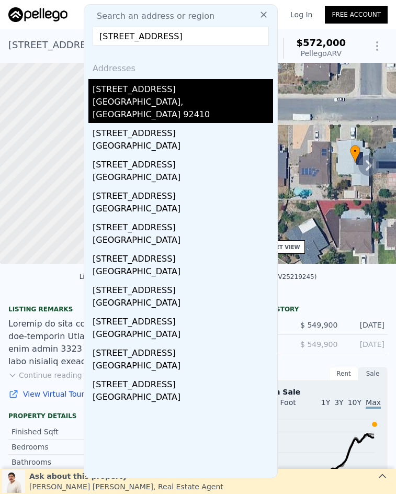
type input "24717 E 6th Street, San Bernardino, CA 92410"
click at [157, 87] on div "24717 6th St" at bounding box center [183, 87] width 181 height 17
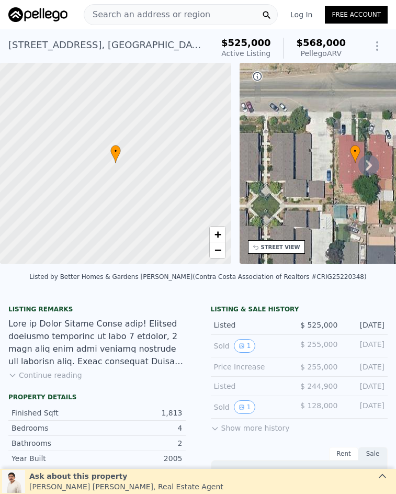
click at [171, 10] on span "Search an address or region" at bounding box center [147, 14] width 126 height 13
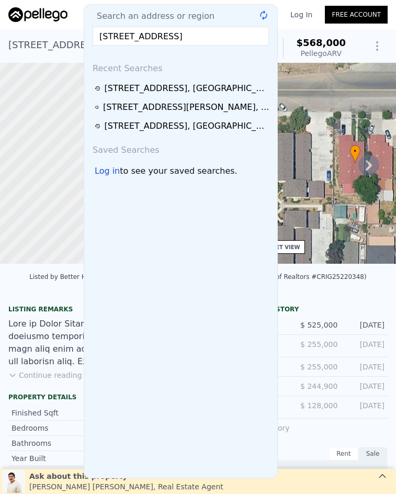
scroll to position [0, 27]
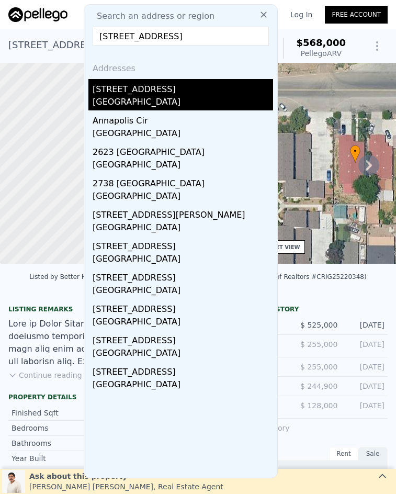
type input "2705 Annapolis Circle, San Bernardino, CA 92408"
click at [187, 95] on div "2705 Annapolis Cir" at bounding box center [183, 87] width 181 height 17
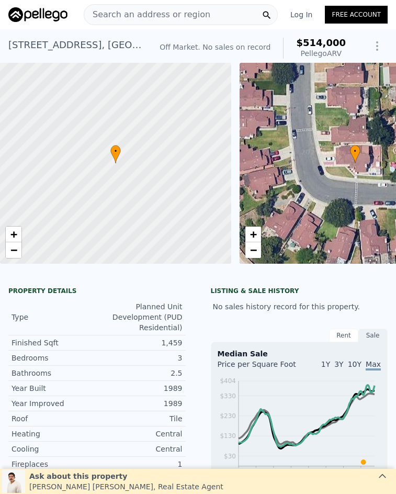
click at [153, 17] on span "Search an address or region" at bounding box center [147, 14] width 126 height 13
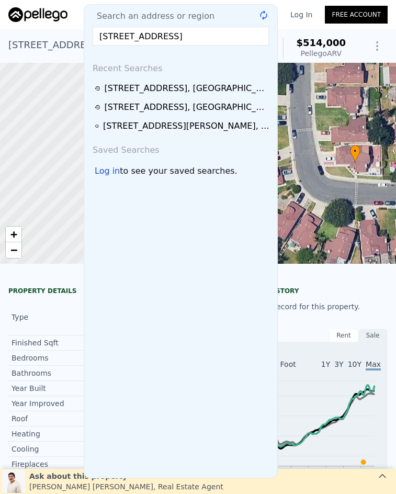
scroll to position [0, 10]
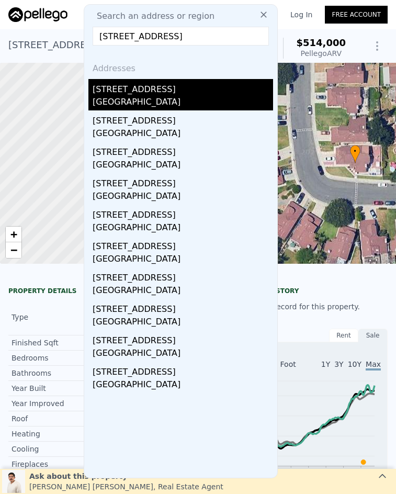
click at [153, 94] on div "5549 Elm Ave" at bounding box center [183, 87] width 181 height 17
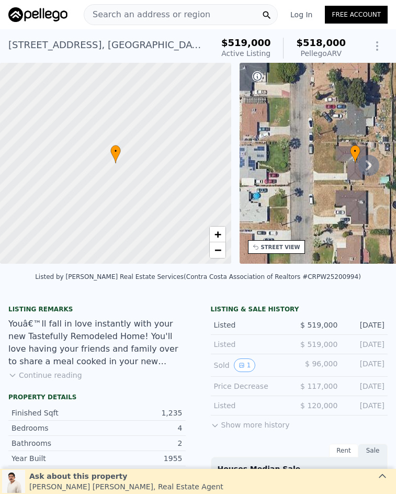
click at [168, 19] on span "Search an address or region" at bounding box center [147, 14] width 126 height 13
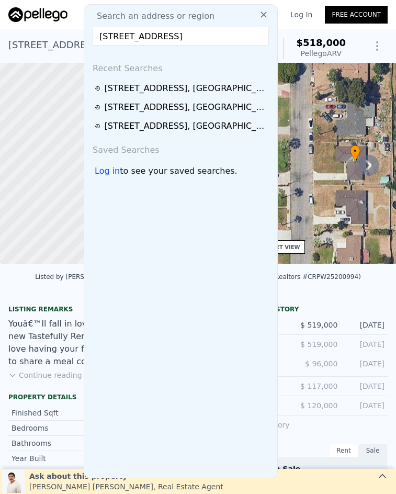
scroll to position [0, 8]
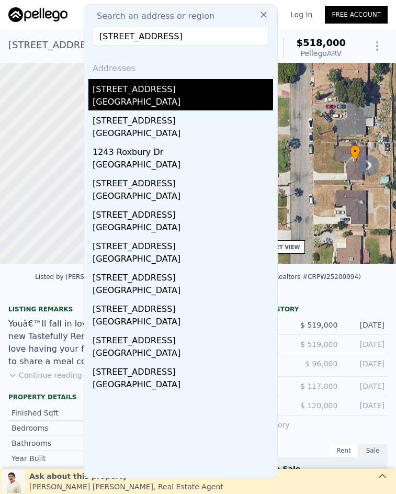
type input "2386 Roxbury Dr, San Bernardino, CA 92404"
click at [156, 85] on div "2386 Roxbury Dr" at bounding box center [183, 87] width 181 height 17
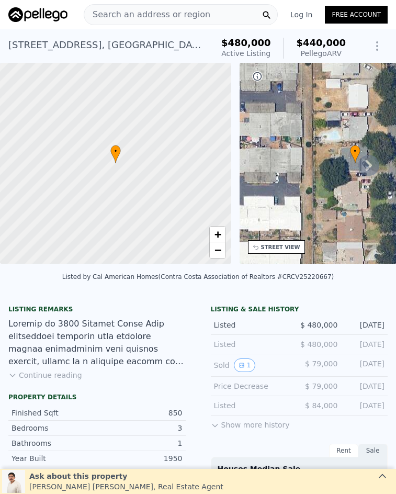
click at [150, 15] on span "Search an address or region" at bounding box center [147, 14] width 126 height 13
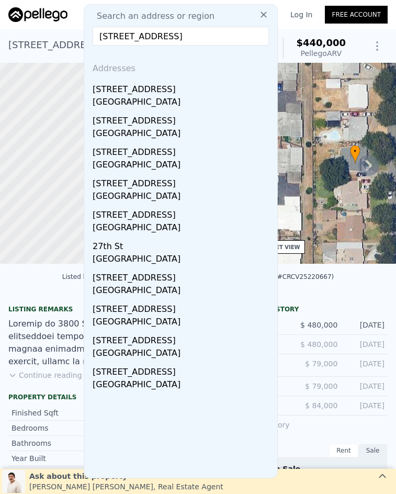
type input "1248 27th, San Bernardino, CA 92405"
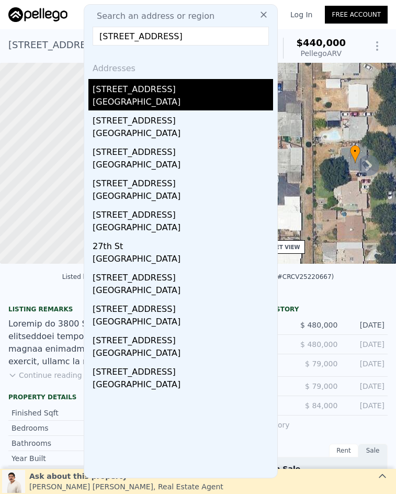
click at [171, 84] on div "1248 W 27th St" at bounding box center [183, 87] width 181 height 17
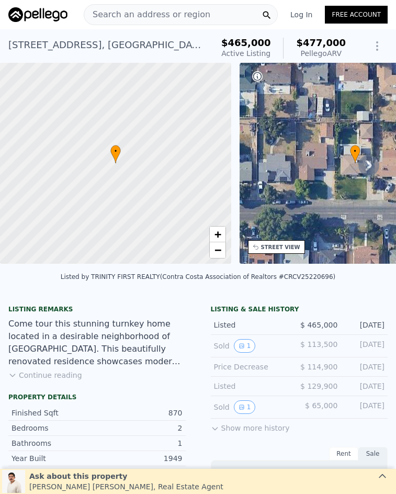
click at [169, 13] on span "Search an address or region" at bounding box center [147, 14] width 126 height 13
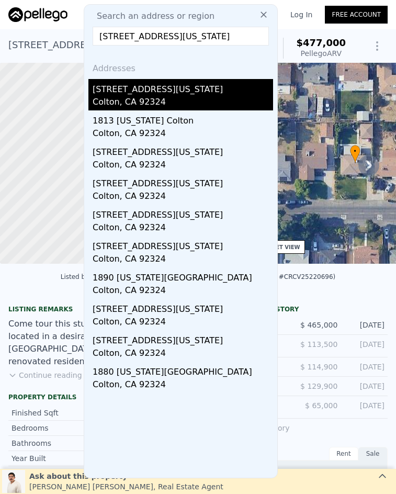
type input "1813 Michigan Street, Colton, CA 92324"
click at [190, 101] on div "Colton, CA 92324" at bounding box center [183, 103] width 181 height 15
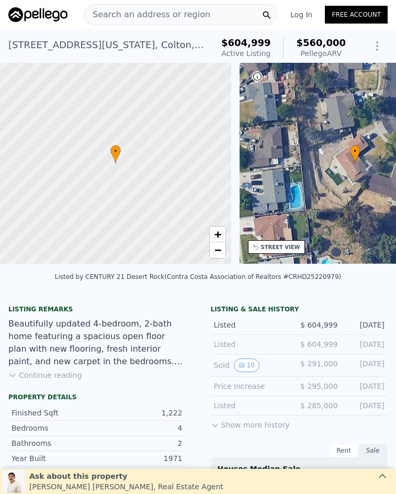
click at [144, 15] on span "Search an address or region" at bounding box center [147, 14] width 126 height 13
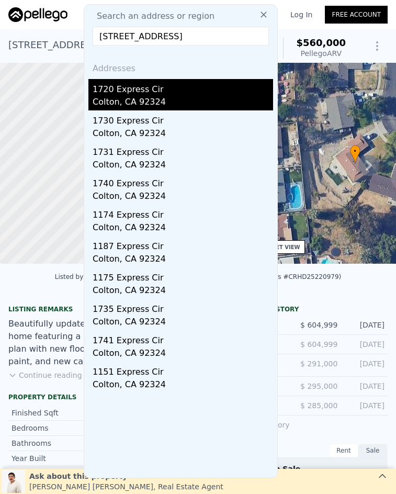
type input "1720 Express Circle, Colton, CA 92324"
click at [165, 95] on div "1720 Express Cir" at bounding box center [183, 87] width 181 height 17
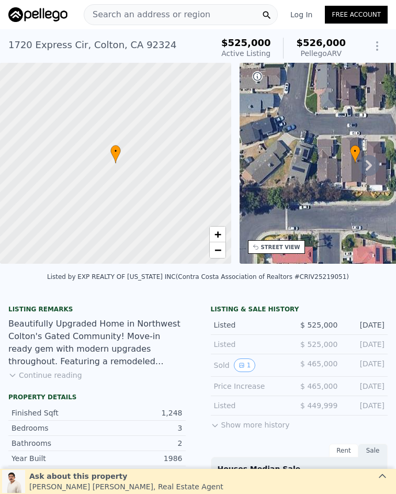
click at [194, 15] on span "Search an address or region" at bounding box center [147, 14] width 126 height 13
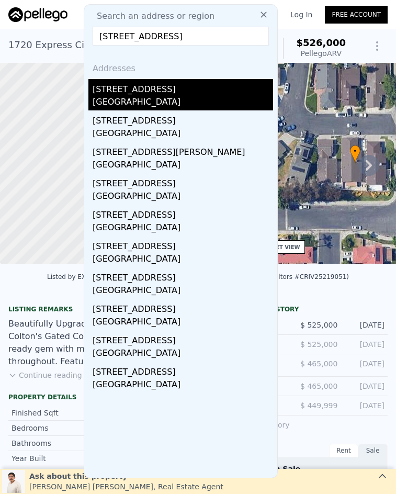
type input "1973 N Sage Avenue, Rialto, CA 92376"
click at [199, 87] on div "1973 N Sage Ave" at bounding box center [183, 87] width 181 height 17
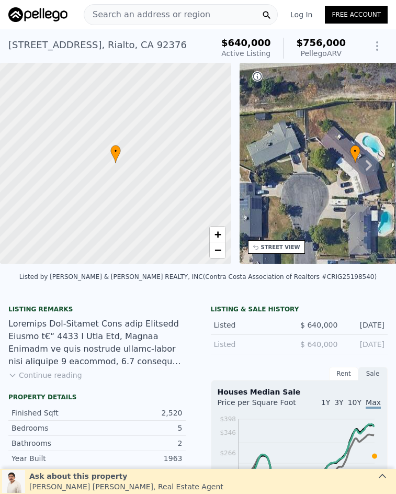
click at [165, 19] on span "Search an address or region" at bounding box center [147, 14] width 126 height 13
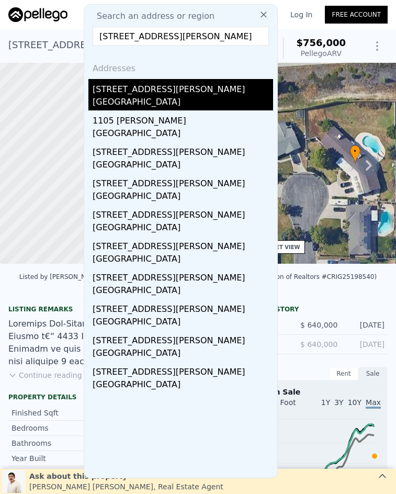
type input "110 Judson Street, Redlands, CA 92374"
click at [186, 83] on div "110 Judson St" at bounding box center [183, 87] width 181 height 17
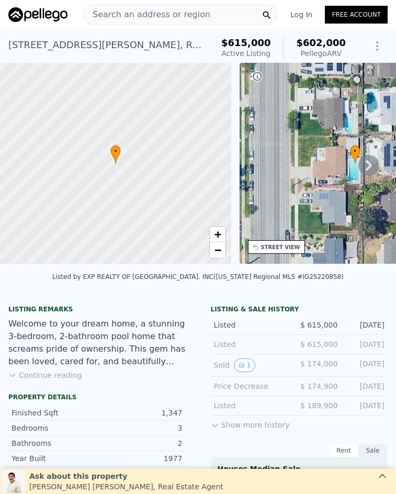
click at [203, 15] on div "Search an address or region" at bounding box center [181, 14] width 194 height 21
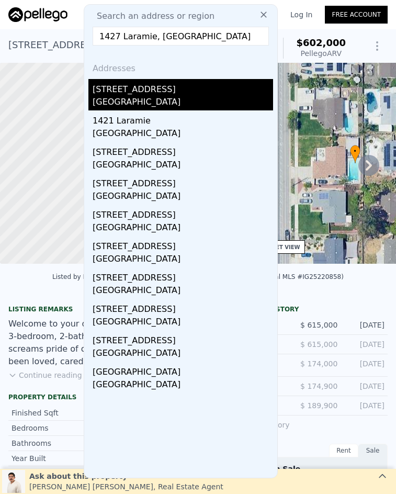
type input "1427 Laramie, Redlands, CA 92374"
click at [197, 90] on div "1427 Laramie Ave" at bounding box center [183, 87] width 181 height 17
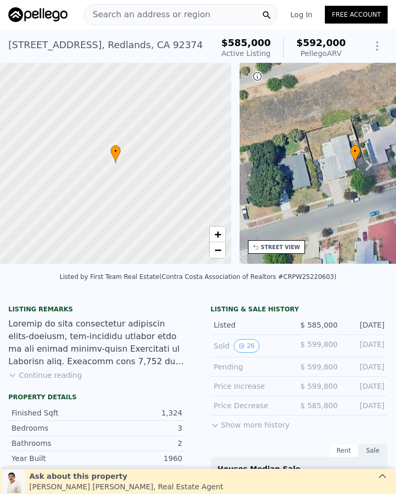
click at [168, 12] on span "Search an address or region" at bounding box center [147, 14] width 126 height 13
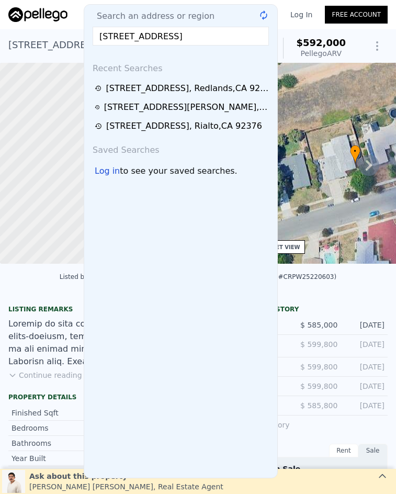
scroll to position [0, 2]
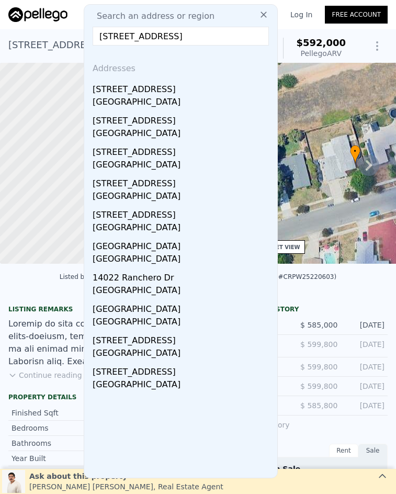
type input "14213 Ranchero Drive, Fontana, CA 92337"
click at [186, 93] on div "14213 Ranchero Dr" at bounding box center [183, 87] width 181 height 17
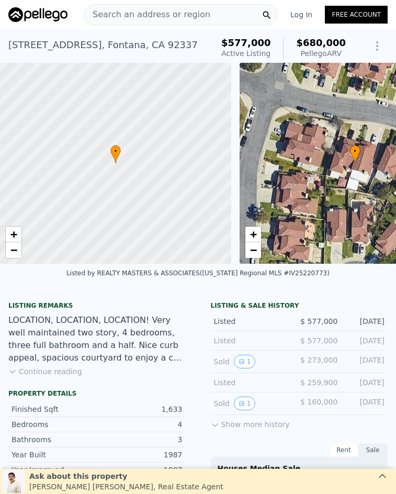
click at [164, 16] on span "Search an address or region" at bounding box center [147, 14] width 126 height 13
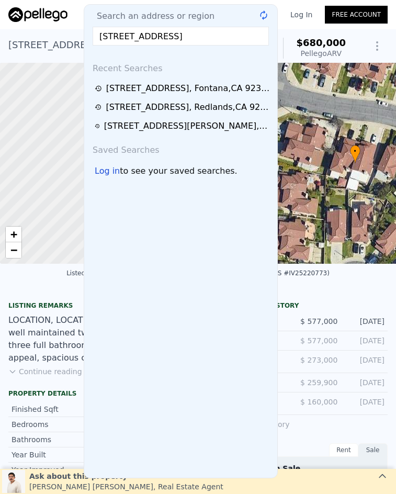
scroll to position [0, 5]
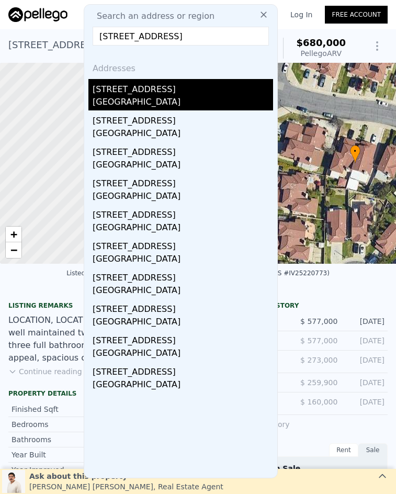
type input "9603 Boxwood Avenue, Fontana, CA 92335"
click at [198, 95] on div "9603 Boxwood Ave" at bounding box center [183, 87] width 181 height 17
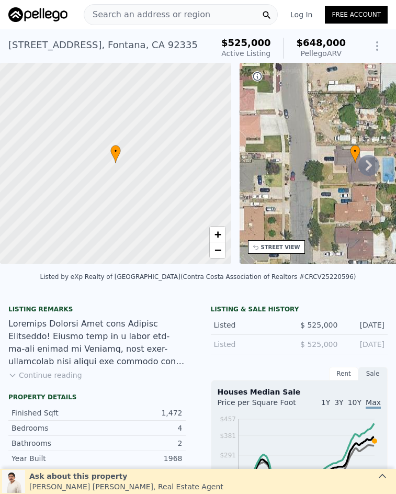
click at [196, 14] on div "Search an address or region" at bounding box center [181, 14] width 194 height 21
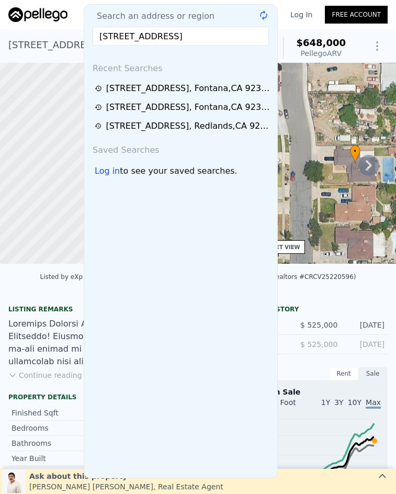
scroll to position [0, 46]
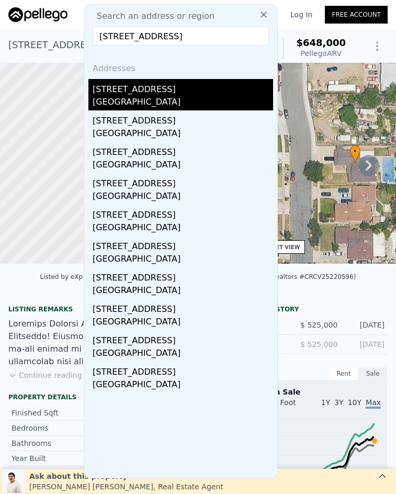
type input "22508 Mountain View Road, Moreno Valley, CA 92557"
click at [187, 95] on div "22508 Mountain View Rd" at bounding box center [183, 87] width 181 height 17
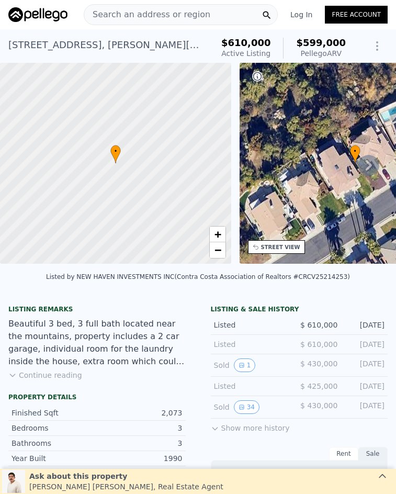
click at [174, 17] on span "Search an address or region" at bounding box center [147, 14] width 126 height 13
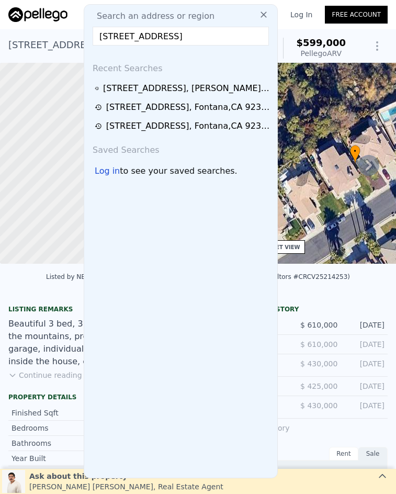
scroll to position [0, 30]
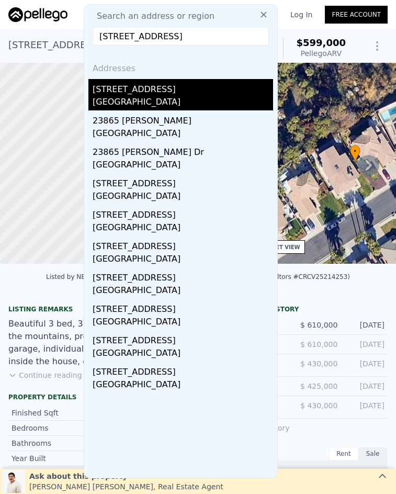
type input "23865 Parkland Avenue, Moreno Valley, CA 92557"
click at [176, 92] on div "23865 Parkland Ave" at bounding box center [183, 87] width 181 height 17
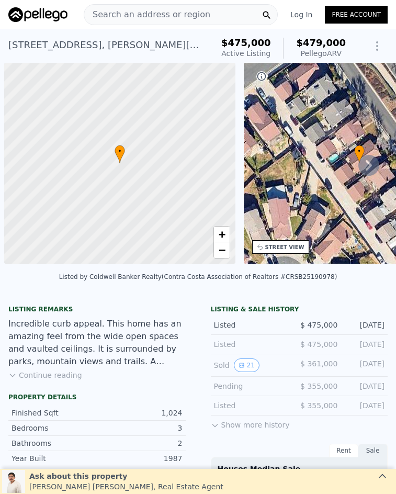
scroll to position [0, 4]
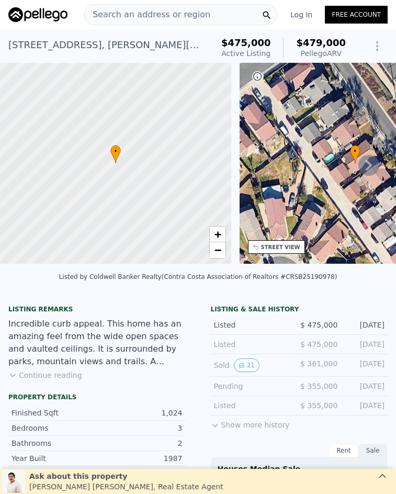
click at [184, 14] on span "Search an address or region" at bounding box center [147, 14] width 126 height 13
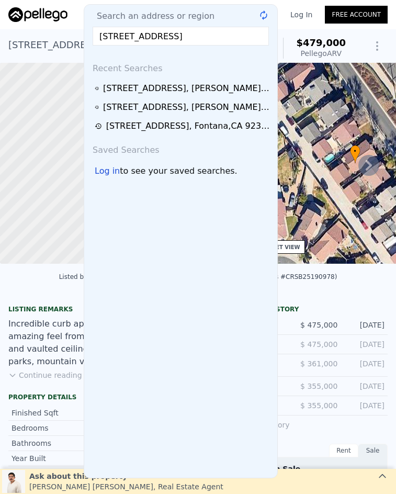
scroll to position [0, 14]
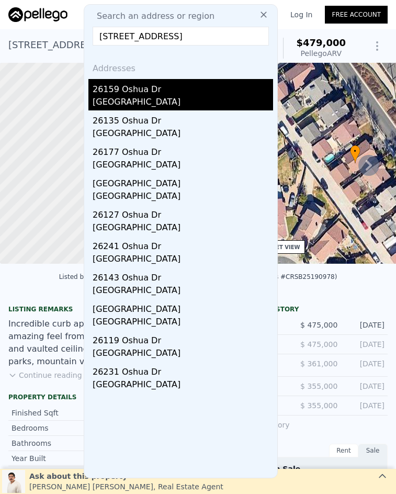
type input "[STREET_ADDRESS]"
click at [175, 93] on div "26159 Oshua Dr" at bounding box center [183, 87] width 181 height 17
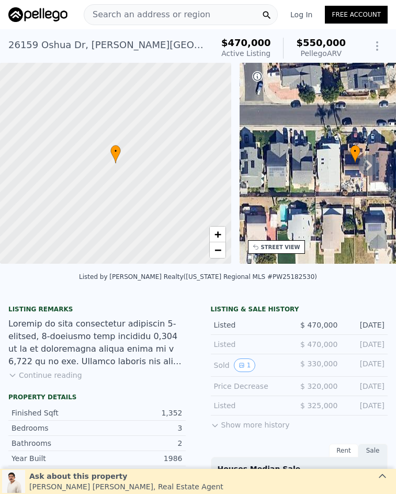
click at [164, 6] on div "Search an address or region" at bounding box center [147, 15] width 126 height 20
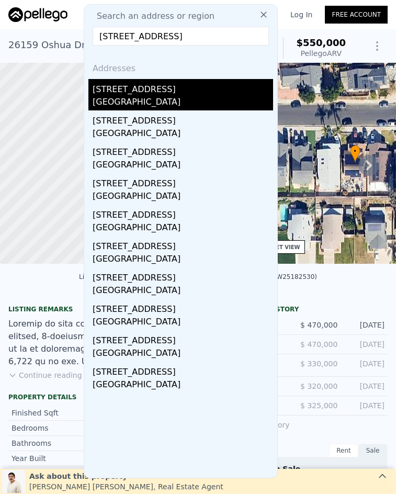
type input "[STREET_ADDRESS]"
click at [198, 97] on div "[GEOGRAPHIC_DATA]" at bounding box center [183, 103] width 181 height 15
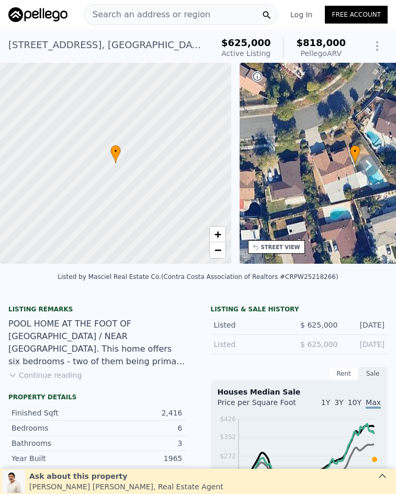
click at [192, 10] on span "Search an address or region" at bounding box center [147, 14] width 126 height 13
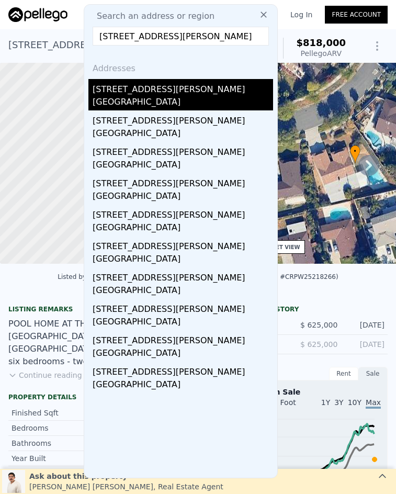
type input "[STREET_ADDRESS][PERSON_NAME]"
click at [186, 95] on div "[STREET_ADDRESS][PERSON_NAME]" at bounding box center [183, 87] width 181 height 17
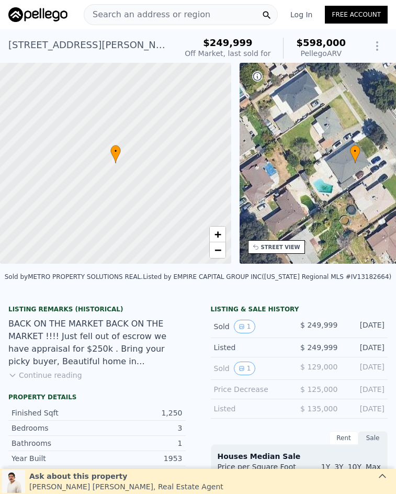
click at [175, 13] on span "Search an address or region" at bounding box center [147, 14] width 126 height 13
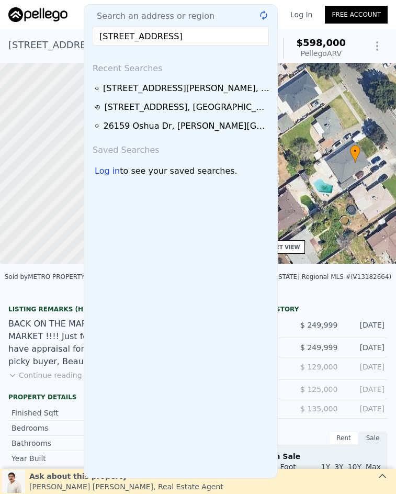
scroll to position [0, 23]
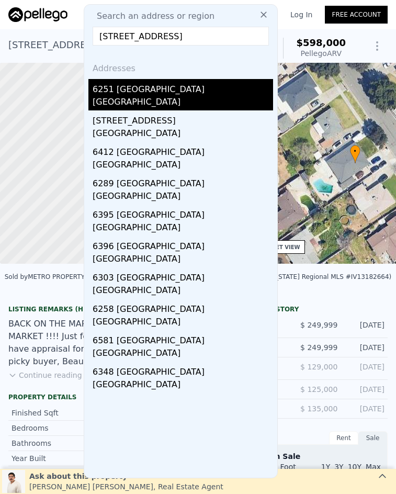
type input "[STREET_ADDRESS]"
click at [201, 84] on div "6251 [GEOGRAPHIC_DATA]" at bounding box center [183, 87] width 181 height 17
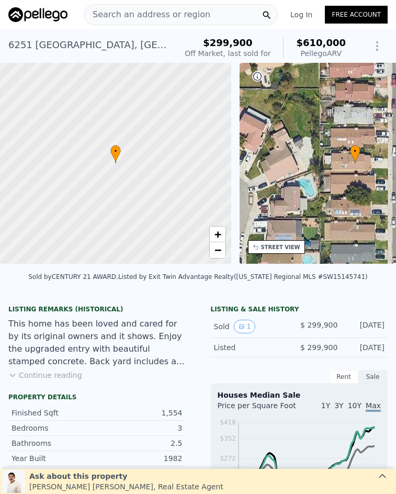
click at [179, 8] on div "Search an address or region" at bounding box center [147, 15] width 126 height 20
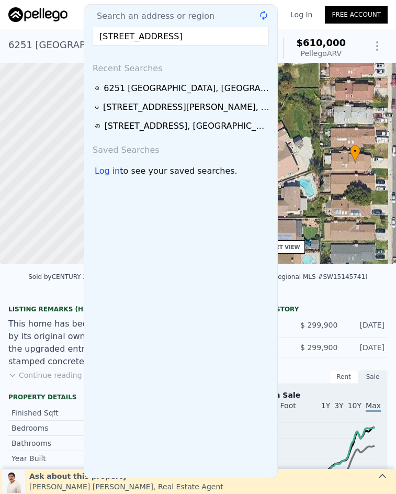
scroll to position [0, 6]
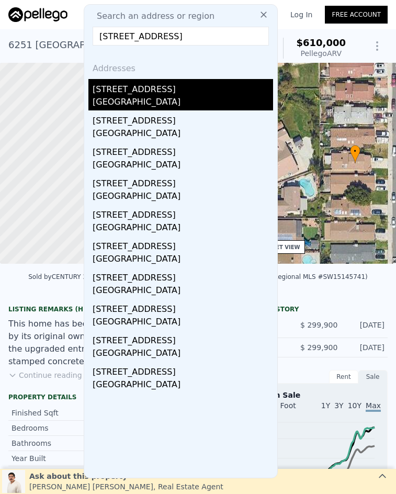
type input "[STREET_ADDRESS]"
click at [168, 90] on div "[STREET_ADDRESS]" at bounding box center [183, 87] width 181 height 17
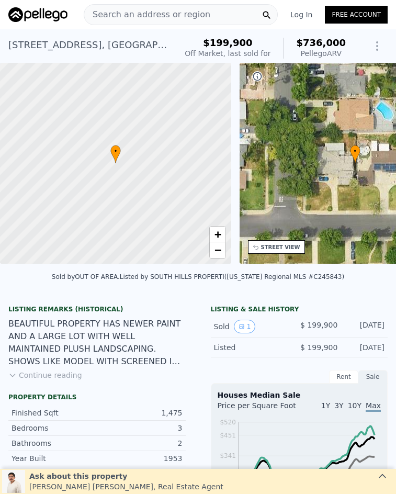
click at [209, 8] on div "Search an address or region" at bounding box center [181, 14] width 194 height 21
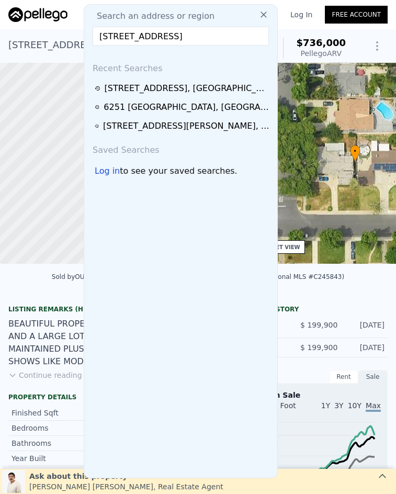
scroll to position [0, 46]
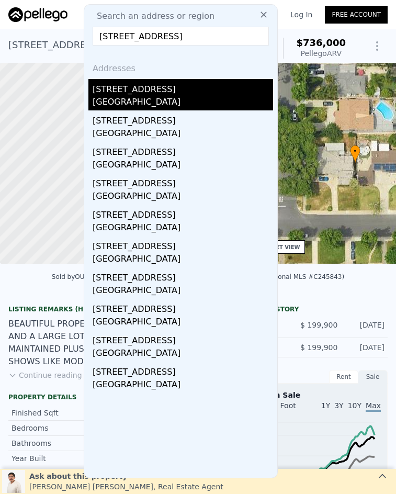
type input "[STREET_ADDRESS]"
click at [185, 96] on div "[GEOGRAPHIC_DATA]" at bounding box center [183, 103] width 181 height 15
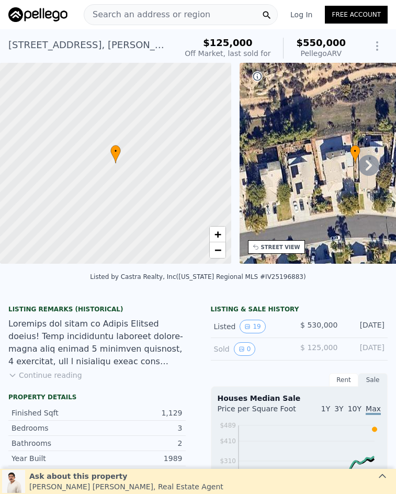
click at [158, 14] on span "Search an address or region" at bounding box center [147, 14] width 126 height 13
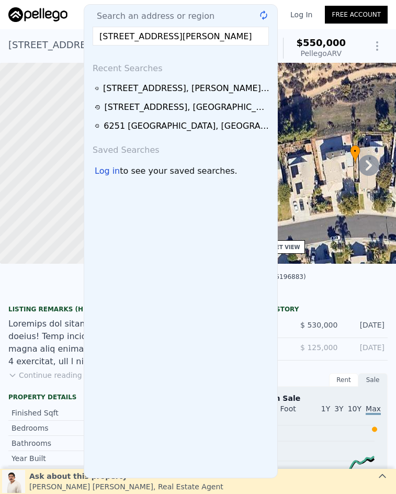
scroll to position [0, 6]
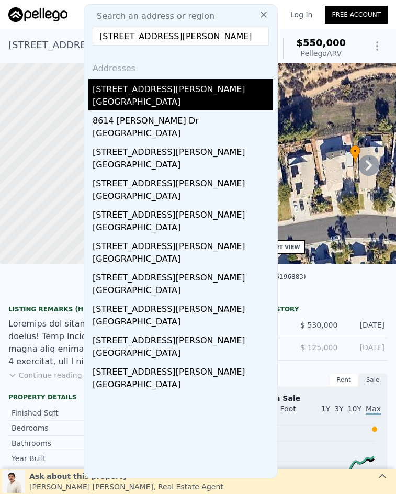
type input "[STREET_ADDRESS][PERSON_NAME]"
click at [171, 94] on div "[STREET_ADDRESS][PERSON_NAME]" at bounding box center [183, 87] width 181 height 17
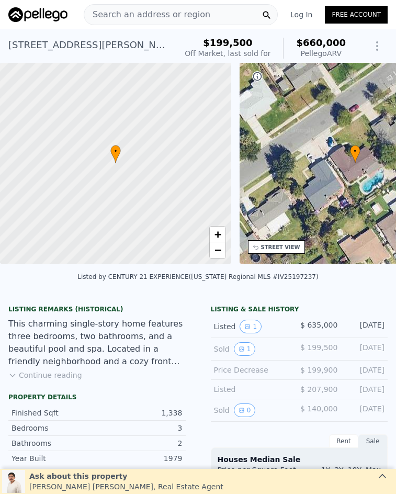
click at [168, 13] on span "Search an address or region" at bounding box center [147, 14] width 126 height 13
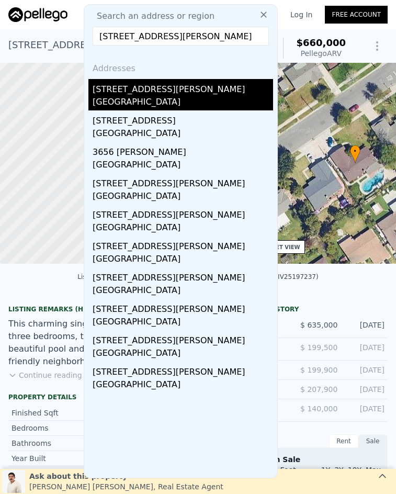
type input "[STREET_ADDRESS][PERSON_NAME]"
click at [193, 89] on div "[STREET_ADDRESS][PERSON_NAME]" at bounding box center [183, 87] width 181 height 17
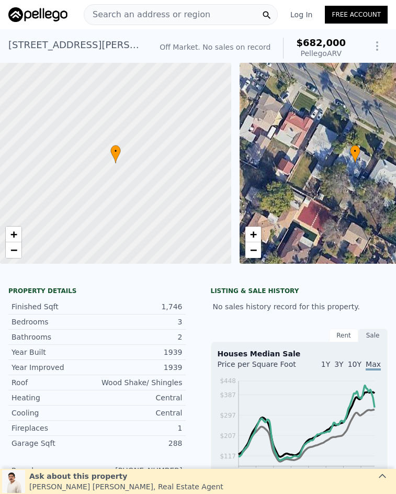
click at [201, 9] on div "Search an address or region" at bounding box center [181, 14] width 194 height 21
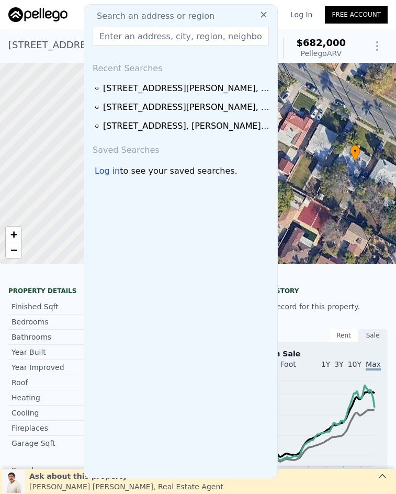
type input "[STREET_ADDRESS]"
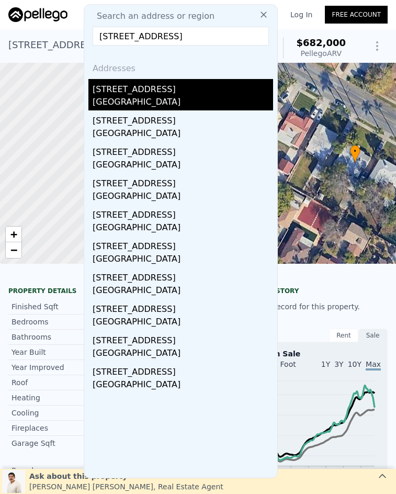
click at [192, 99] on div "[GEOGRAPHIC_DATA]" at bounding box center [183, 103] width 181 height 15
